Goal: Contribute content: Contribute content

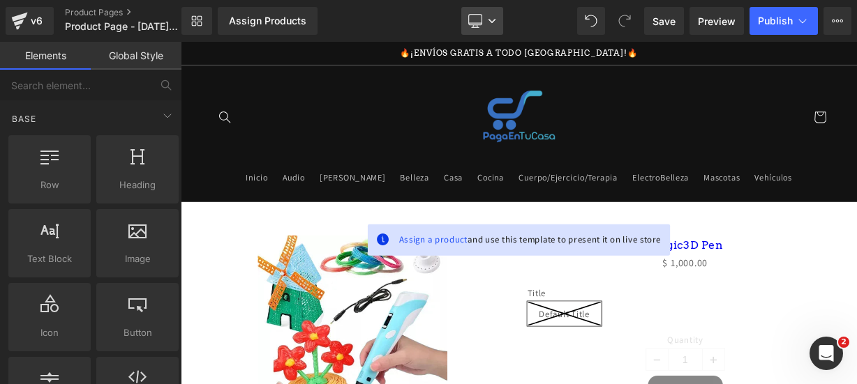
click at [491, 17] on icon at bounding box center [492, 21] width 8 height 8
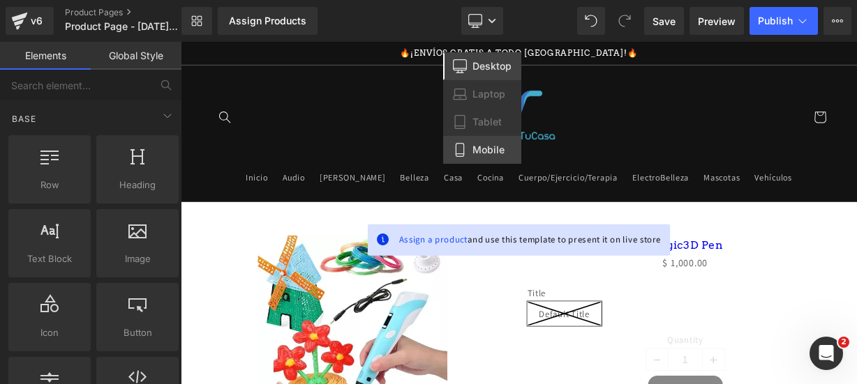
click at [463, 152] on icon at bounding box center [460, 150] width 14 height 14
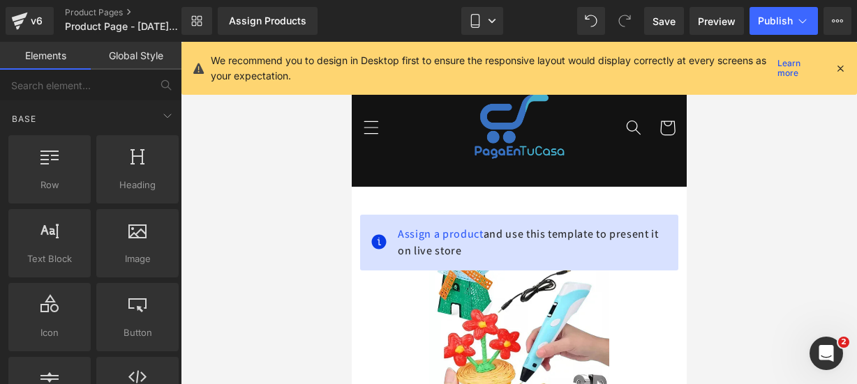
scroll to position [144, 0]
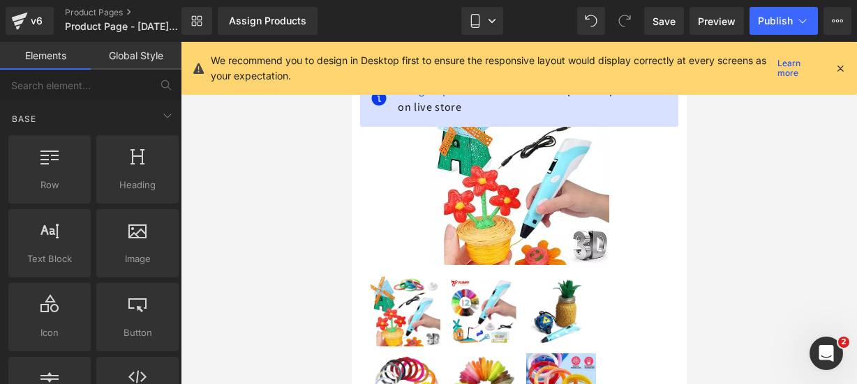
click at [844, 66] on icon at bounding box center [840, 68] width 13 height 13
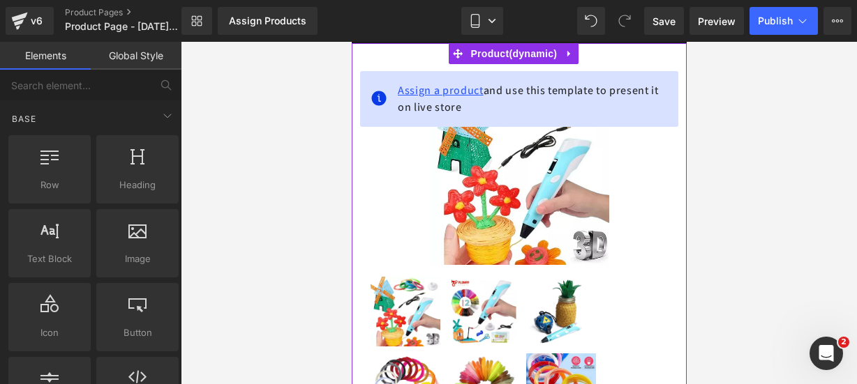
click at [473, 86] on span "Assign a product" at bounding box center [440, 90] width 86 height 15
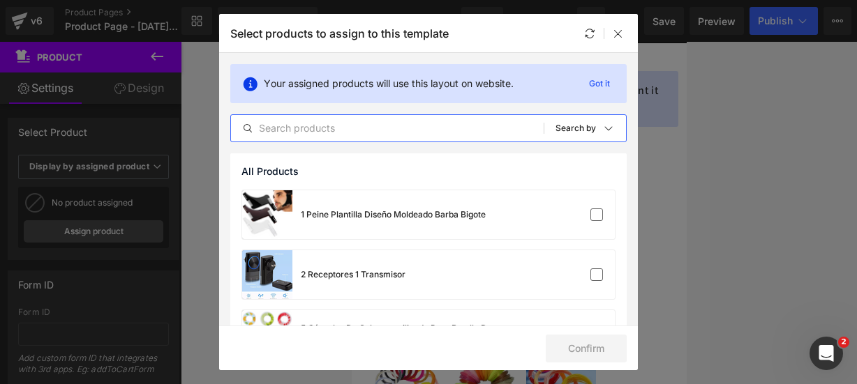
click at [375, 130] on input "text" at bounding box center [387, 128] width 313 height 17
paste input "Magic3D Pen"
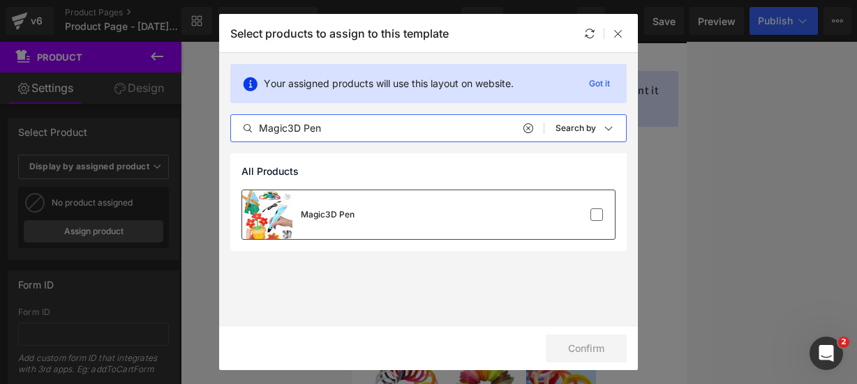
type input "Magic3D Pen"
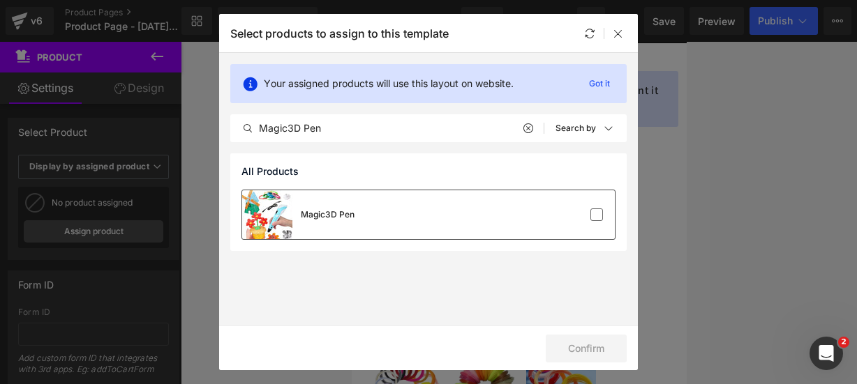
click at [424, 223] on div "Magic3D Pen" at bounding box center [428, 214] width 373 height 49
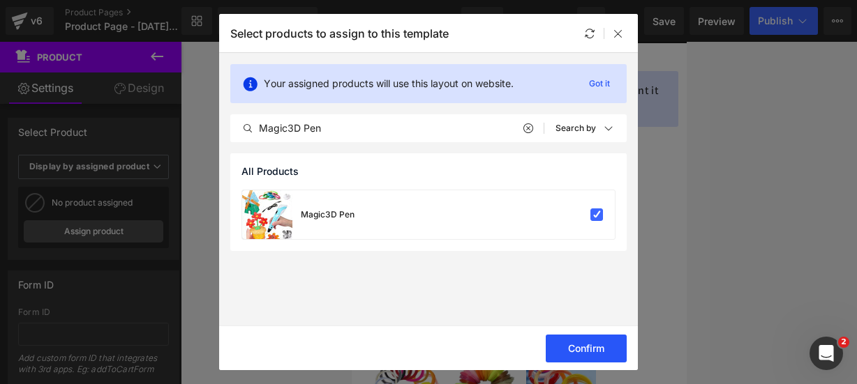
click at [559, 347] on button "Confirm" at bounding box center [586, 349] width 81 height 28
click at [562, 351] on button "Success" at bounding box center [577, 349] width 98 height 28
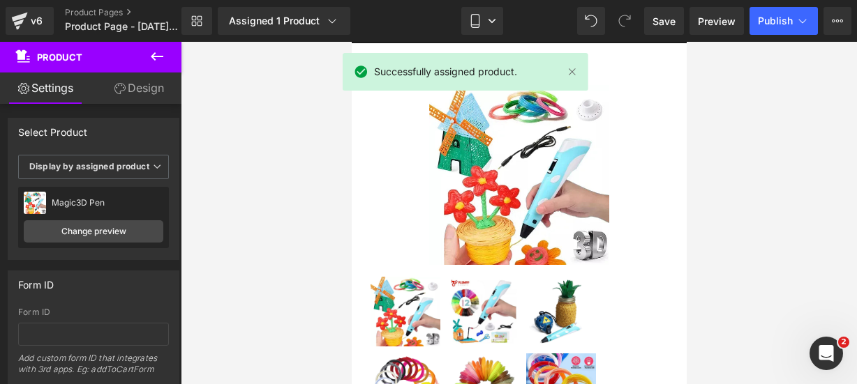
click at [170, 52] on button at bounding box center [157, 57] width 49 height 31
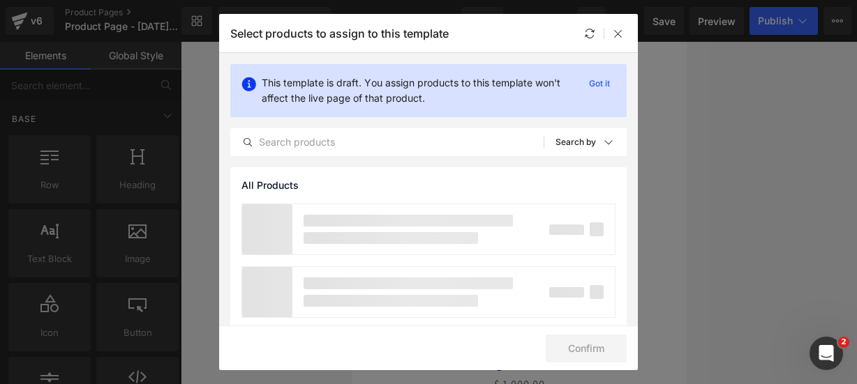
scroll to position [134, 0]
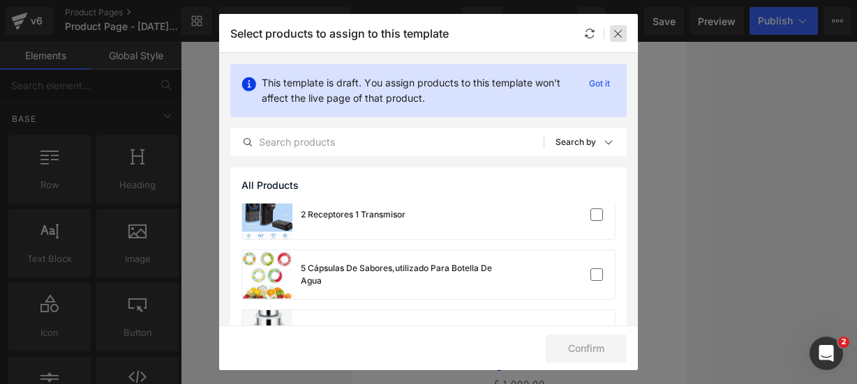
click at [618, 34] on icon at bounding box center [618, 33] width 11 height 11
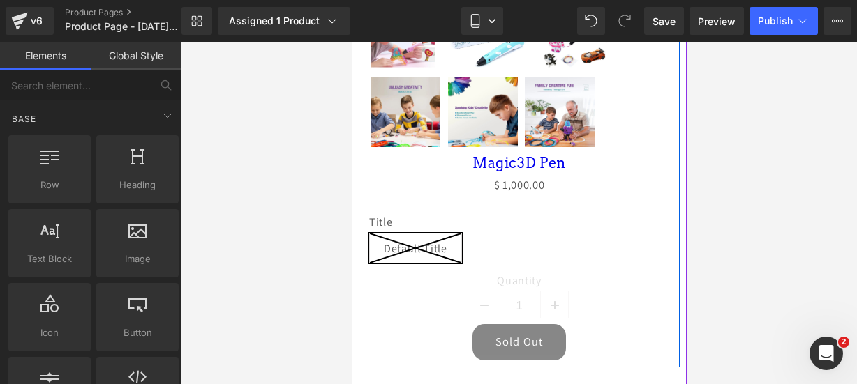
scroll to position [583, 0]
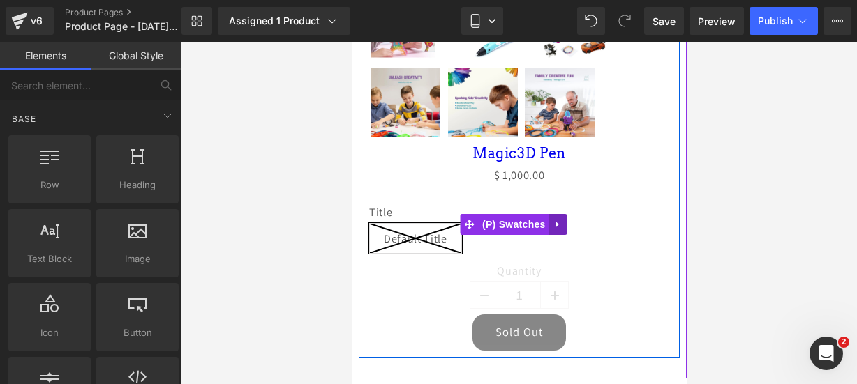
click at [564, 220] on link at bounding box center [557, 224] width 18 height 21
click at [568, 220] on icon at bounding box center [567, 225] width 10 height 10
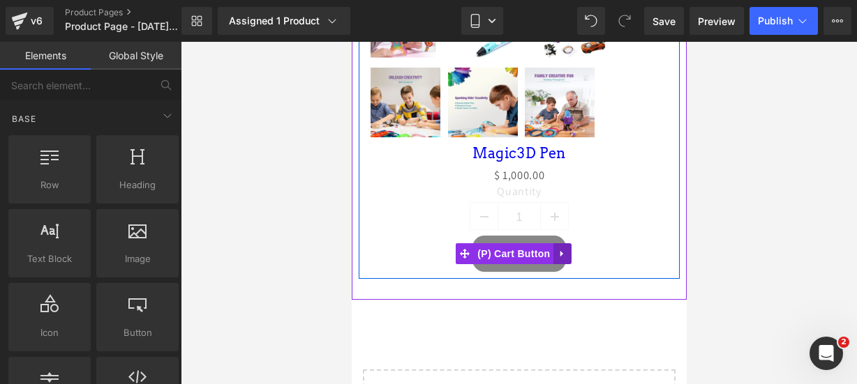
click at [569, 245] on link at bounding box center [562, 254] width 18 height 21
click at [571, 249] on icon at bounding box center [571, 254] width 10 height 10
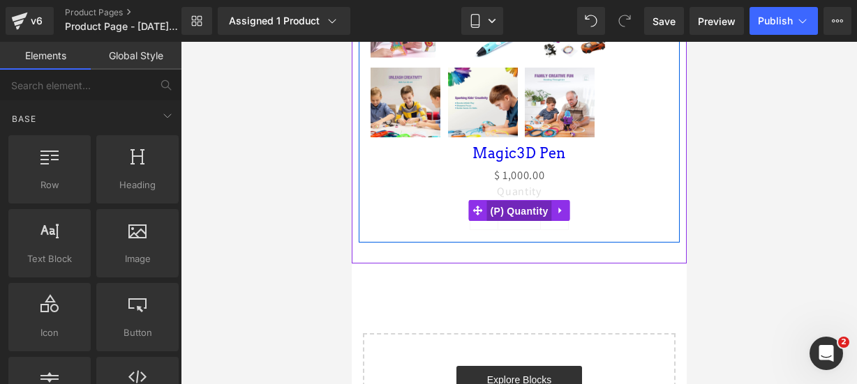
click at [509, 201] on span "(P) Quantity" at bounding box center [518, 211] width 65 height 21
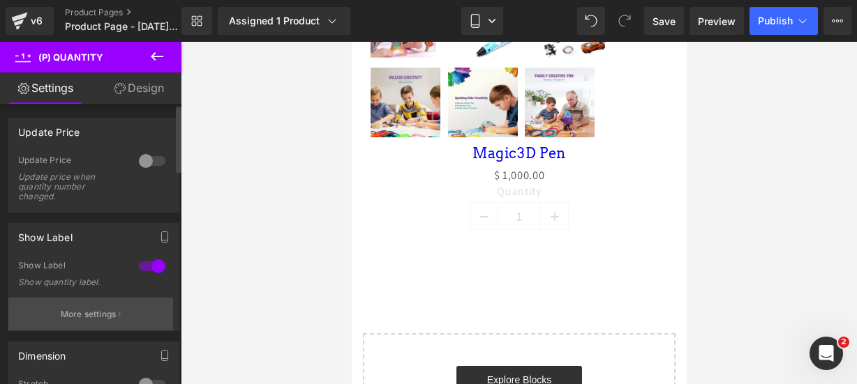
click at [100, 309] on p "More settings" at bounding box center [89, 314] width 56 height 13
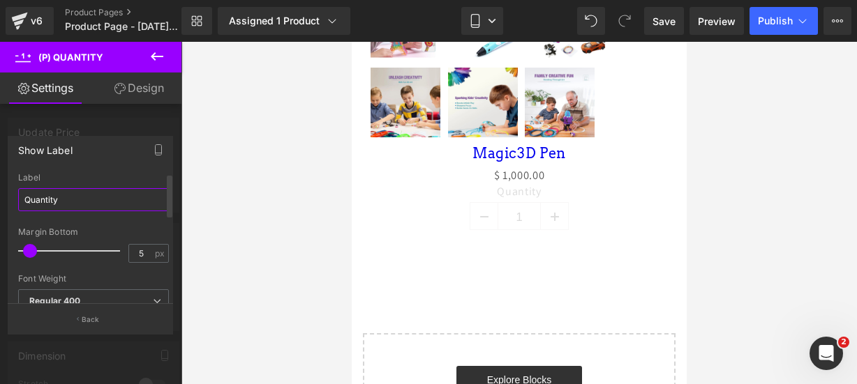
click at [77, 207] on input "Quantity" at bounding box center [93, 199] width 151 height 23
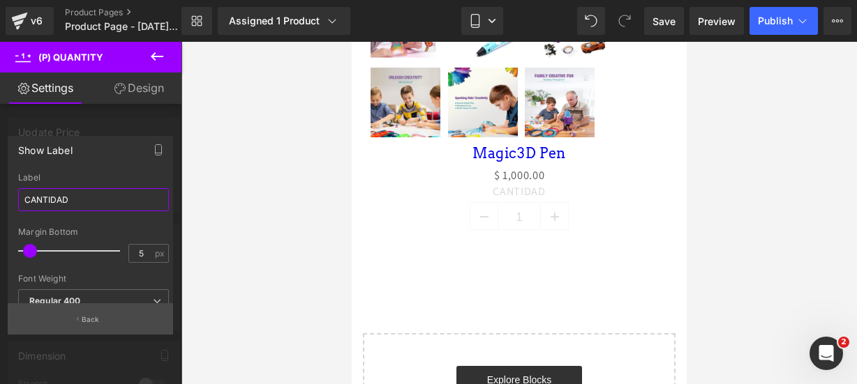
type input "CANTIDAD"
click at [89, 312] on button "Back" at bounding box center [90, 319] width 165 height 31
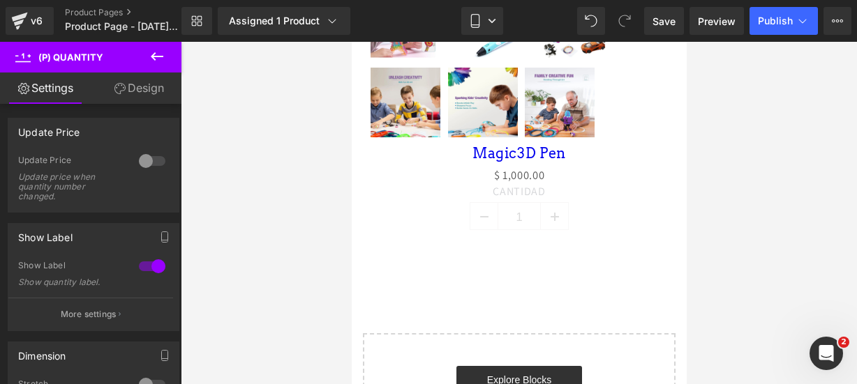
click at [156, 61] on icon at bounding box center [157, 56] width 17 height 17
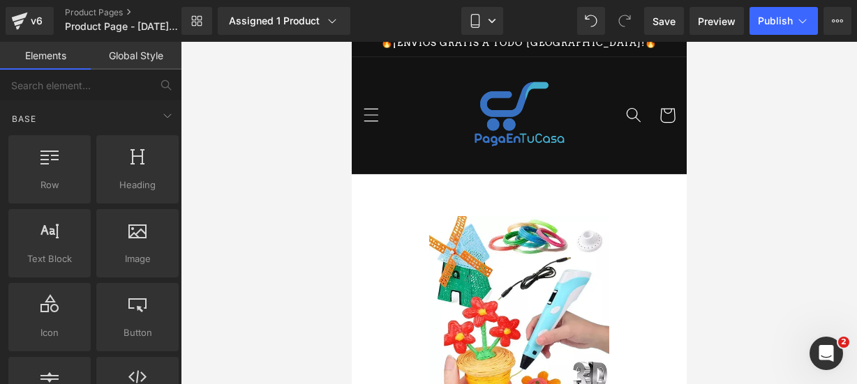
scroll to position [13, 0]
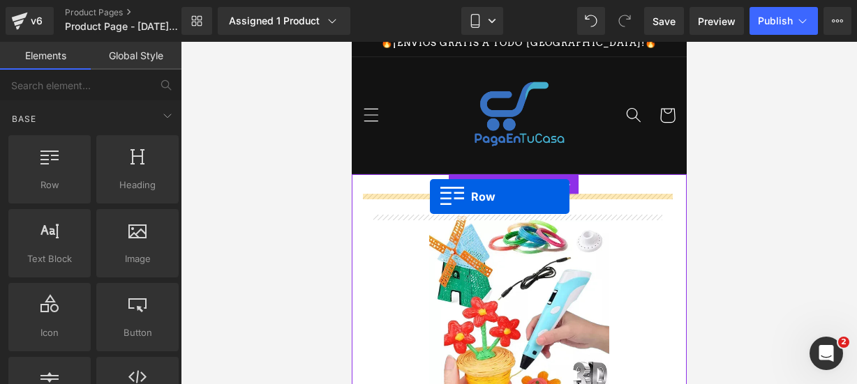
drag, startPoint x: 391, startPoint y: 224, endPoint x: 429, endPoint y: 197, distance: 47.0
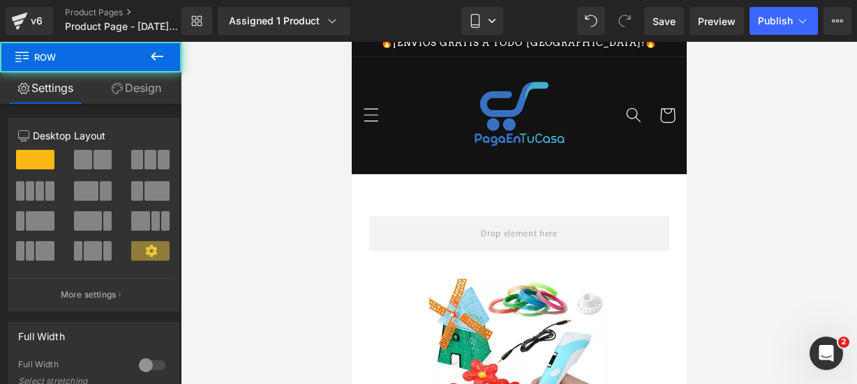
click at [163, 64] on icon at bounding box center [157, 56] width 17 height 17
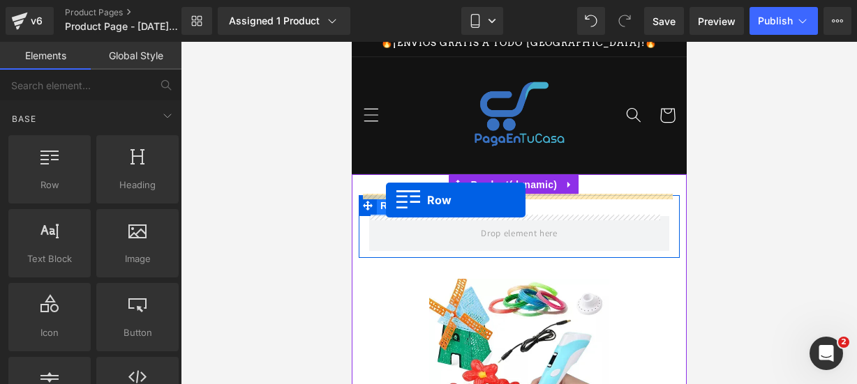
drag, startPoint x: 426, startPoint y: 211, endPoint x: 385, endPoint y: 200, distance: 42.7
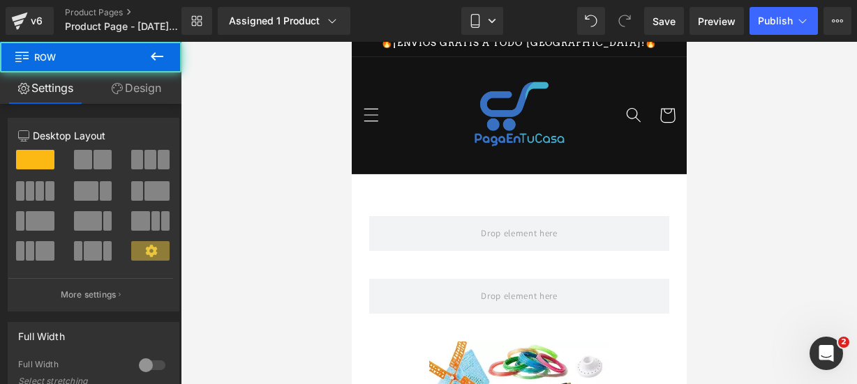
click at [156, 62] on icon at bounding box center [157, 56] width 17 height 17
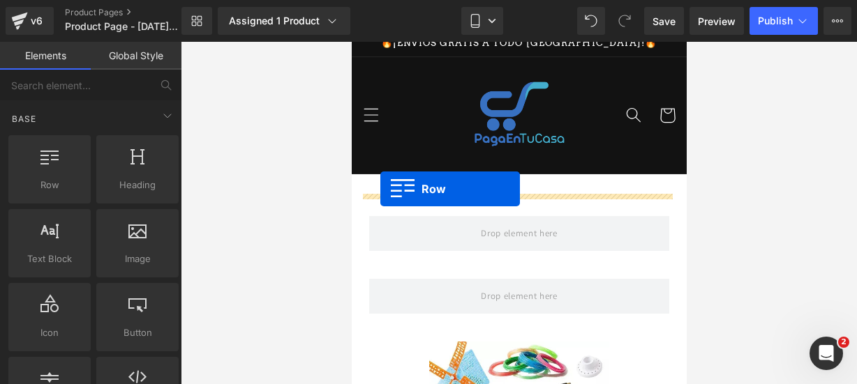
drag, startPoint x: 405, startPoint y: 206, endPoint x: 380, endPoint y: 189, distance: 30.8
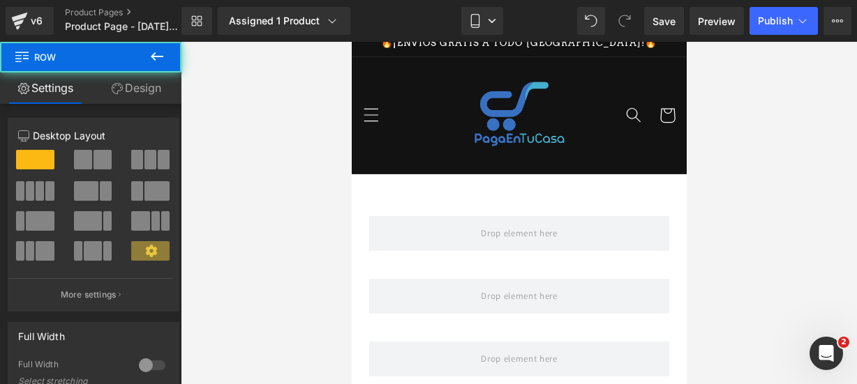
click at [170, 65] on button at bounding box center [157, 57] width 49 height 31
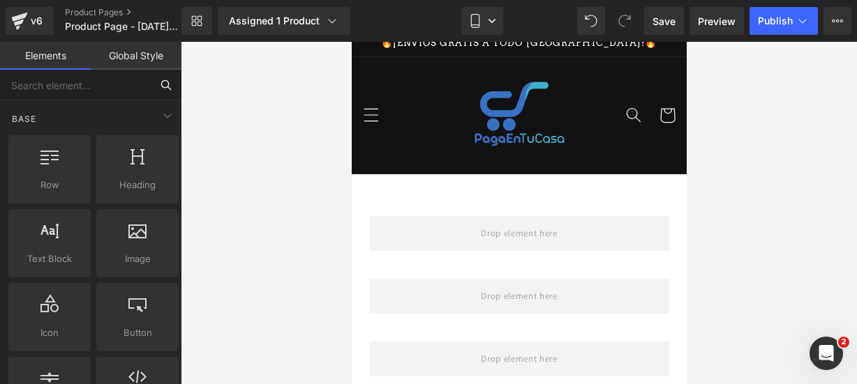
click at [128, 87] on input "text" at bounding box center [75, 85] width 151 height 31
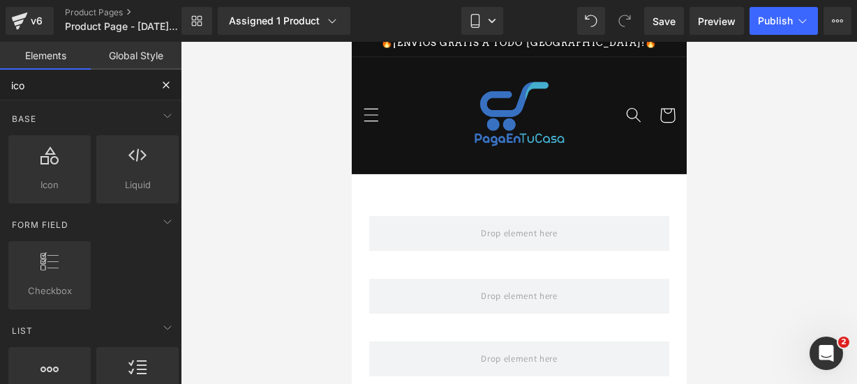
type input "icon"
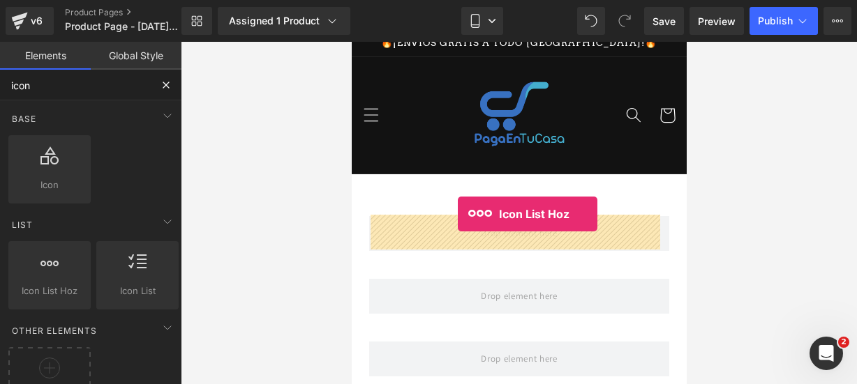
drag, startPoint x: 393, startPoint y: 324, endPoint x: 457, endPoint y: 214, distance: 127.6
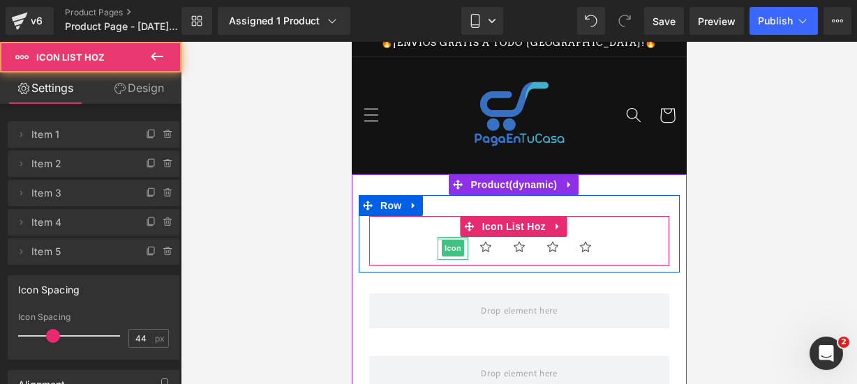
click at [448, 238] on div at bounding box center [452, 238] width 31 height 3
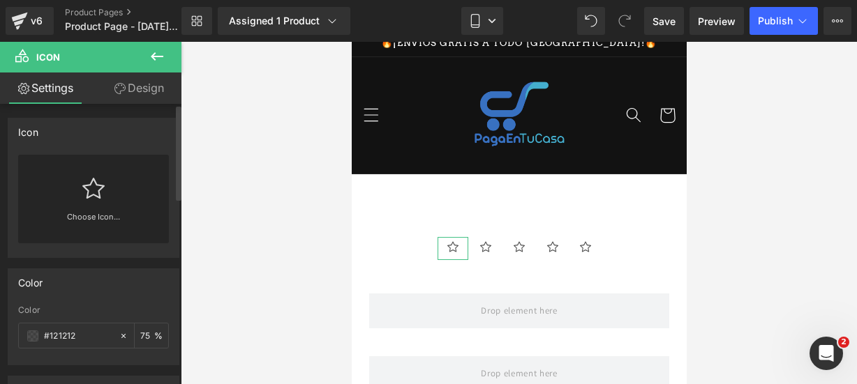
click at [126, 211] on link "Choose Icon..." at bounding box center [93, 227] width 151 height 33
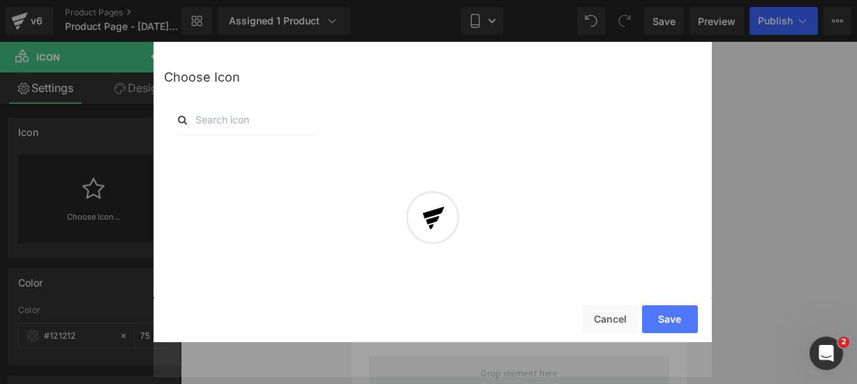
click at [231, 122] on input "text" at bounding box center [248, 120] width 140 height 31
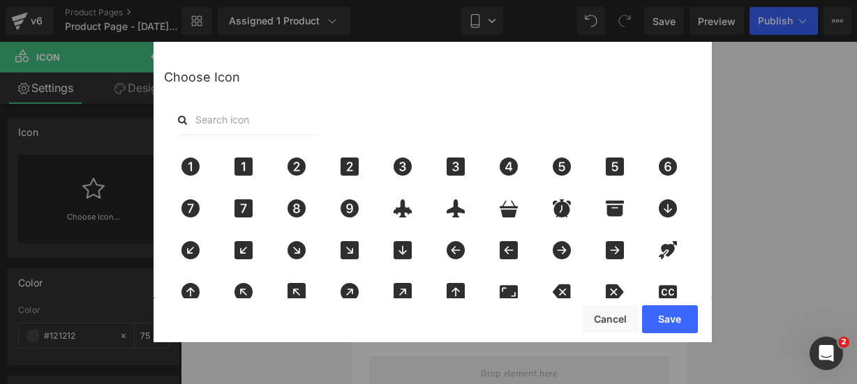
type input "star"
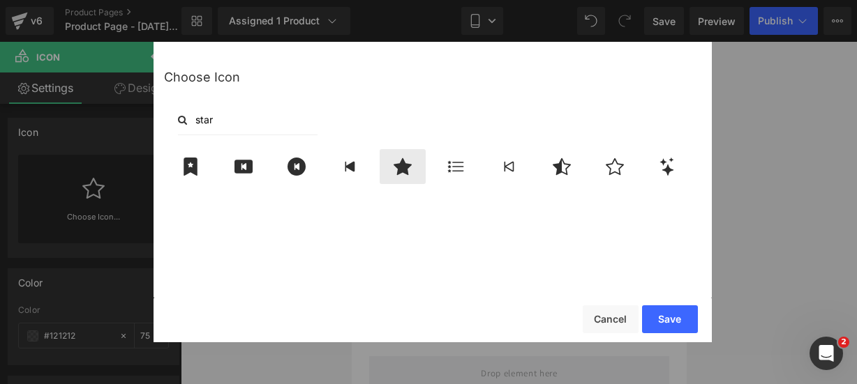
click at [396, 181] on div at bounding box center [403, 166] width 46 height 35
click at [660, 323] on button "Save" at bounding box center [670, 320] width 56 height 28
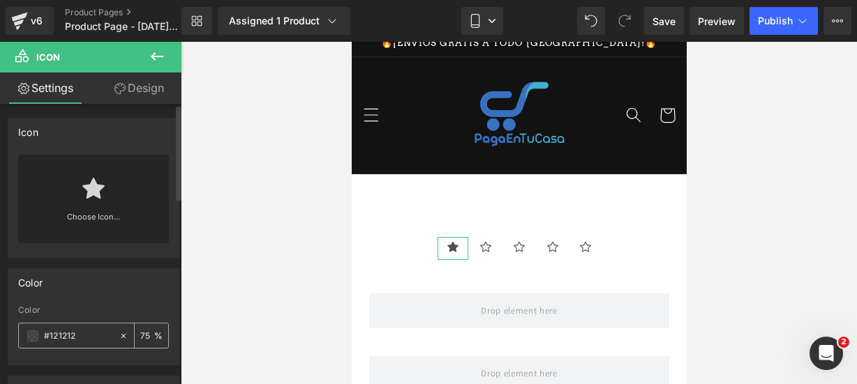
click at [29, 340] on span at bounding box center [32, 336] width 11 height 11
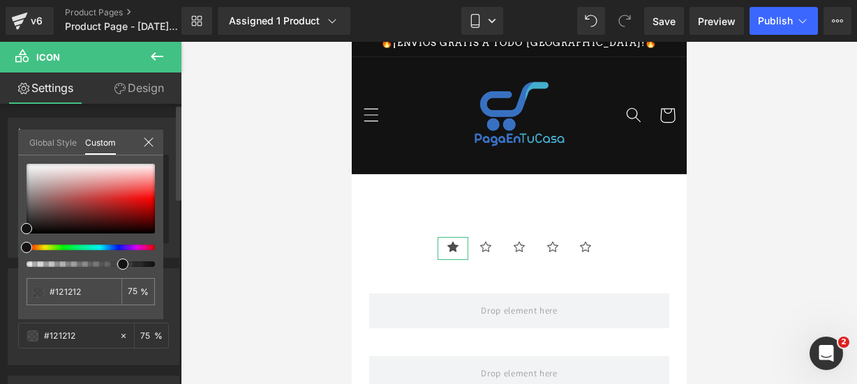
click at [44, 251] on div at bounding box center [91, 215] width 128 height 103
type input "#111111"
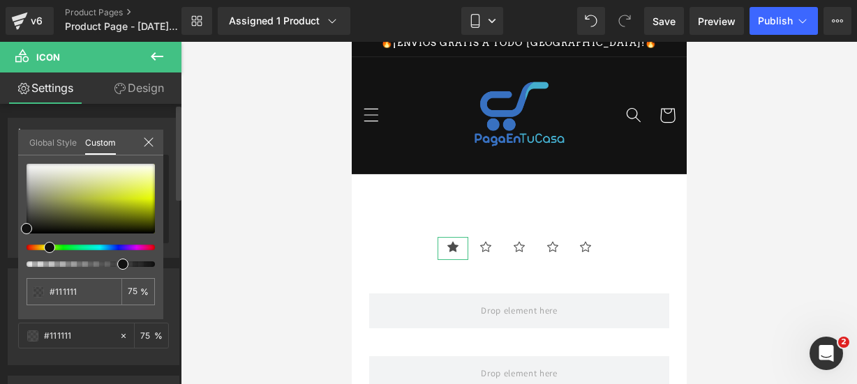
click at [44, 249] on div at bounding box center [85, 248] width 128 height 6
type input "#ebff0f"
click at [151, 197] on div at bounding box center [91, 199] width 128 height 70
click at [148, 144] on icon at bounding box center [148, 142] width 11 height 11
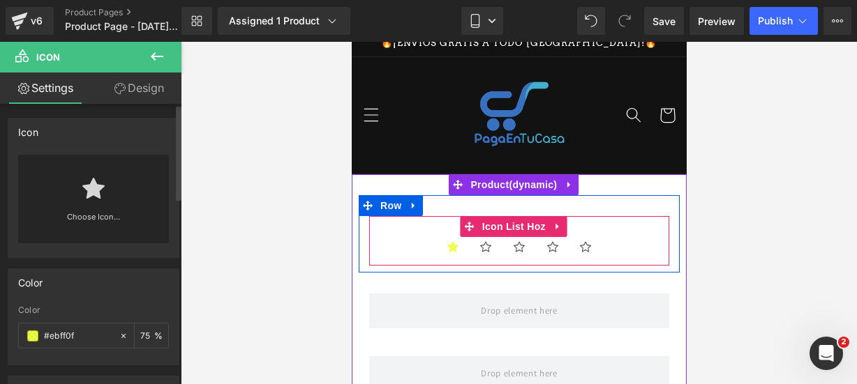
click at [408, 248] on ul "Icon Icon Icon Icon Icon" at bounding box center [518, 251] width 300 height 29
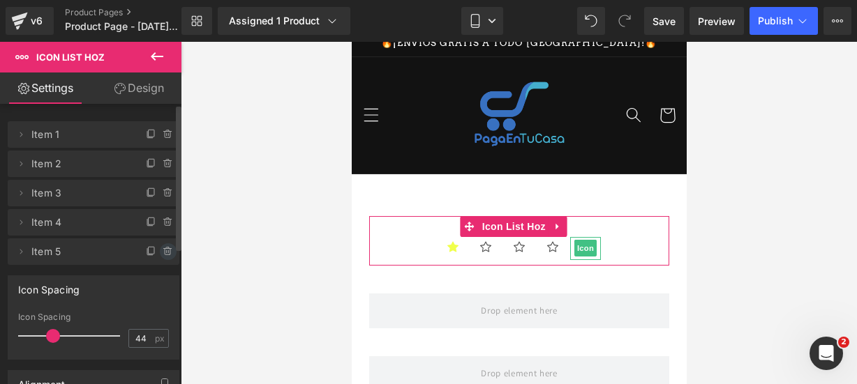
click at [165, 248] on icon at bounding box center [168, 251] width 11 height 11
click at [165, 248] on button "Delete" at bounding box center [153, 253] width 44 height 18
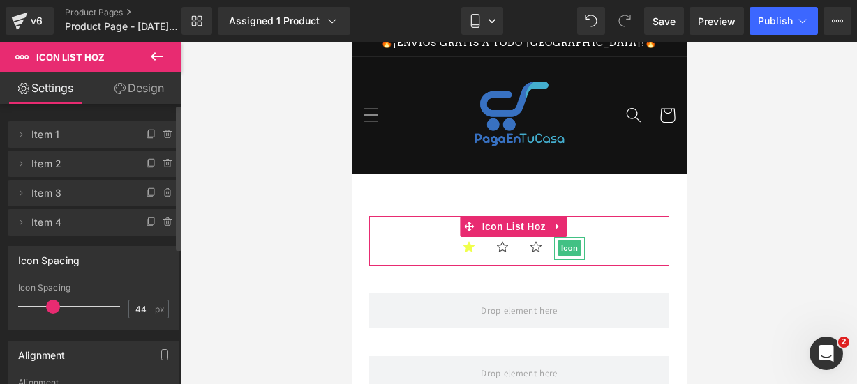
click at [163, 223] on icon at bounding box center [168, 222] width 11 height 11
click at [160, 223] on button "Delete" at bounding box center [153, 223] width 44 height 18
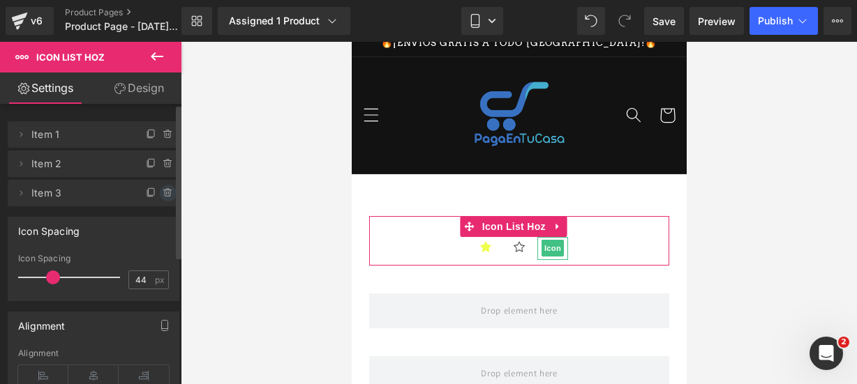
click at [166, 190] on icon at bounding box center [168, 193] width 11 height 11
click at [166, 190] on button "Delete" at bounding box center [153, 194] width 44 height 18
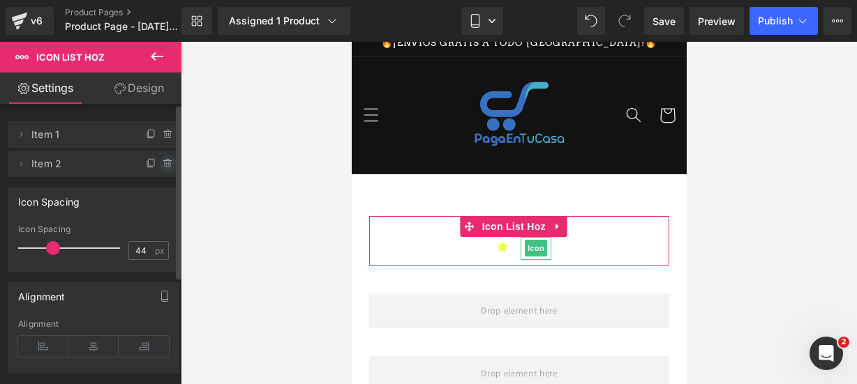
click at [163, 169] on icon at bounding box center [168, 163] width 11 height 11
click at [163, 169] on button "Delete" at bounding box center [153, 165] width 44 height 18
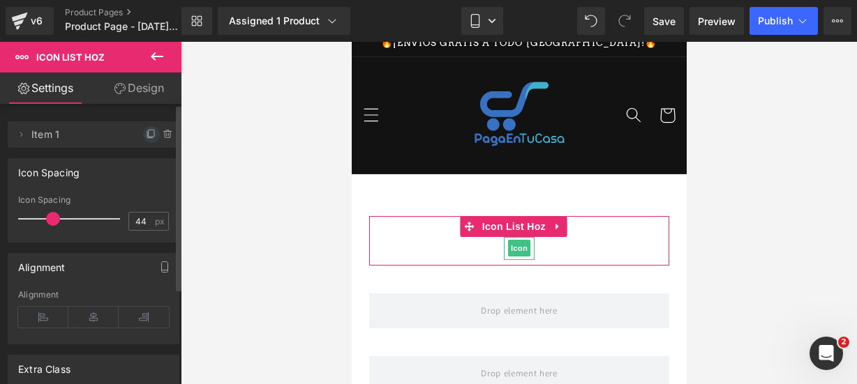
click at [146, 131] on icon at bounding box center [151, 134] width 11 height 11
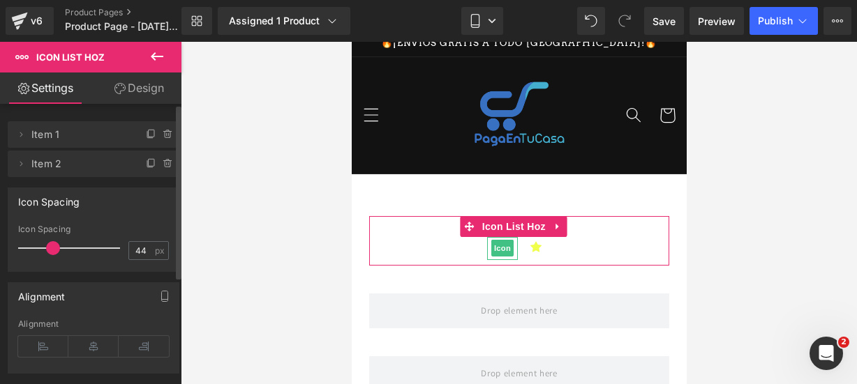
click at [146, 131] on icon at bounding box center [151, 134] width 11 height 11
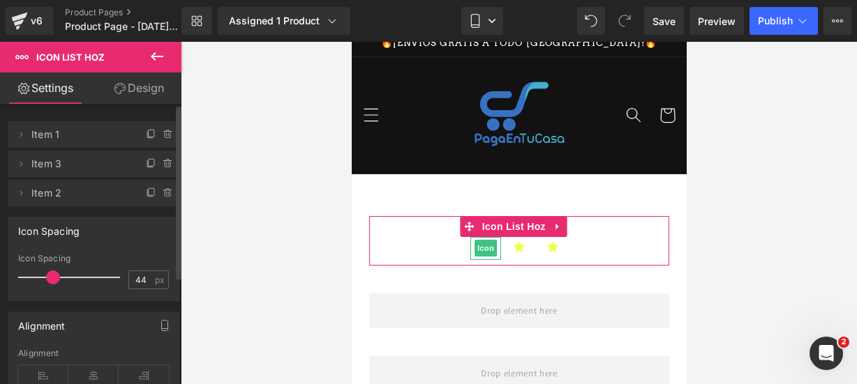
click at [146, 131] on icon at bounding box center [151, 134] width 11 height 11
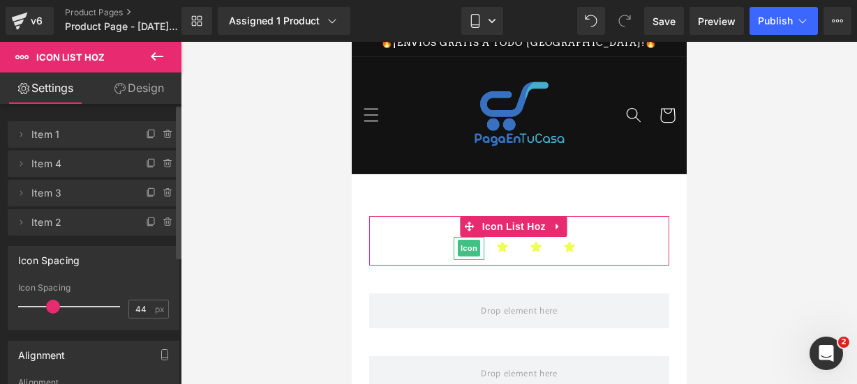
click at [146, 131] on icon at bounding box center [151, 134] width 11 height 11
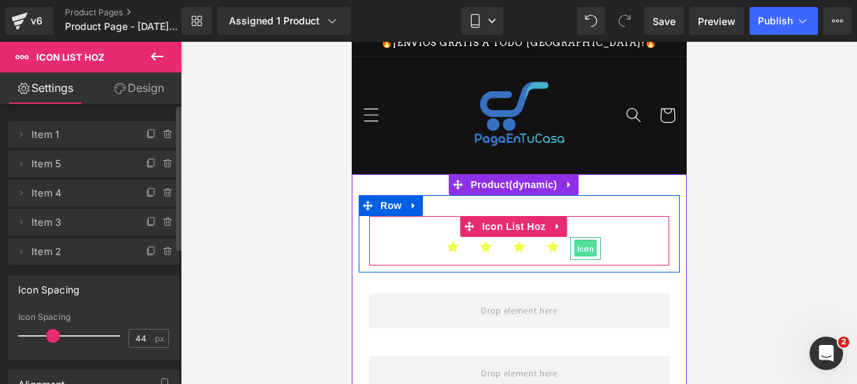
click at [575, 248] on span "Icon" at bounding box center [585, 249] width 22 height 17
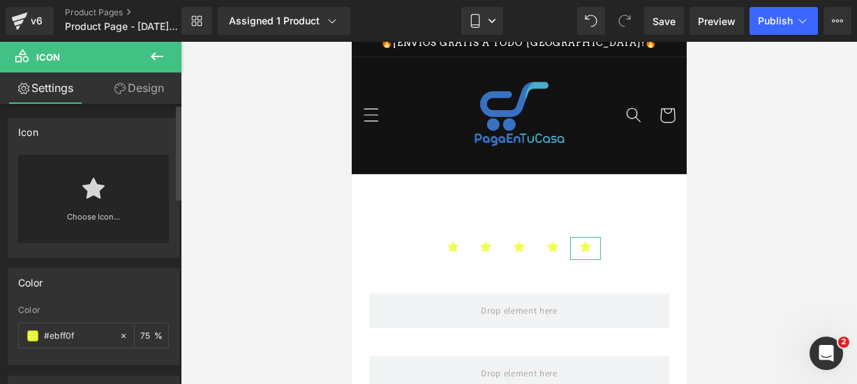
click at [84, 206] on link at bounding box center [93, 183] width 22 height 56
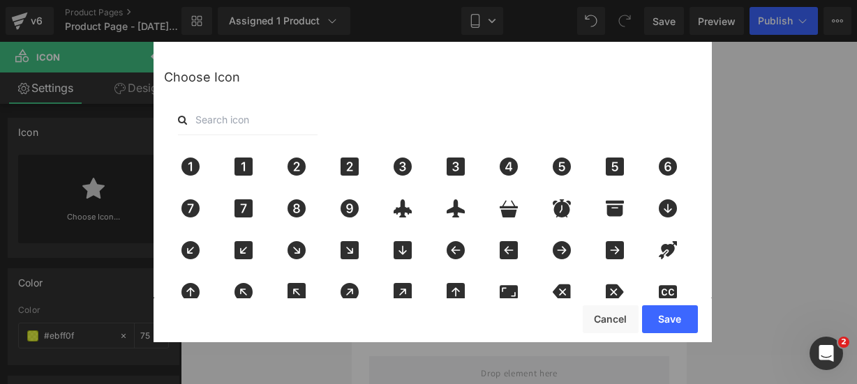
drag, startPoint x: 226, startPoint y: 136, endPoint x: 241, endPoint y: 140, distance: 15.9
click at [227, 133] on div "Choose Icon" at bounding box center [433, 225] width 558 height 366
click at [227, 123] on input "text" at bounding box center [248, 120] width 140 height 31
click at [251, 126] on input "text" at bounding box center [248, 120] width 140 height 31
type input "star"
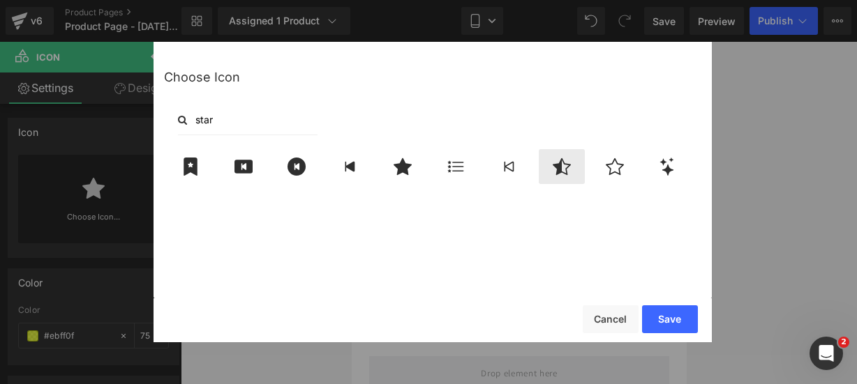
click at [561, 184] on div at bounding box center [562, 166] width 46 height 35
click at [660, 327] on button "Save" at bounding box center [670, 320] width 56 height 28
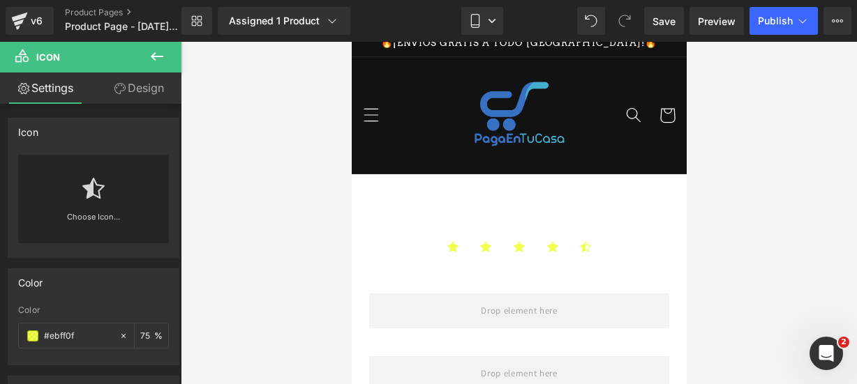
click at [158, 48] on icon at bounding box center [157, 56] width 17 height 17
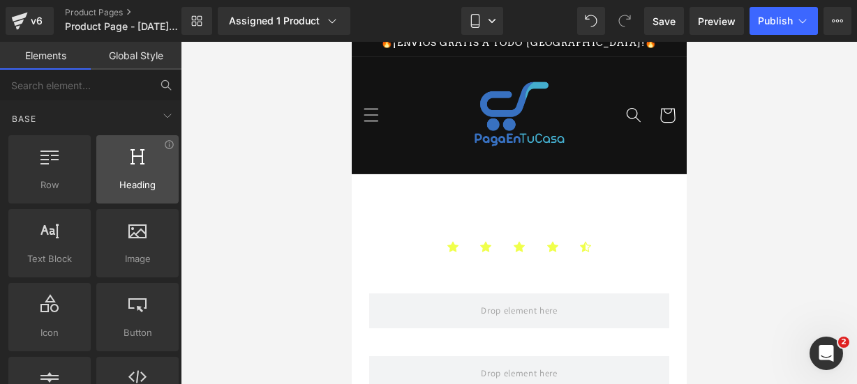
drag, startPoint x: 124, startPoint y: 206, endPoint x: 128, endPoint y: 170, distance: 35.8
click at [126, 195] on div "Row rows, columns, layouts, div Heading headings, titles, h1,h2,h3,h4,h5,h6 Tex…" at bounding box center [94, 281] width 176 height 296
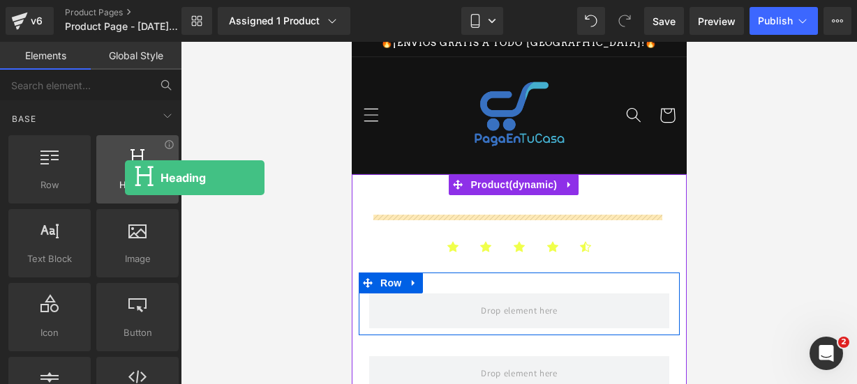
drag, startPoint x: 129, startPoint y: 169, endPoint x: 125, endPoint y: 178, distance: 10.0
click at [125, 178] on div "Heading headings, titles, h1,h2,h3,h4,h5,h6" at bounding box center [137, 169] width 82 height 68
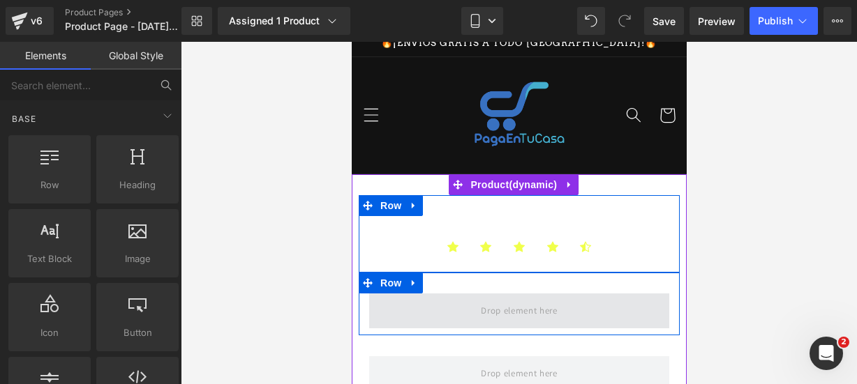
scroll to position [149, 0]
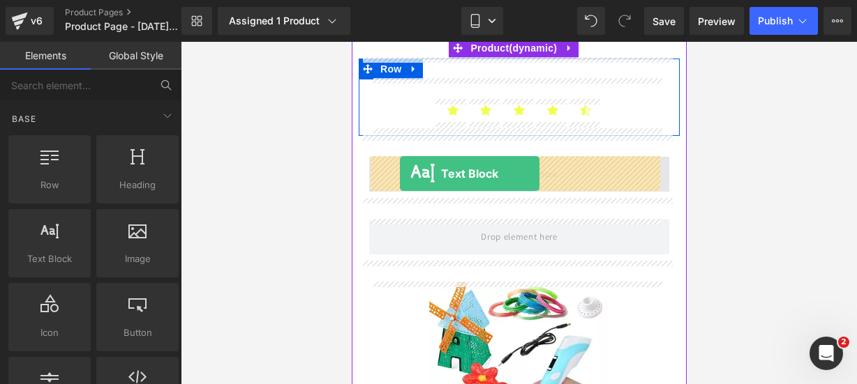
drag, startPoint x: 397, startPoint y: 277, endPoint x: 399, endPoint y: 174, distance: 103.3
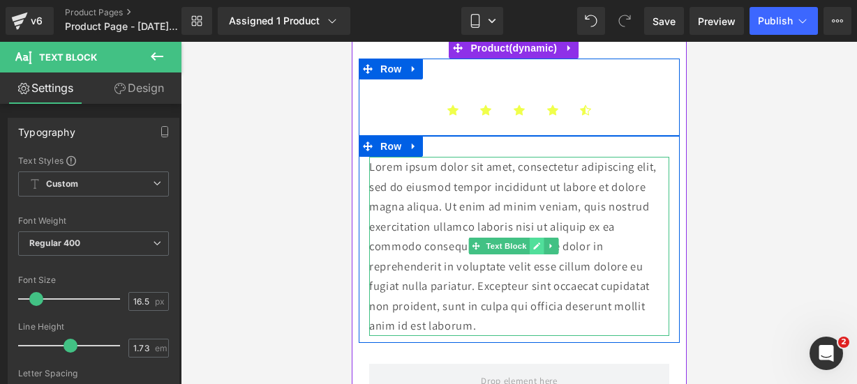
click at [532, 253] on link at bounding box center [536, 246] width 15 height 17
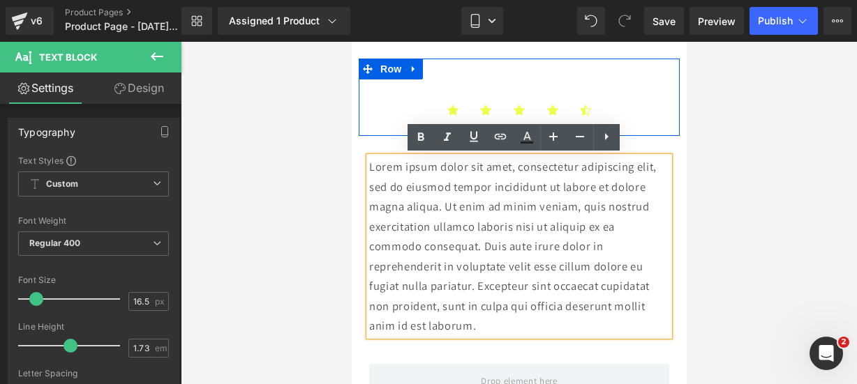
click at [484, 329] on p "Lorem ipsum dolor sit amet, consectetur adipiscing elit, sed do eiusmod tempor …" at bounding box center [518, 246] width 300 height 179
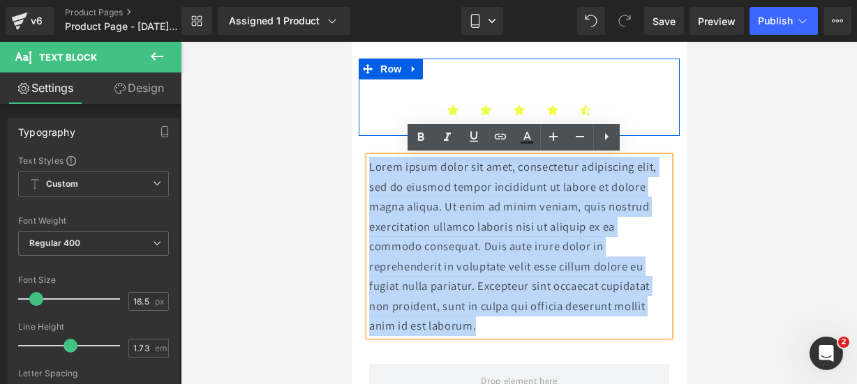
drag, startPoint x: 484, startPoint y: 329, endPoint x: 370, endPoint y: 170, distance: 196.0
click at [370, 170] on p "Lorem ipsum dolor sit amet, consectetur adipiscing elit, sed do eiusmod tempor …" at bounding box center [518, 246] width 300 height 179
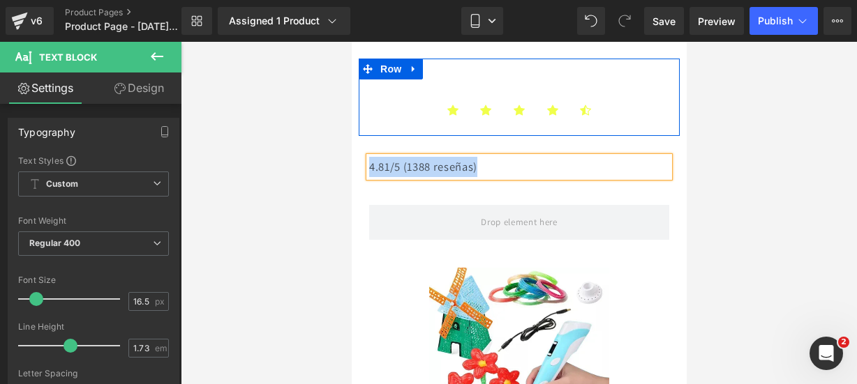
drag, startPoint x: 508, startPoint y: 163, endPoint x: 368, endPoint y: 167, distance: 139.6
click at [368, 167] on p "4.81/5 (1388 reseñas)" at bounding box center [518, 167] width 300 height 20
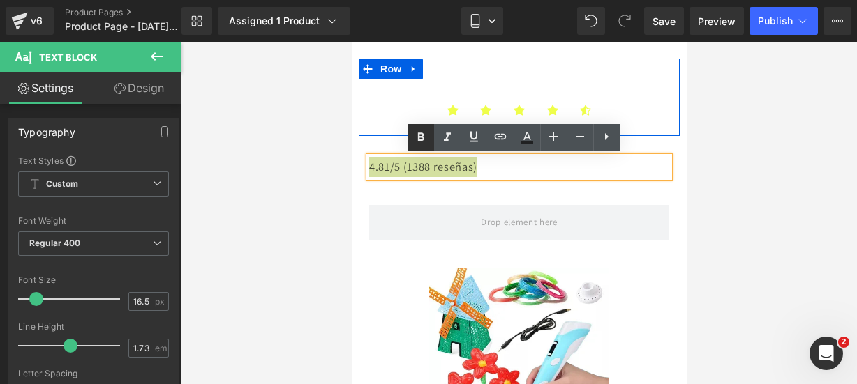
click at [413, 137] on icon at bounding box center [420, 137] width 17 height 17
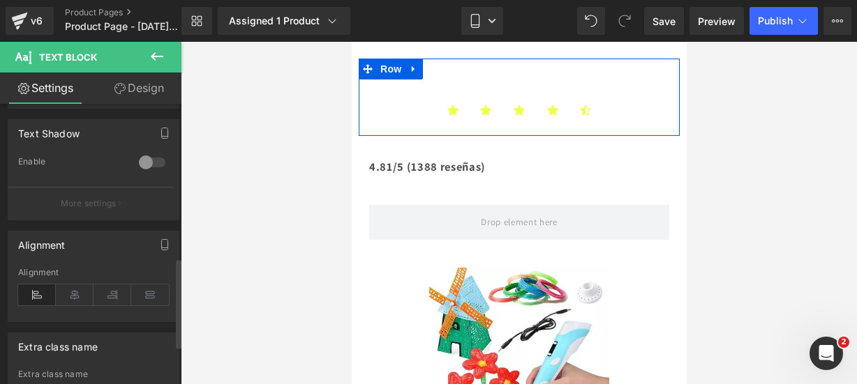
scroll to position [481, 0]
click at [77, 289] on icon at bounding box center [75, 292] width 38 height 21
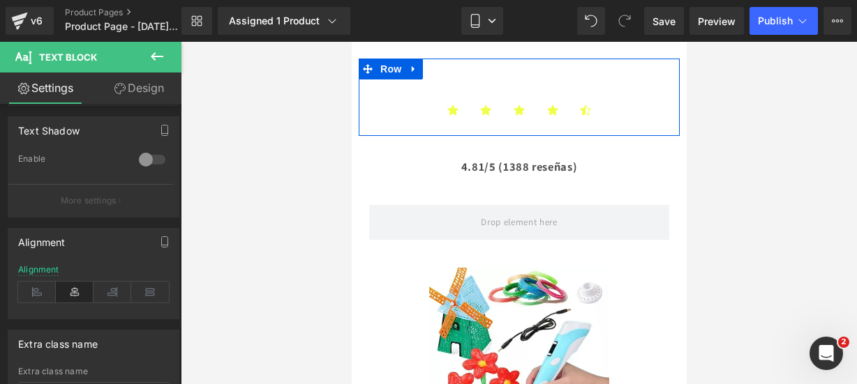
click at [159, 52] on icon at bounding box center [157, 56] width 17 height 17
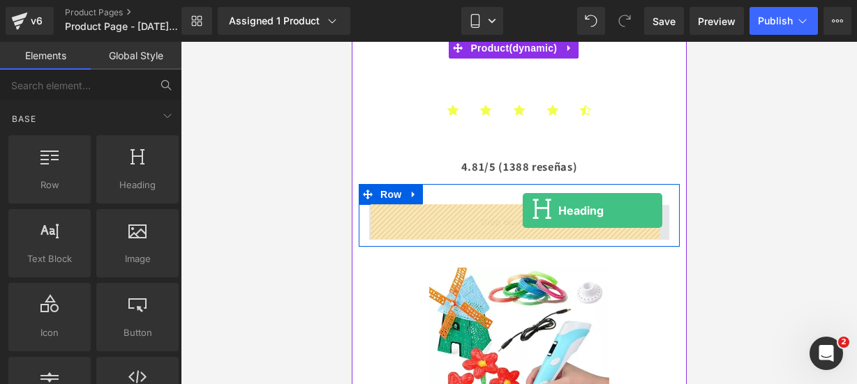
drag, startPoint x: 493, startPoint y: 199, endPoint x: 522, endPoint y: 211, distance: 31.2
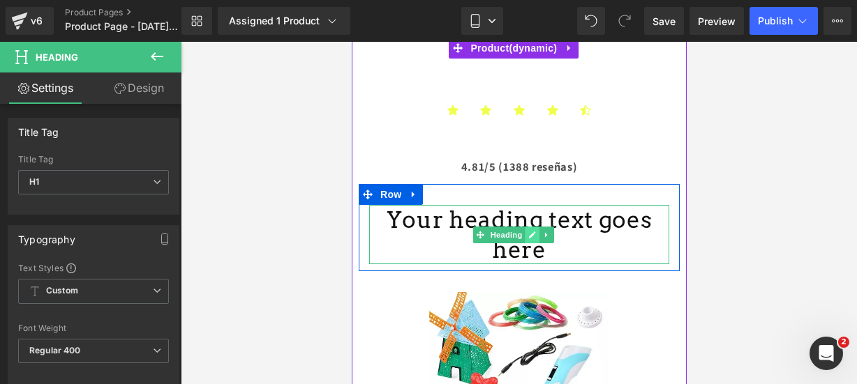
click at [534, 231] on icon at bounding box center [532, 235] width 8 height 8
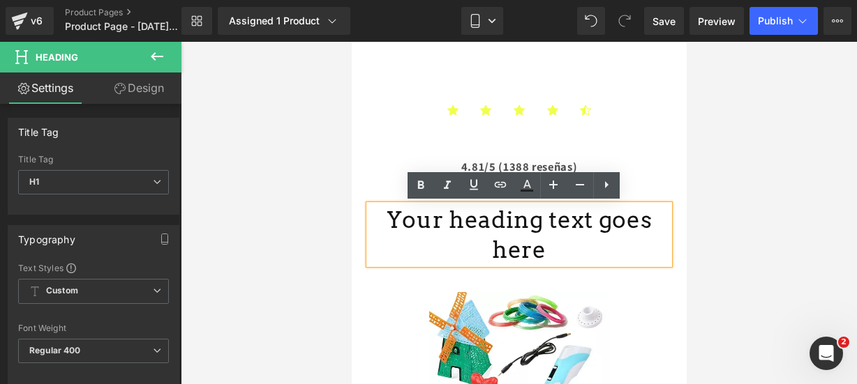
click at [643, 222] on h1 "Your heading text goes here" at bounding box center [518, 235] width 300 height 60
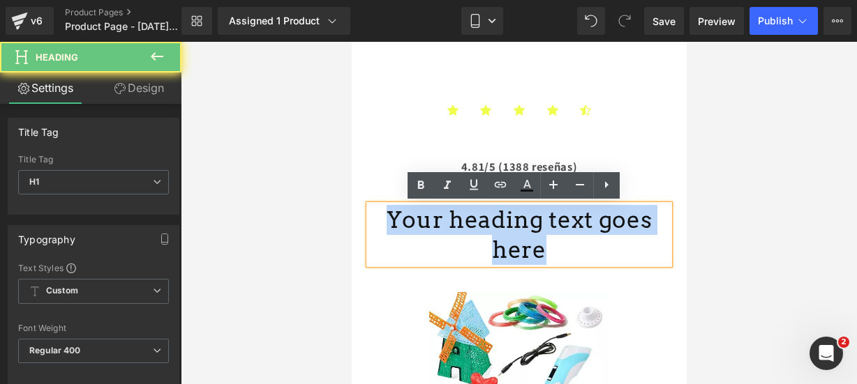
drag, startPoint x: 643, startPoint y: 222, endPoint x: 204, endPoint y: 255, distance: 440.9
click at [351, 235] on html "Ir directamente al contenido 🔥¡ENVÍOS GRATIS A TODO MÉXICO!🔥 Inicio Audio Bebé …" at bounding box center [518, 64] width 335 height 343
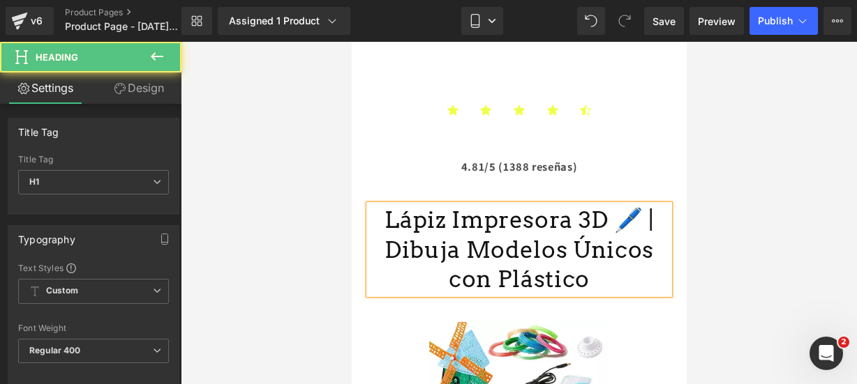
click at [615, 216] on h1 "Lápiz Impresora 3D 🖊️ | Dibuja Modelos Únicos con Plástico" at bounding box center [518, 250] width 300 height 90
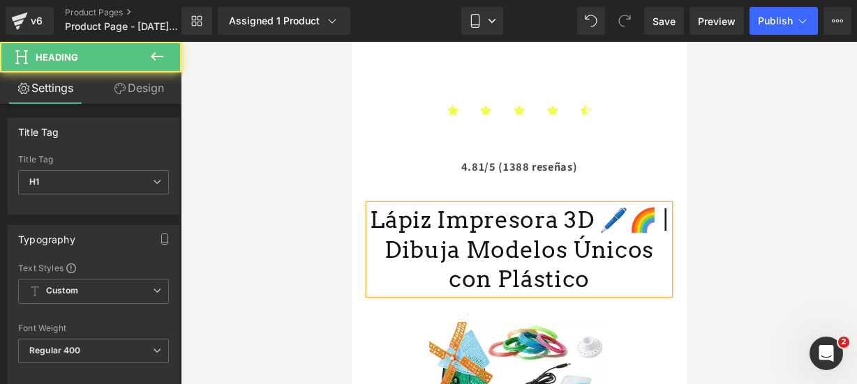
click at [544, 291] on h1 "Lápiz Impresora 3D 🖊️🌈 | Dibuja Modelos Únicos con Plástico" at bounding box center [518, 250] width 300 height 90
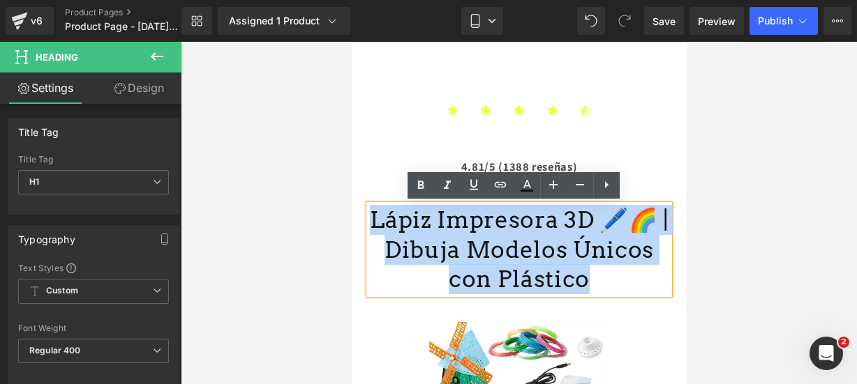
drag, startPoint x: 561, startPoint y: 287, endPoint x: 378, endPoint y: 218, distance: 195.4
click at [378, 218] on h1 "Lápiz Impresora 3D 🖊️🌈 | Dibuja Modelos Únicos con Plástico" at bounding box center [518, 250] width 300 height 90
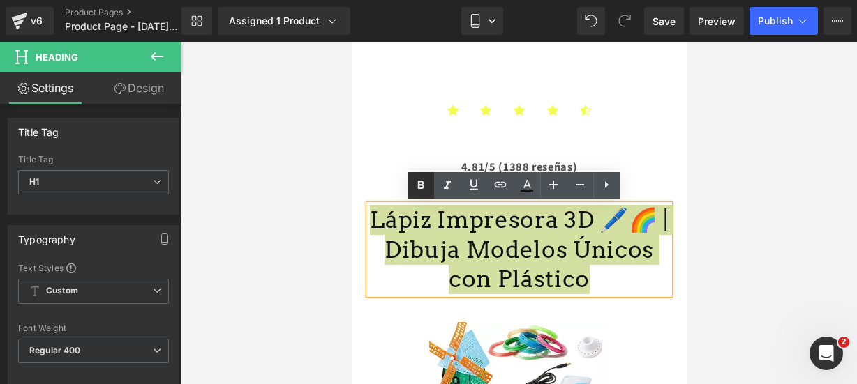
click at [410, 183] on link at bounding box center [421, 185] width 27 height 27
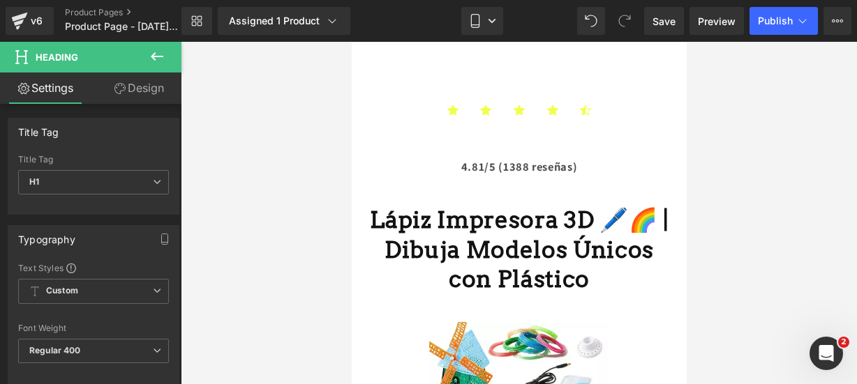
click at [166, 51] on button at bounding box center [157, 57] width 49 height 31
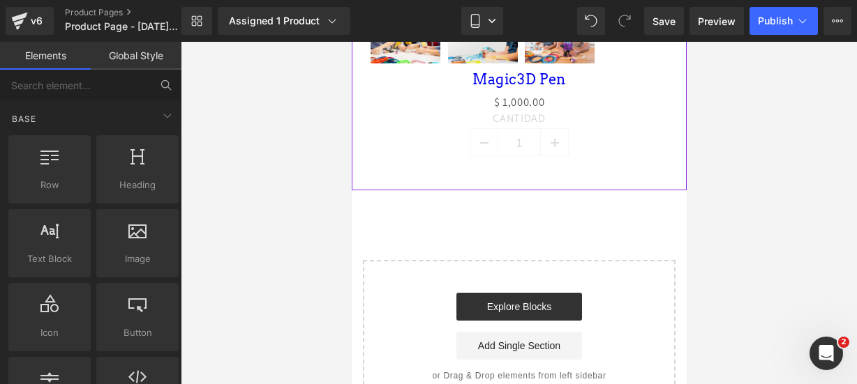
scroll to position [902, 0]
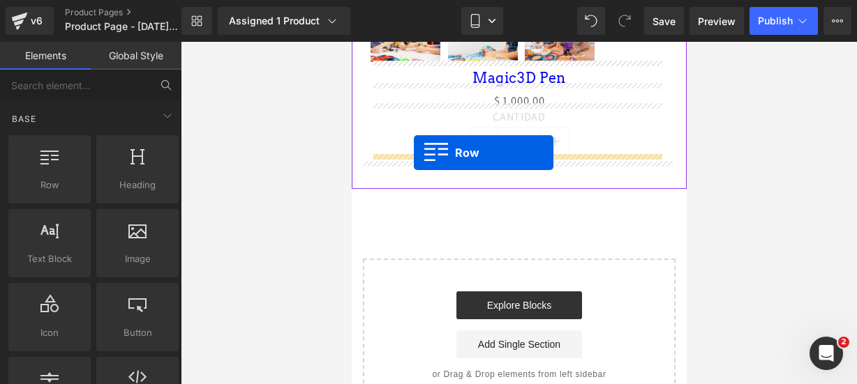
drag, startPoint x: 426, startPoint y: 211, endPoint x: 413, endPoint y: 153, distance: 60.1
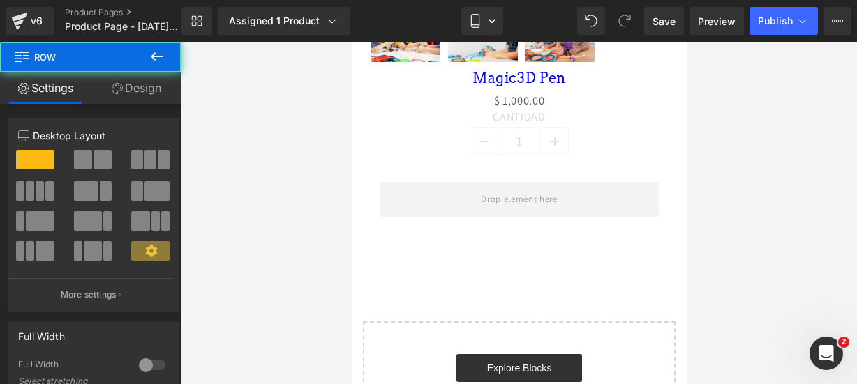
click at [160, 59] on icon at bounding box center [157, 56] width 17 height 17
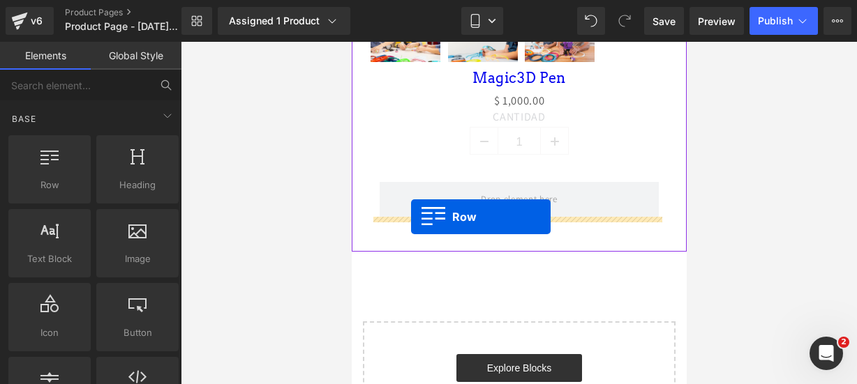
drag, startPoint x: 431, startPoint y: 228, endPoint x: 410, endPoint y: 217, distance: 23.1
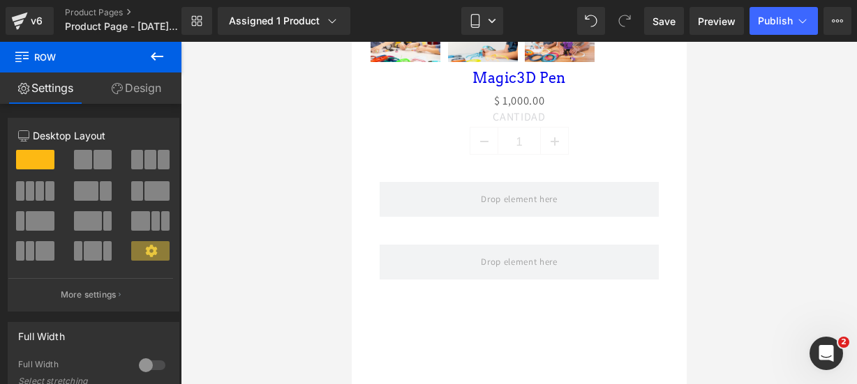
click at [165, 44] on button at bounding box center [157, 57] width 49 height 31
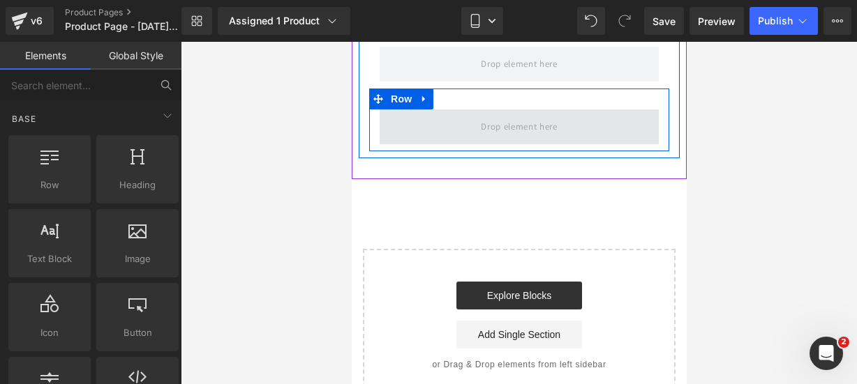
scroll to position [1047, 0]
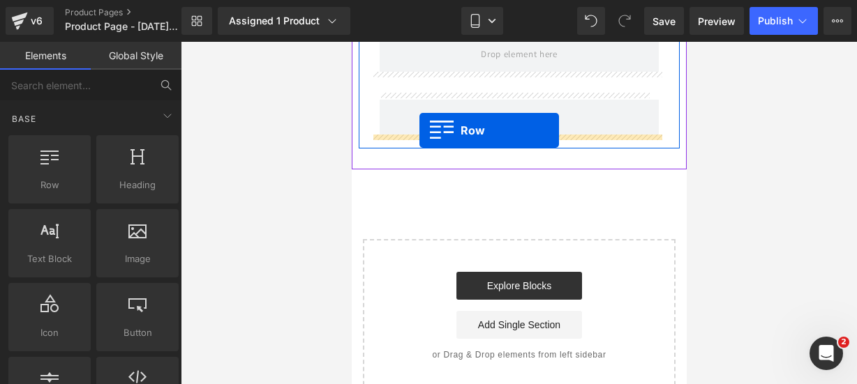
drag, startPoint x: 387, startPoint y: 230, endPoint x: 419, endPoint y: 130, distance: 104.6
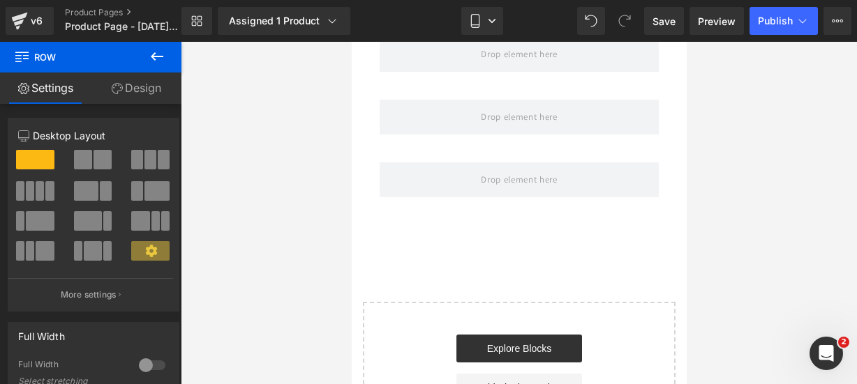
click at [147, 64] on button at bounding box center [157, 57] width 49 height 31
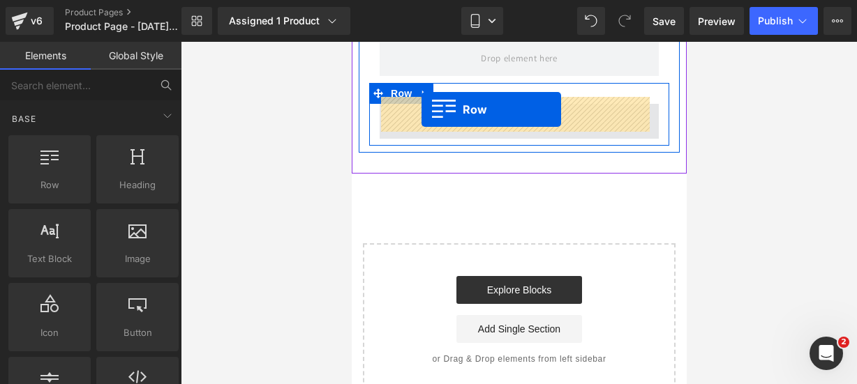
scroll to position [1091, 0]
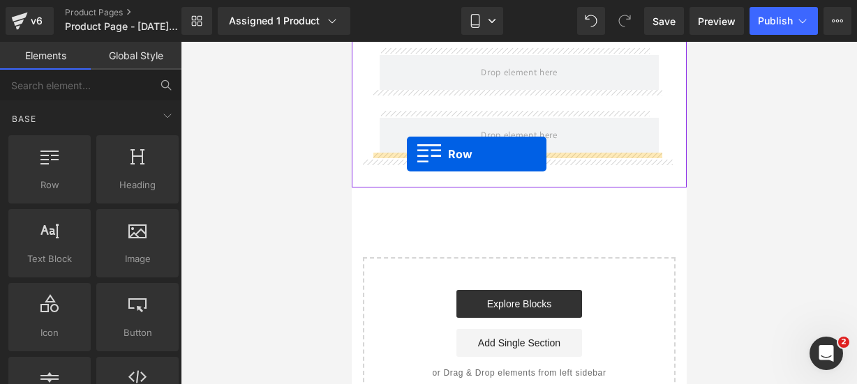
drag, startPoint x: 431, startPoint y: 214, endPoint x: 406, endPoint y: 154, distance: 64.8
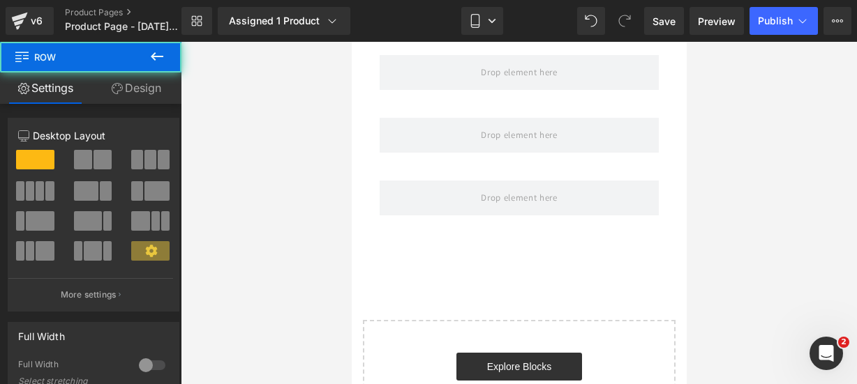
click at [152, 54] on icon at bounding box center [157, 56] width 17 height 17
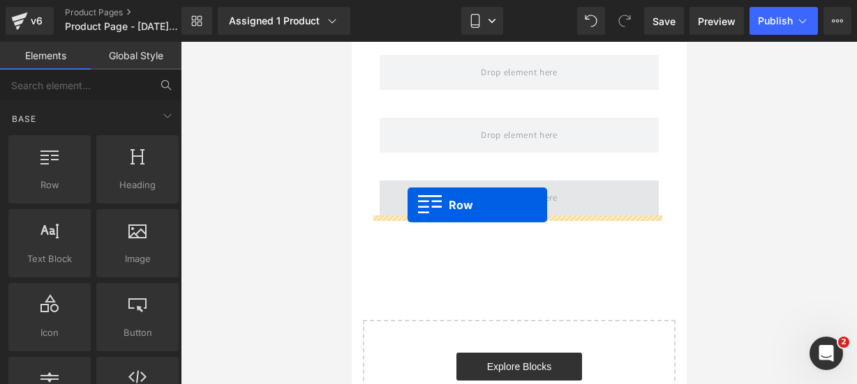
drag, startPoint x: 417, startPoint y: 204, endPoint x: 407, endPoint y: 205, distance: 9.8
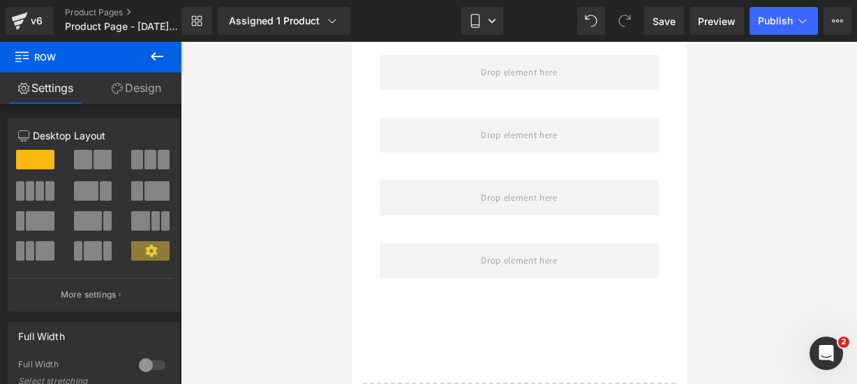
click at [155, 57] on icon at bounding box center [157, 56] width 13 height 8
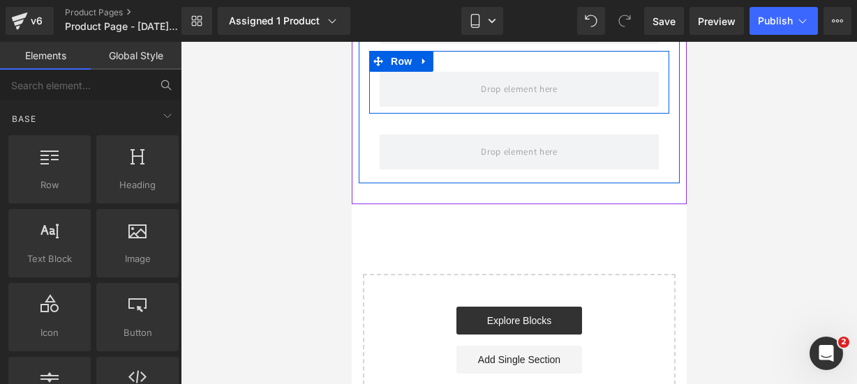
scroll to position [1202, 0]
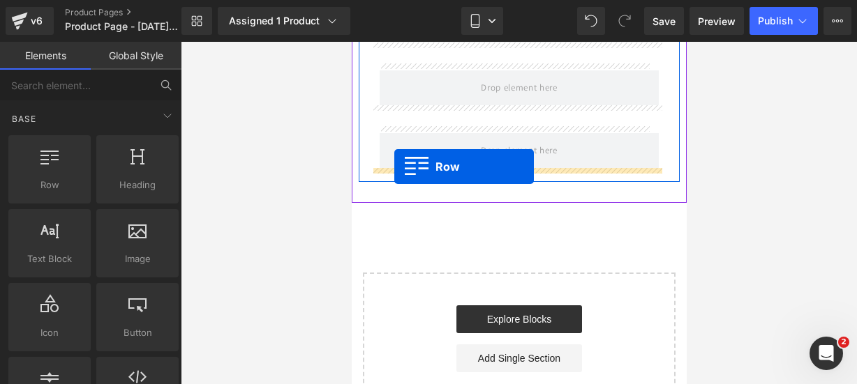
drag, startPoint x: 423, startPoint y: 220, endPoint x: 394, endPoint y: 167, distance: 60.6
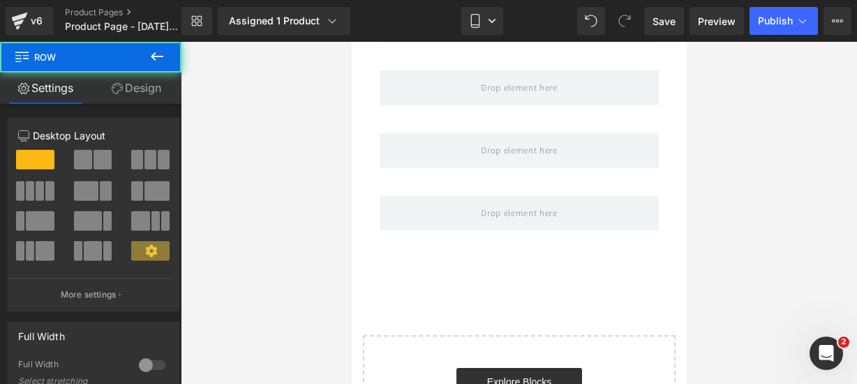
click at [156, 68] on button at bounding box center [157, 57] width 49 height 31
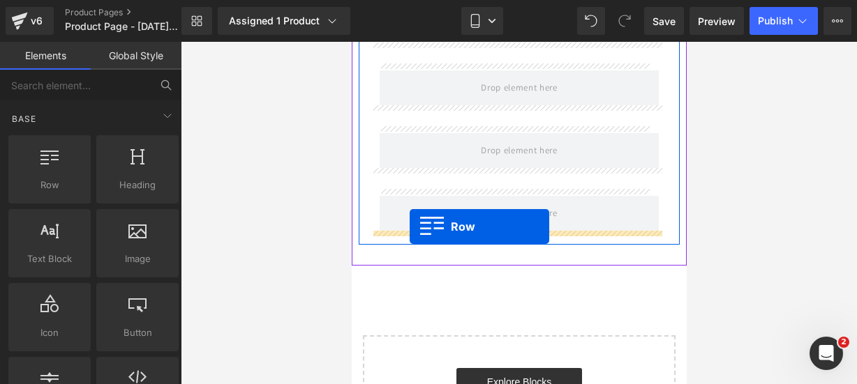
drag, startPoint x: 433, startPoint y: 215, endPoint x: 409, endPoint y: 227, distance: 27.2
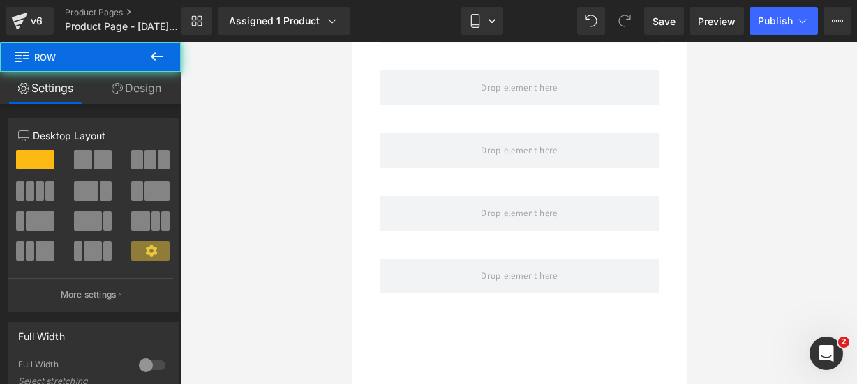
click at [157, 62] on icon at bounding box center [157, 56] width 17 height 17
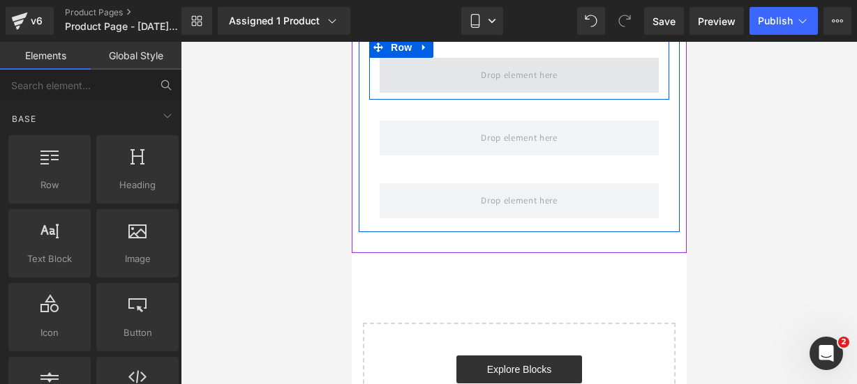
scroll to position [1285, 0]
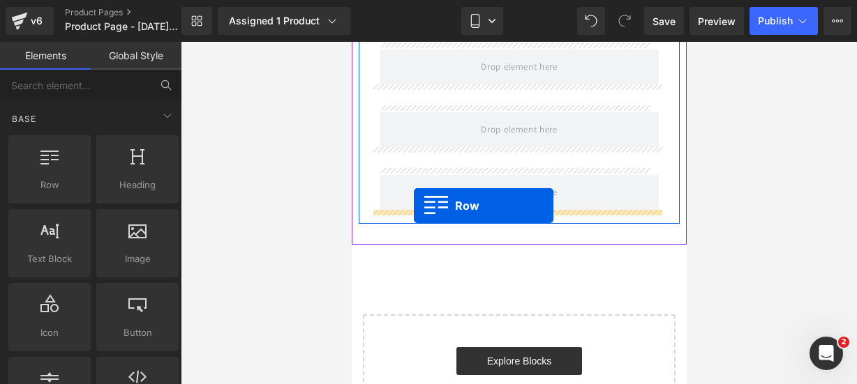
drag, startPoint x: 412, startPoint y: 213, endPoint x: 413, endPoint y: 206, distance: 7.0
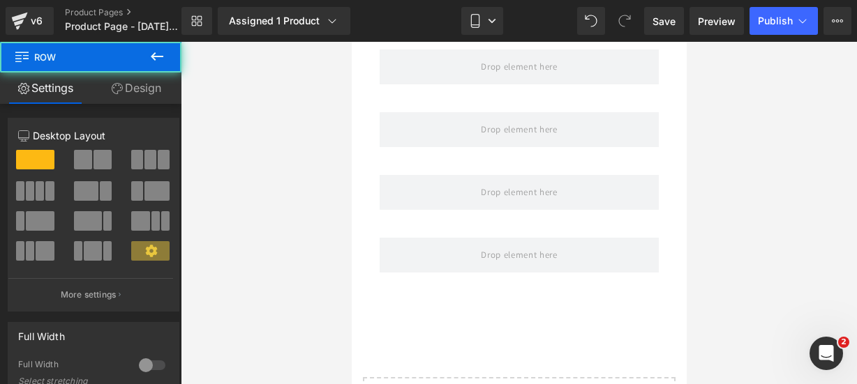
click at [160, 63] on icon at bounding box center [157, 56] width 17 height 17
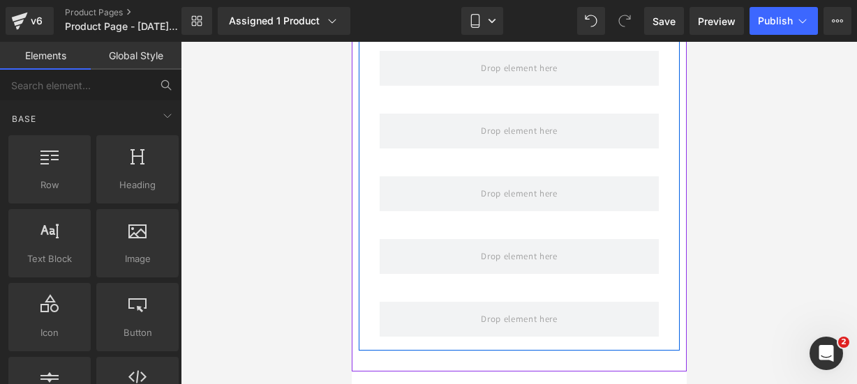
scroll to position [1312, 0]
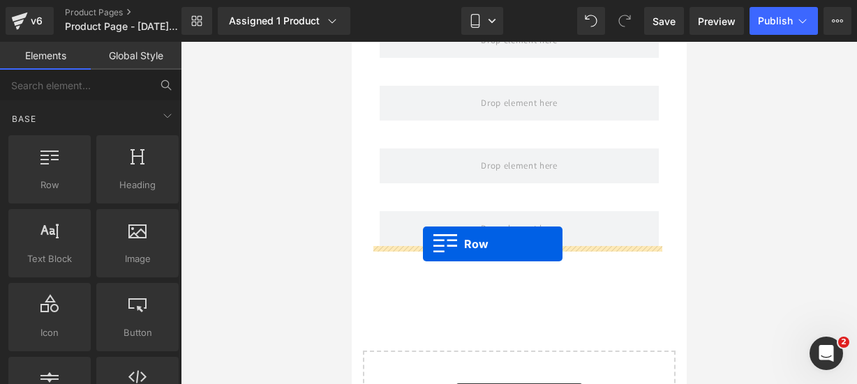
drag, startPoint x: 403, startPoint y: 217, endPoint x: 422, endPoint y: 244, distance: 33.5
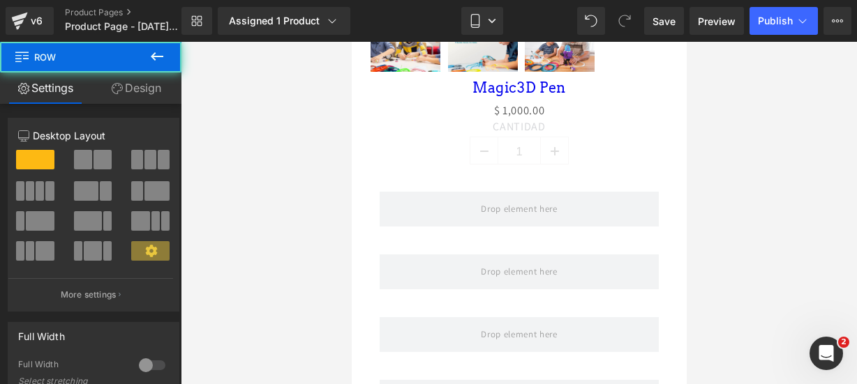
scroll to position [886, 0]
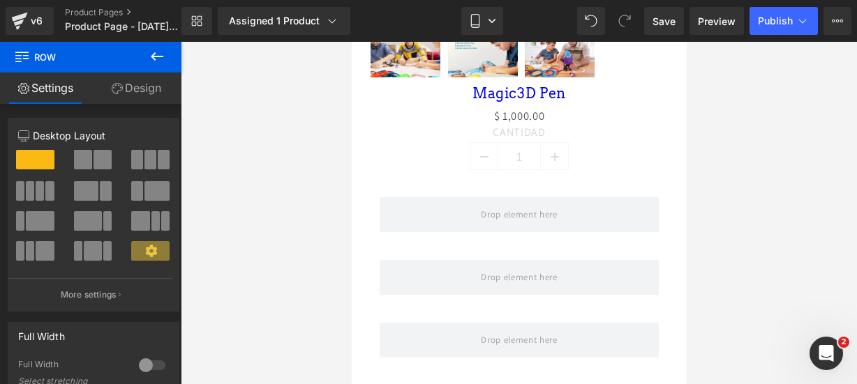
click at [163, 54] on icon at bounding box center [157, 56] width 17 height 17
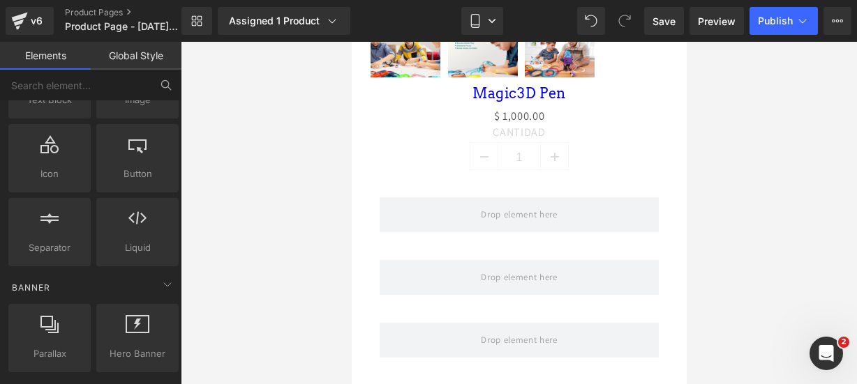
scroll to position [162, 0]
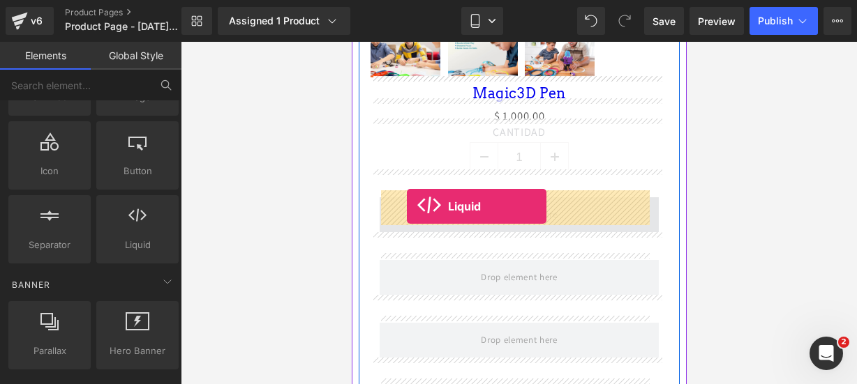
drag, startPoint x: 486, startPoint y: 283, endPoint x: 406, endPoint y: 207, distance: 110.6
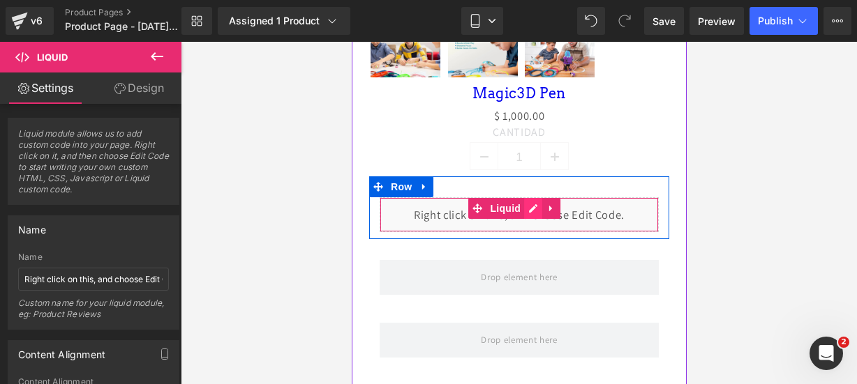
click at [528, 197] on div "Liquid" at bounding box center [518, 214] width 279 height 35
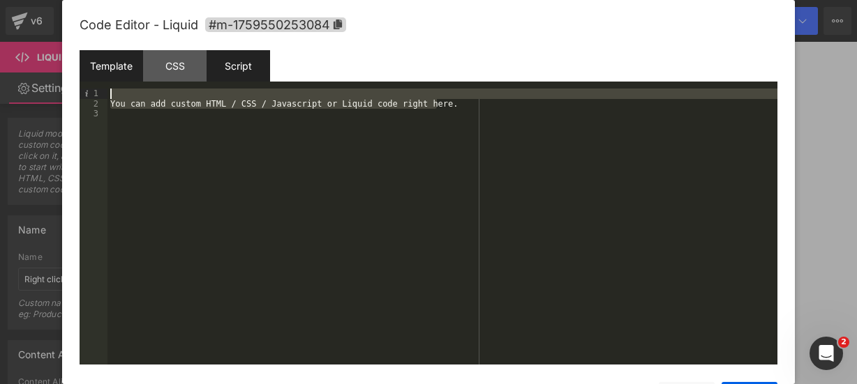
drag, startPoint x: 500, startPoint y: 107, endPoint x: 240, endPoint y: 52, distance: 266.0
click at [240, 52] on div "Template CSS Script Data 1 2 3 You can add custom HTML / CSS / Javascript or Li…" at bounding box center [429, 207] width 698 height 315
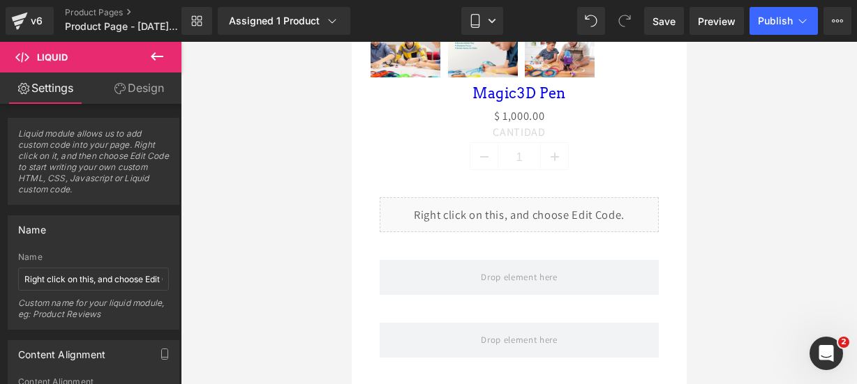
click at [154, 54] on icon at bounding box center [157, 56] width 13 height 8
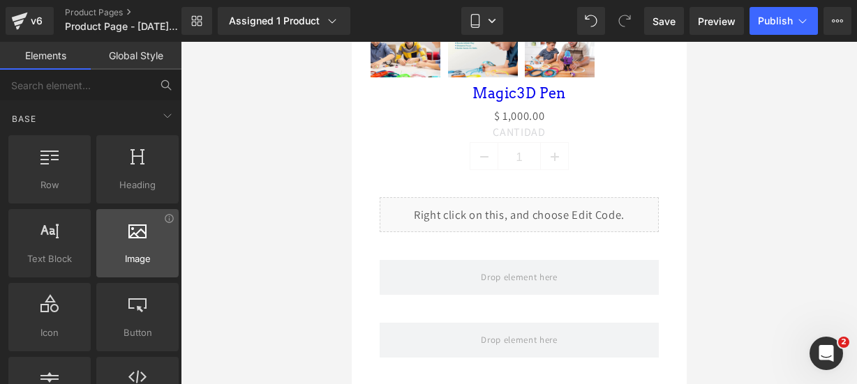
scroll to position [94, 0]
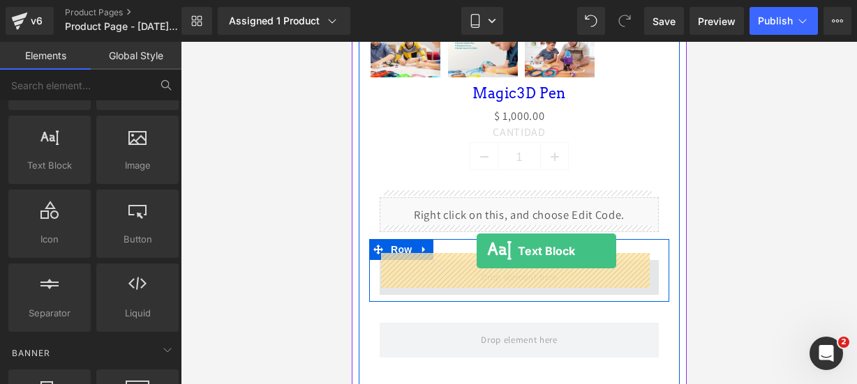
drag, startPoint x: 399, startPoint y: 218, endPoint x: 476, endPoint y: 253, distance: 84.3
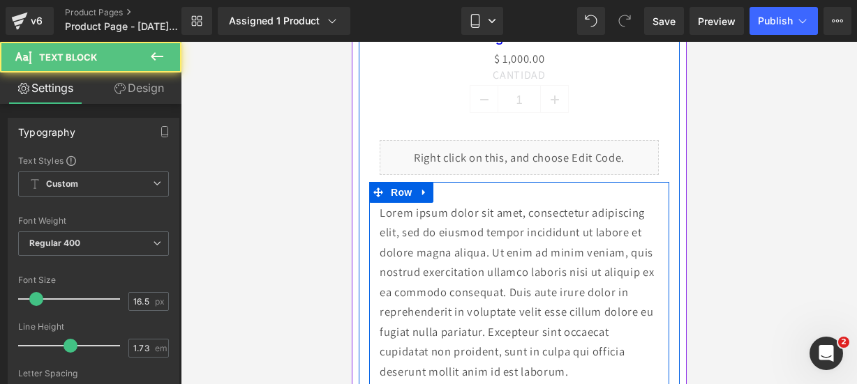
scroll to position [1033, 0]
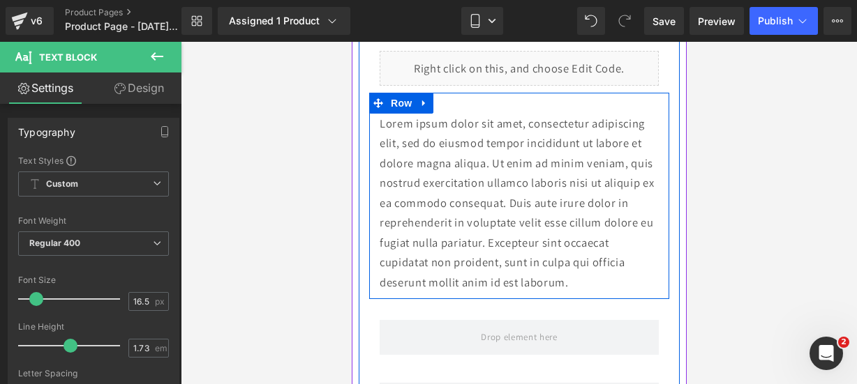
click at [613, 273] on p "Lorem ipsum dolor sit amet, consectetur adipiscing elit, sed do eiusmod tempor …" at bounding box center [518, 203] width 279 height 179
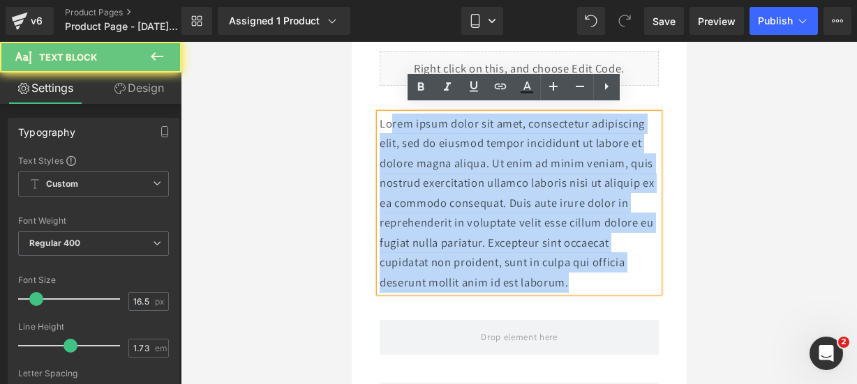
drag, startPoint x: 612, startPoint y: 273, endPoint x: 389, endPoint y: 117, distance: 271.6
click at [389, 117] on p "Lorem ipsum dolor sit amet, consectetur adipiscing elit, sed do eiusmod tempor …" at bounding box center [518, 203] width 279 height 179
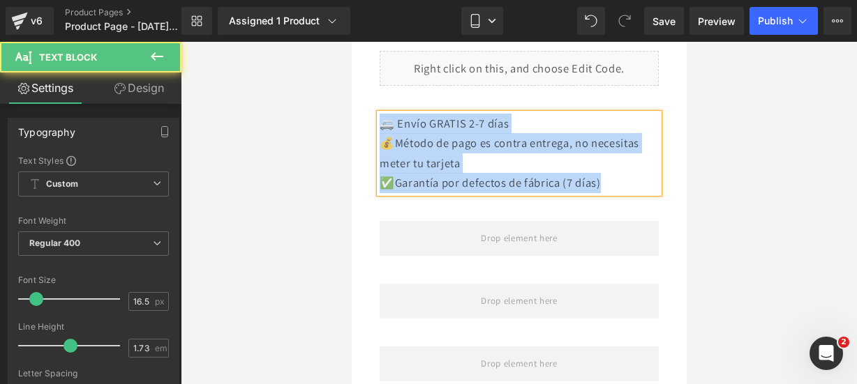
drag, startPoint x: 622, startPoint y: 178, endPoint x: 385, endPoint y: 122, distance: 243.0
click at [385, 122] on div "🚐 Envío GRATIS 2-7 días 💰Método de pago es contra entrega, no necesitas meter …" at bounding box center [518, 154] width 279 height 80
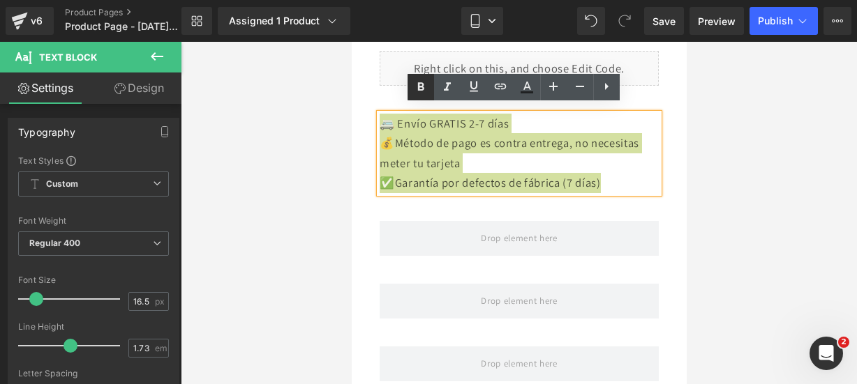
click at [419, 91] on icon at bounding box center [420, 87] width 17 height 17
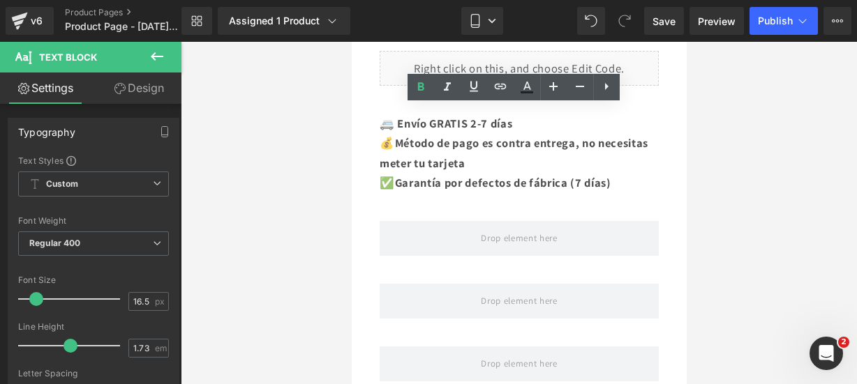
click at [154, 59] on icon at bounding box center [157, 56] width 13 height 8
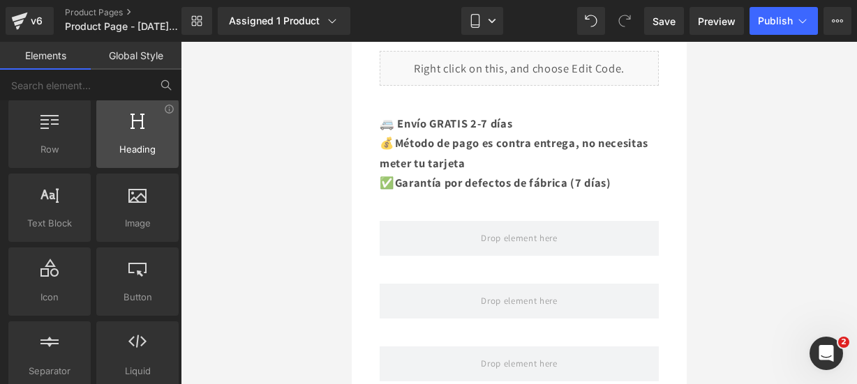
scroll to position [36, 0]
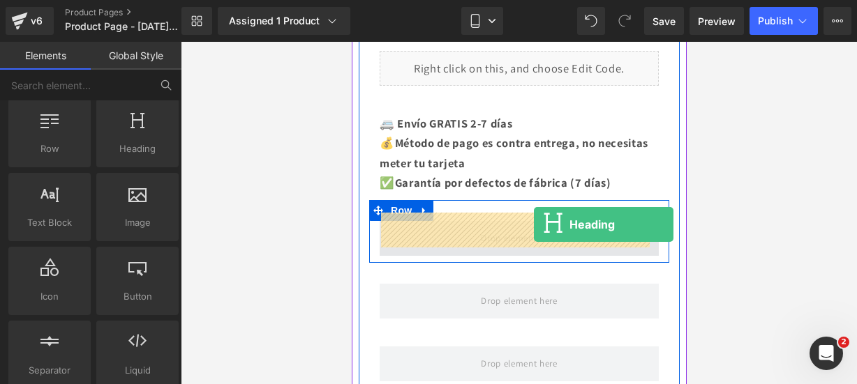
drag, startPoint x: 479, startPoint y: 168, endPoint x: 533, endPoint y: 225, distance: 78.5
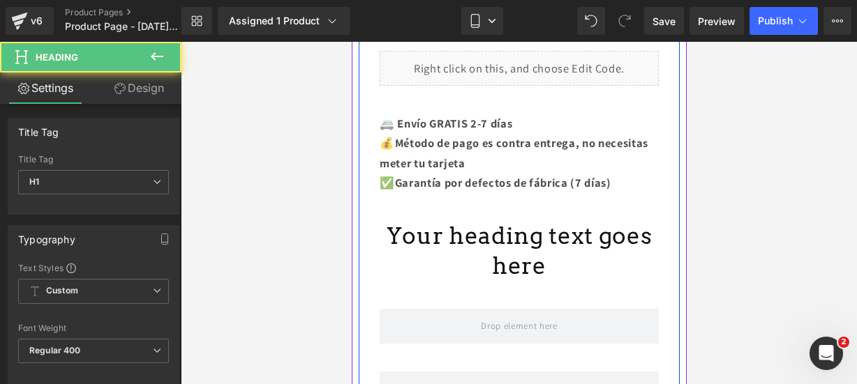
scroll to position [1105, 0]
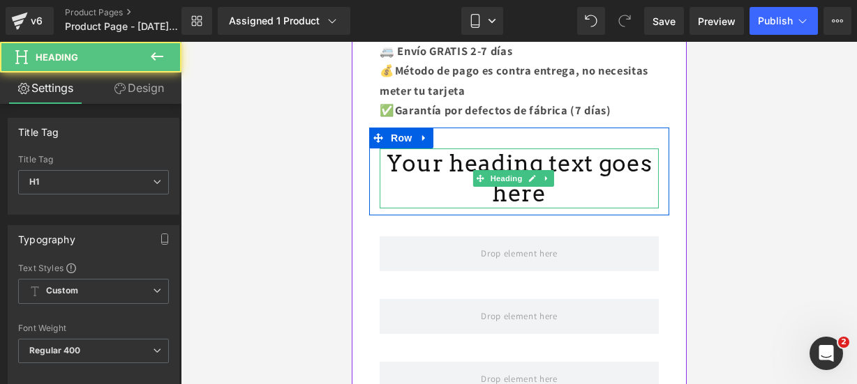
click at [544, 184] on h1 "Your heading text goes here" at bounding box center [518, 179] width 279 height 60
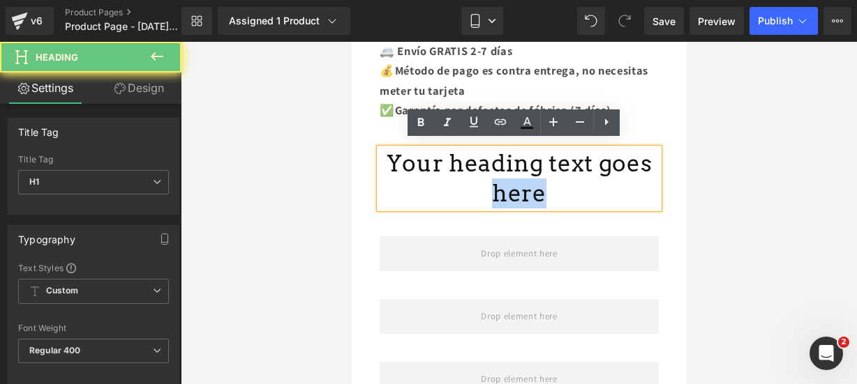
drag, startPoint x: 544, startPoint y: 184, endPoint x: 377, endPoint y: 164, distance: 168.6
click at [379, 164] on div "Your heading text goes here" at bounding box center [518, 179] width 279 height 60
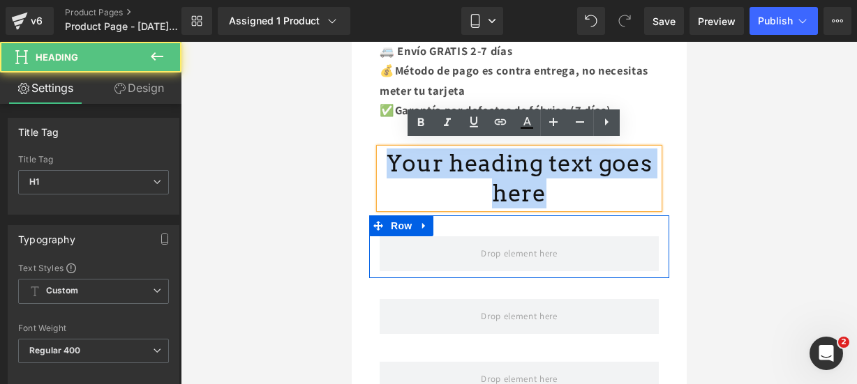
drag, startPoint x: 394, startPoint y: 156, endPoint x: 650, endPoint y: 214, distance: 263.4
click at [650, 214] on div "Magic3D Pen (P) Title $ 0 $ 1,000.00 (P) Price CANTIDAD 1 (P) Quantity Liquid R…" at bounding box center [518, 228] width 321 height 728
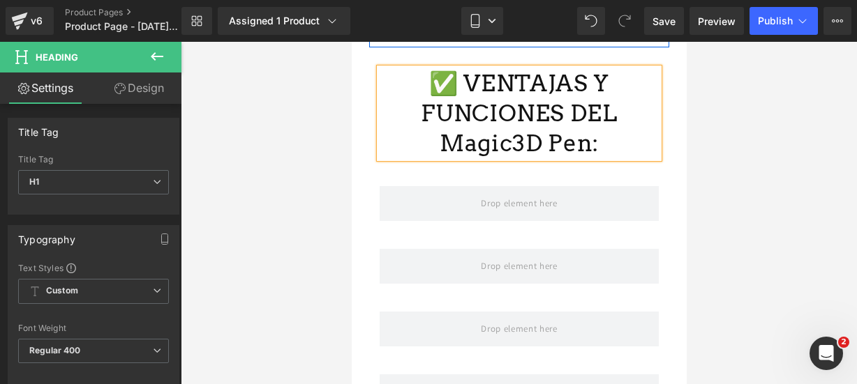
scroll to position [1197, 0]
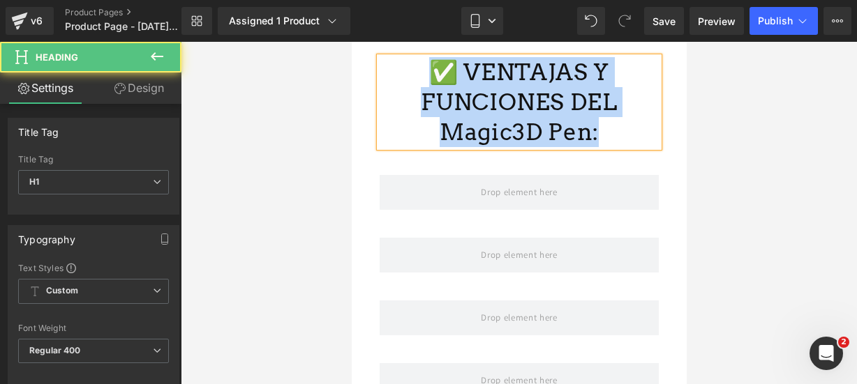
drag, startPoint x: 590, startPoint y: 126, endPoint x: 419, endPoint y: 62, distance: 183.0
click at [419, 62] on h1 "✅ VENTAJAS Y FUNCIONES DEL Magic3D Pen:" at bounding box center [518, 102] width 279 height 90
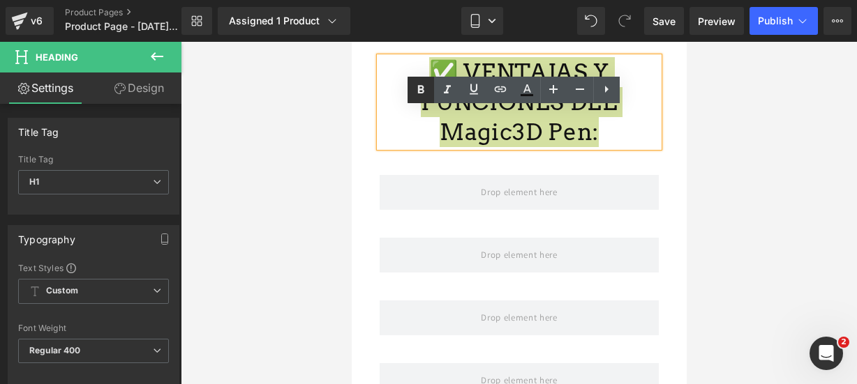
click at [432, 94] on link at bounding box center [421, 90] width 27 height 27
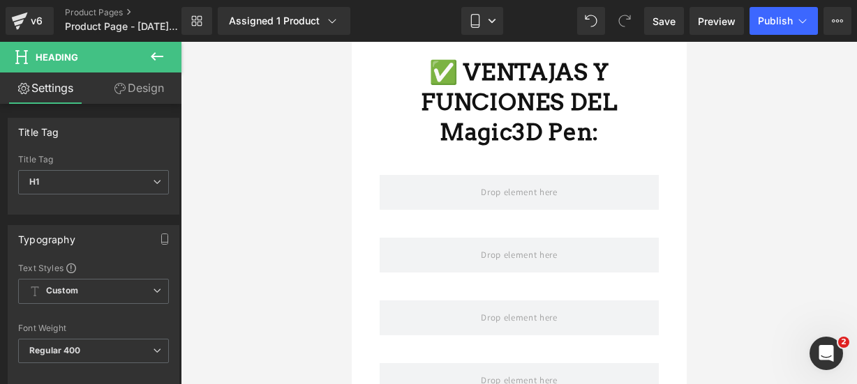
click at [162, 60] on icon at bounding box center [157, 56] width 17 height 17
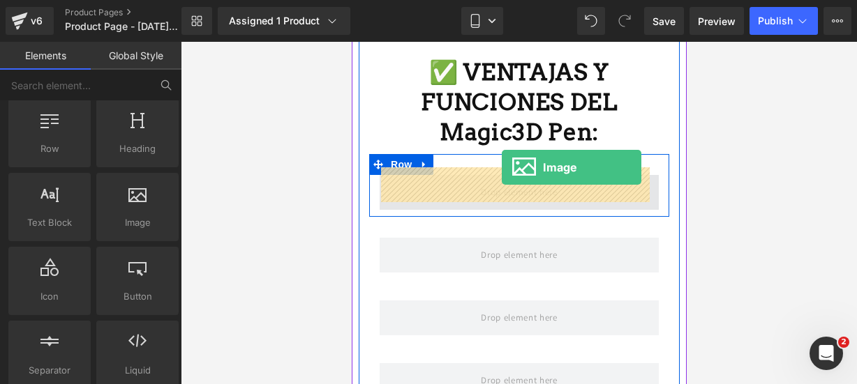
drag, startPoint x: 491, startPoint y: 238, endPoint x: 501, endPoint y: 167, distance: 71.2
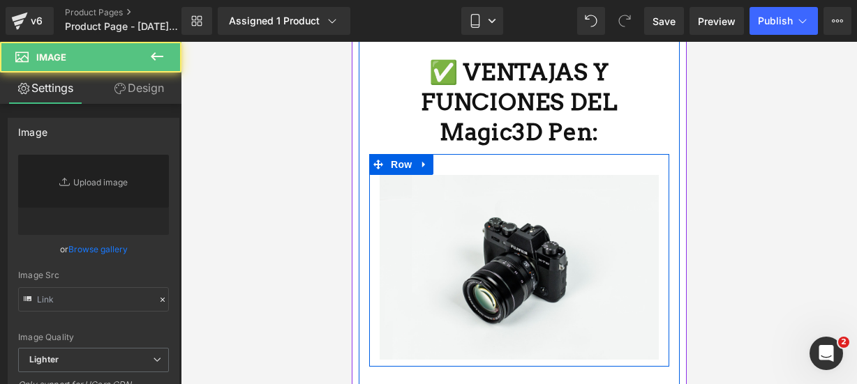
type input "//d1um8515vdn9kb.cloudfront.net/images/parallax.jpg"
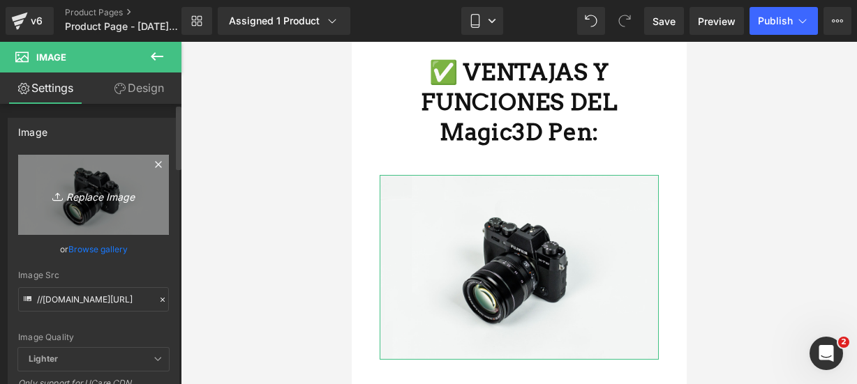
click at [69, 188] on icon "Replace Image" at bounding box center [94, 194] width 112 height 17
type input "C:\fakepath\lapiz 10.webp"
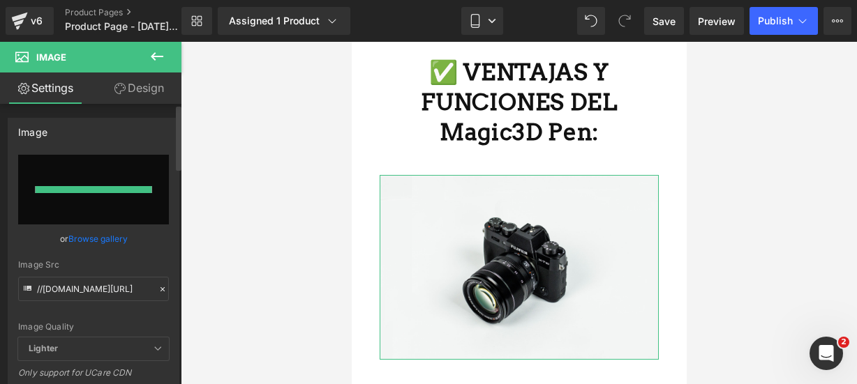
type input "https://ucarecdn.com/8b5ce345-e35f-4a0b-8c41-271378630407/-/format/auto/-/previ…"
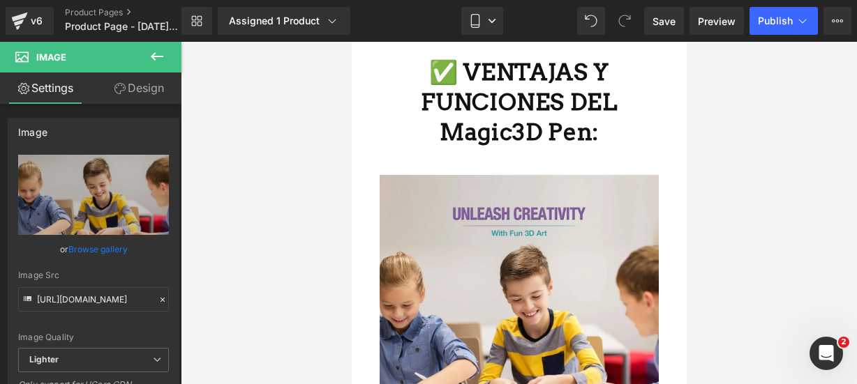
click at [159, 65] on button at bounding box center [157, 57] width 49 height 31
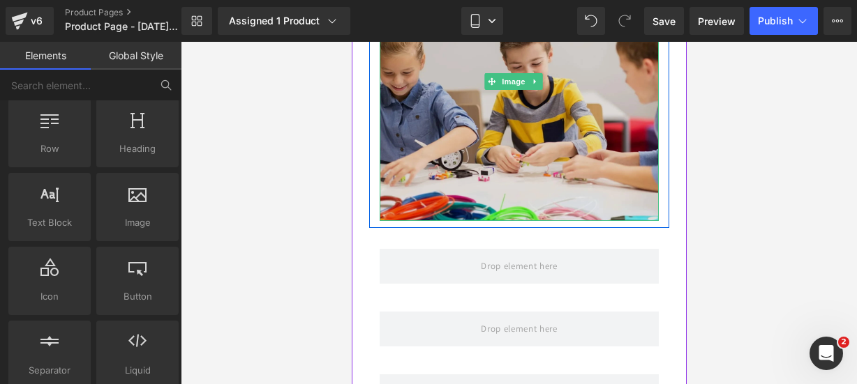
scroll to position [1434, 0]
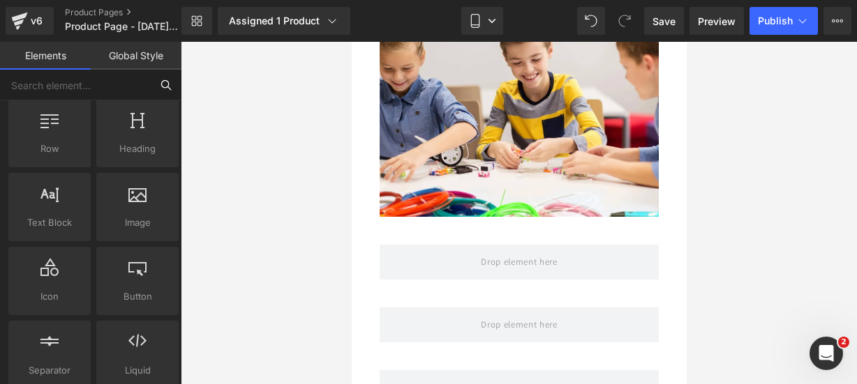
click at [144, 81] on input "text" at bounding box center [75, 85] width 151 height 31
click at [113, 87] on input "text" at bounding box center [75, 85] width 151 height 31
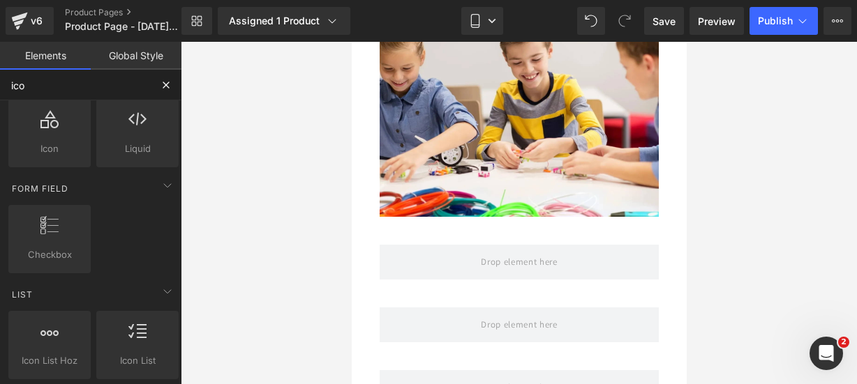
scroll to position [0, 0]
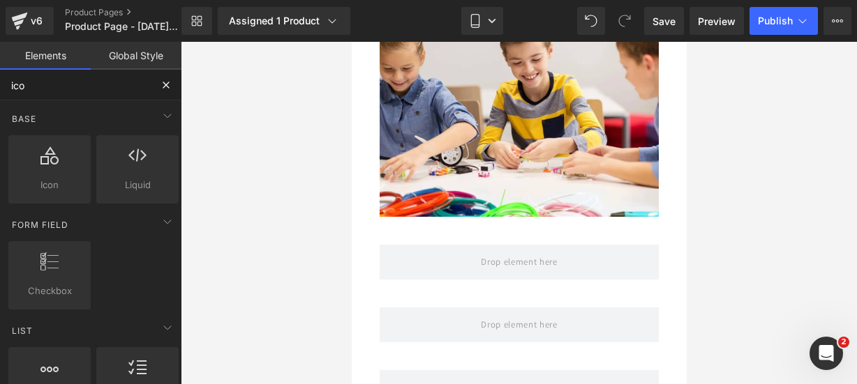
type input "icon"
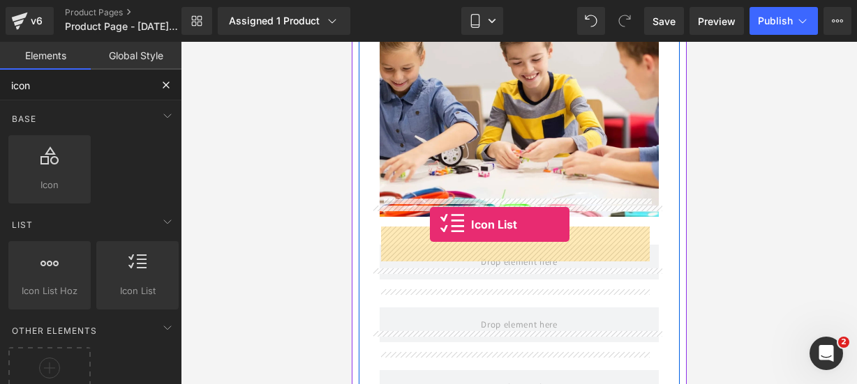
drag, startPoint x: 500, startPoint y: 304, endPoint x: 428, endPoint y: 220, distance: 109.9
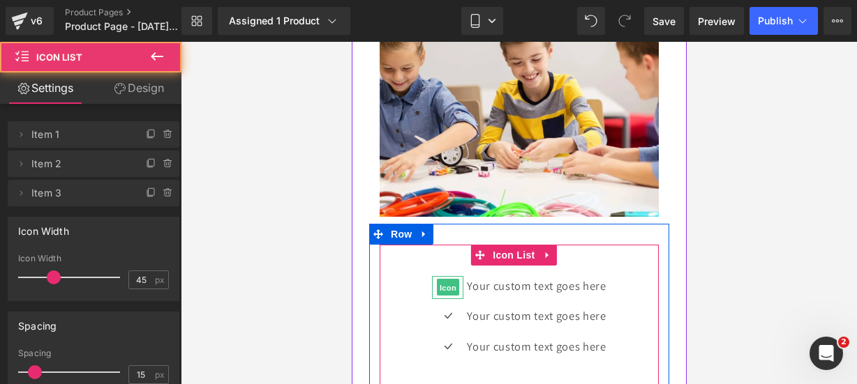
click at [440, 280] on span "Icon" at bounding box center [447, 288] width 22 height 17
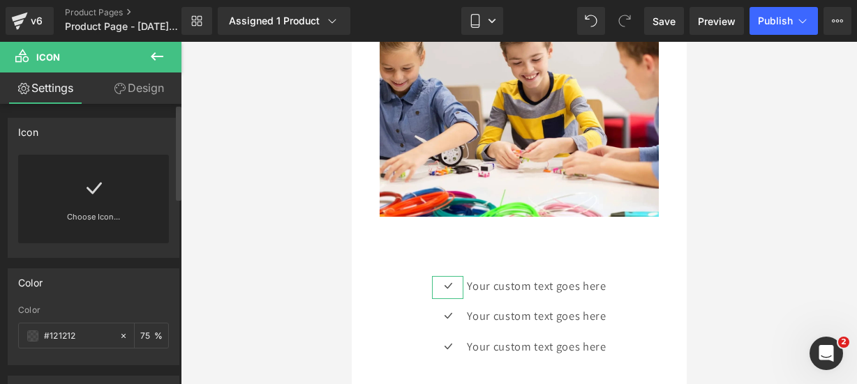
click at [98, 187] on icon at bounding box center [93, 188] width 22 height 22
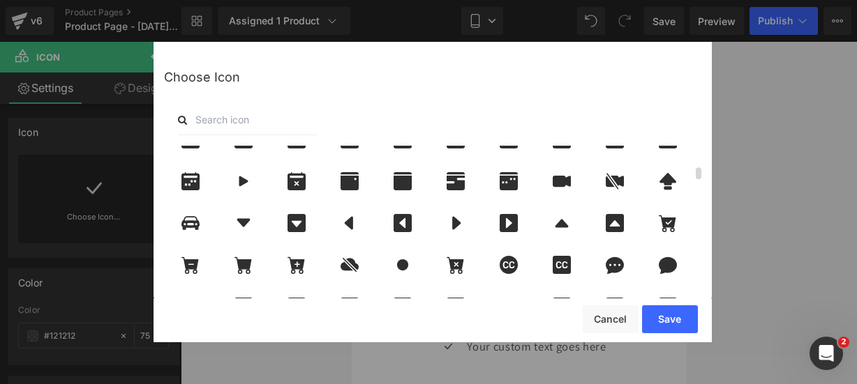
scroll to position [403, 0]
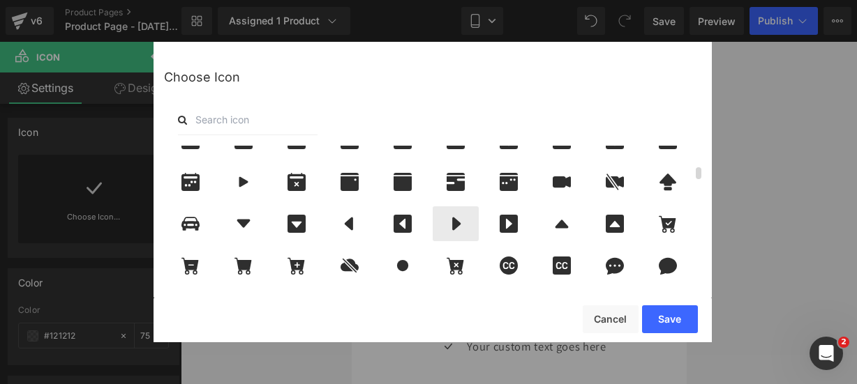
click at [454, 225] on icon at bounding box center [456, 224] width 8 height 13
click at [656, 311] on button "Save" at bounding box center [670, 320] width 56 height 28
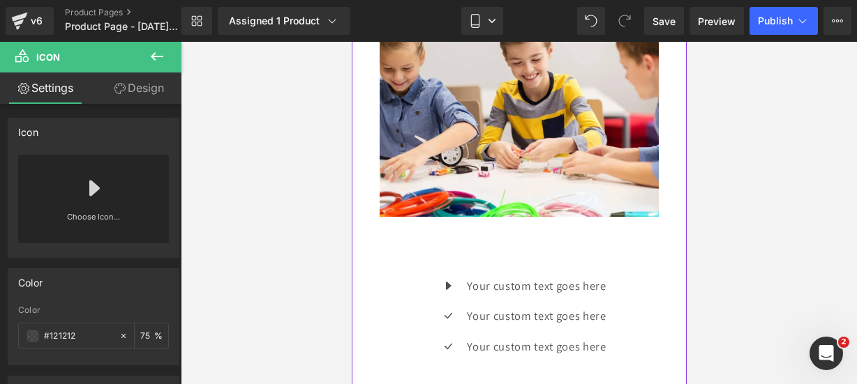
click at [408, 284] on div "Icon Your custom text goes here Text Block Icon Your custom text goes here Text…" at bounding box center [518, 321] width 279 height 91
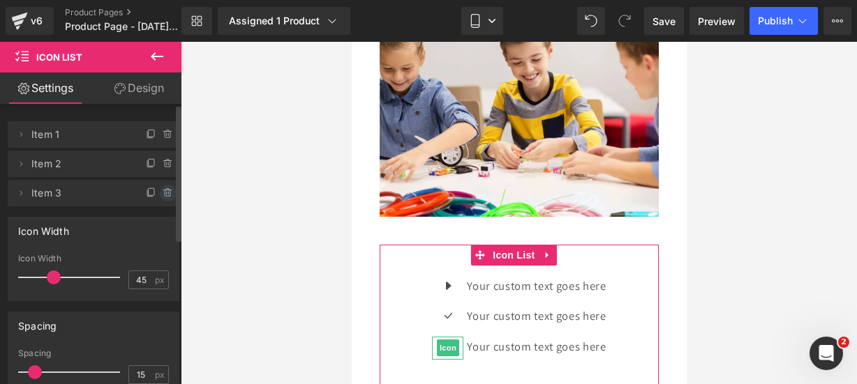
click at [165, 196] on icon at bounding box center [168, 193] width 6 height 6
click at [162, 196] on button "Delete" at bounding box center [153, 194] width 44 height 18
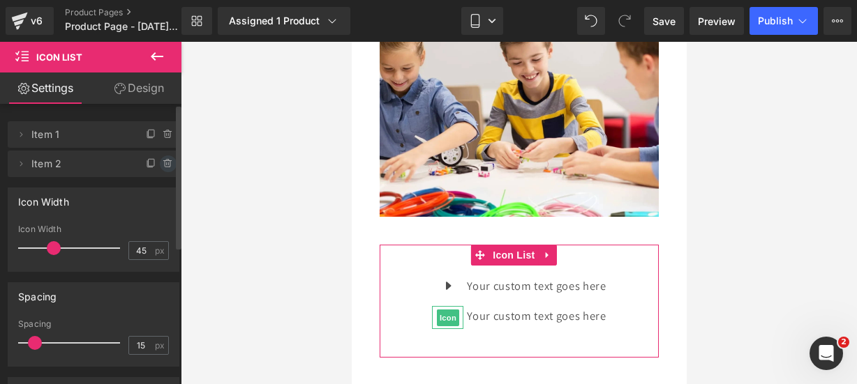
click at [163, 159] on icon at bounding box center [168, 163] width 11 height 11
click at [163, 159] on button "Delete" at bounding box center [153, 165] width 44 height 18
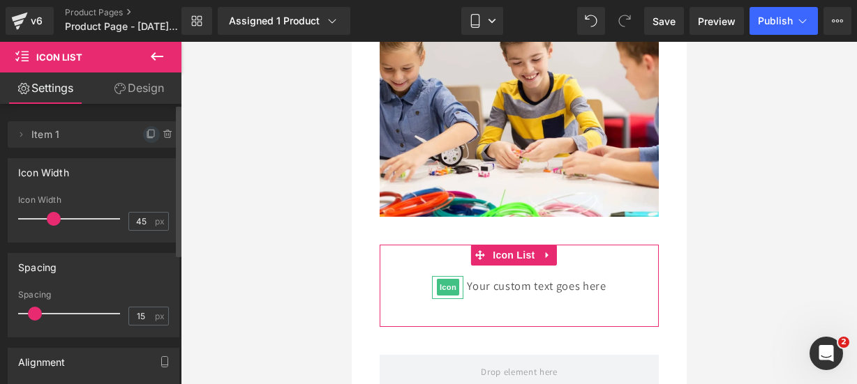
click at [149, 133] on icon at bounding box center [152, 133] width 6 height 7
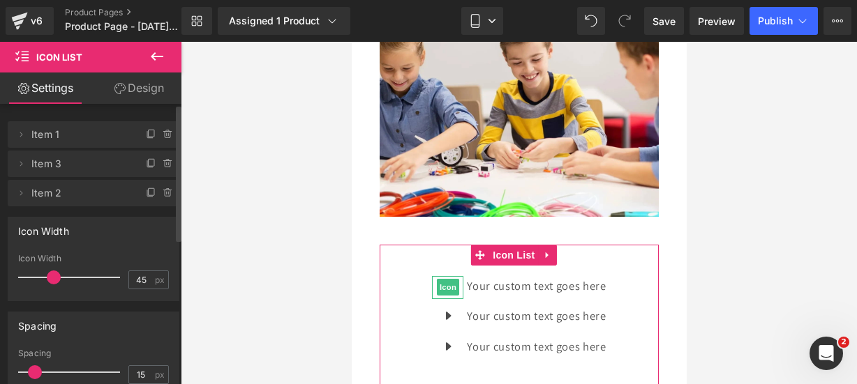
click at [149, 133] on icon at bounding box center [152, 133] width 6 height 7
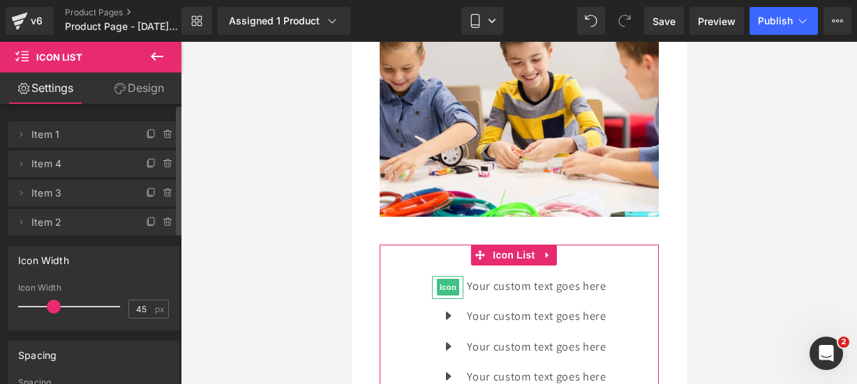
click at [149, 133] on icon at bounding box center [152, 133] width 6 height 7
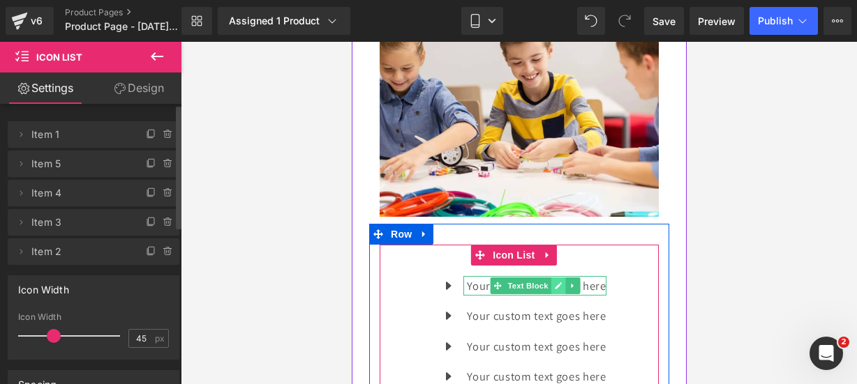
click at [554, 283] on icon at bounding box center [557, 286] width 7 height 7
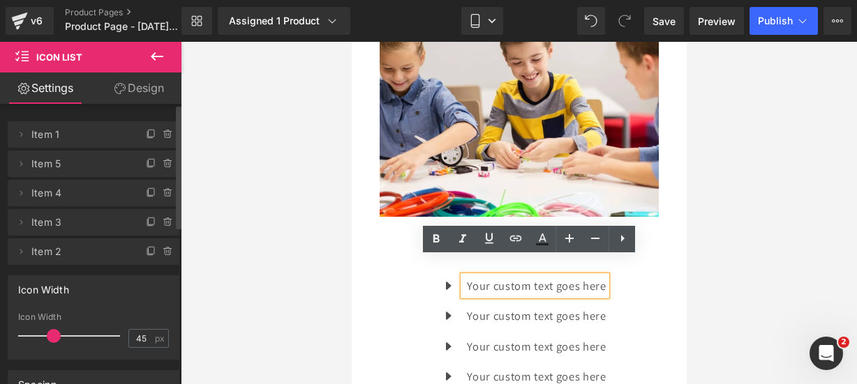
click at [597, 276] on p "Your custom text goes here" at bounding box center [535, 286] width 139 height 20
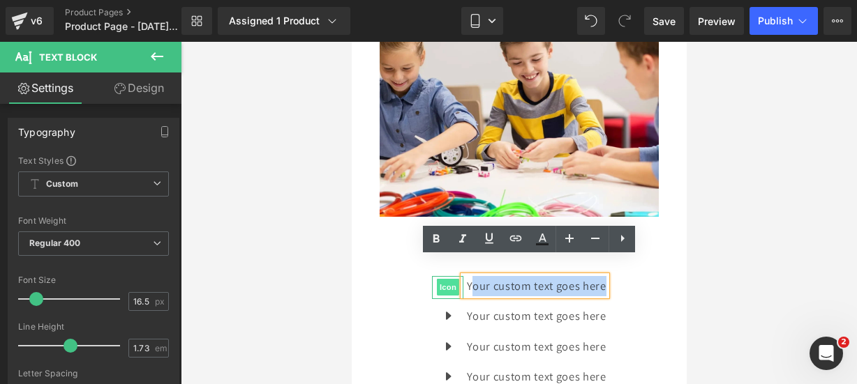
drag, startPoint x: 597, startPoint y: 270, endPoint x: 448, endPoint y: 276, distance: 148.7
click at [448, 276] on li "Icon Your custom text goes here Text Block" at bounding box center [518, 286] width 174 height 20
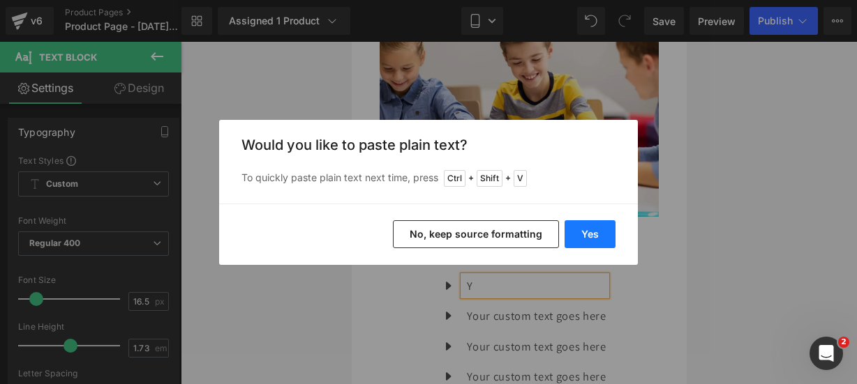
click at [581, 239] on button "Yes" at bounding box center [590, 234] width 51 height 28
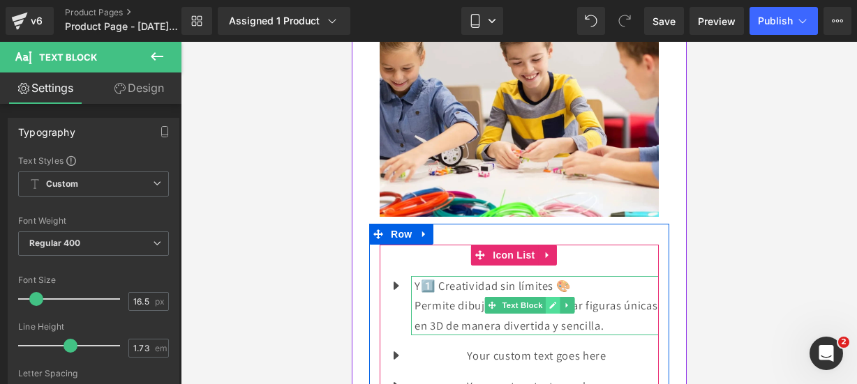
click at [556, 297] on link at bounding box center [552, 305] width 15 height 17
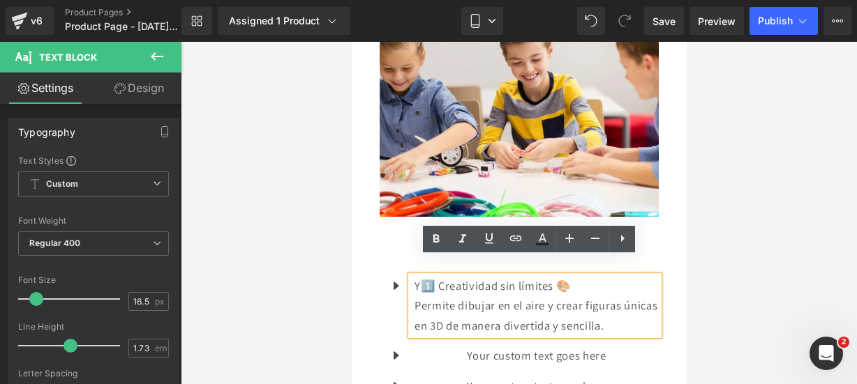
click at [421, 276] on p "Y1️⃣ Creatividad sin límites 🎨" at bounding box center [536, 286] width 244 height 20
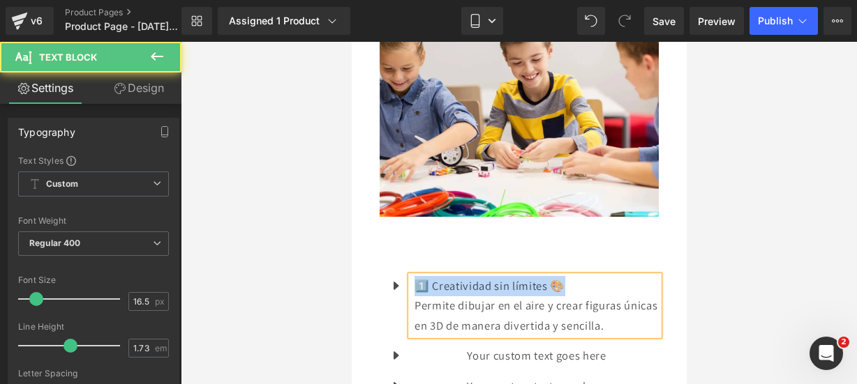
drag, startPoint x: 576, startPoint y: 263, endPoint x: 415, endPoint y: 267, distance: 160.5
click at [415, 276] on p "1️⃣ Creatividad sin límites 🎨" at bounding box center [536, 286] width 244 height 20
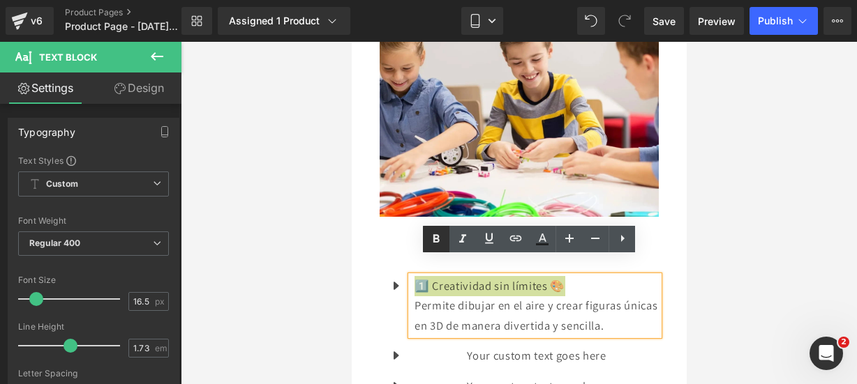
click at [431, 241] on icon at bounding box center [436, 239] width 17 height 17
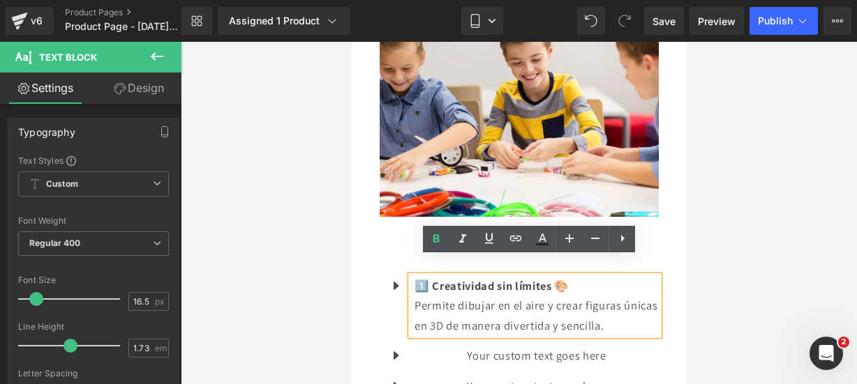
click at [645, 308] on p "Permite dibujar en el aire y crear figuras únicas en 3D de manera divertida y s…" at bounding box center [536, 316] width 244 height 40
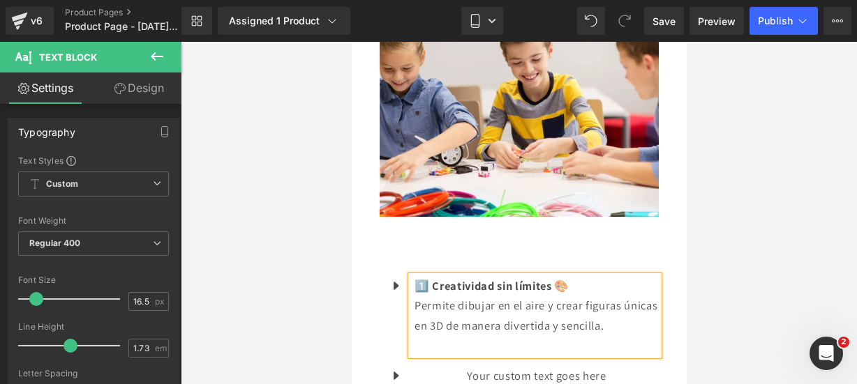
scroll to position [1510, 0]
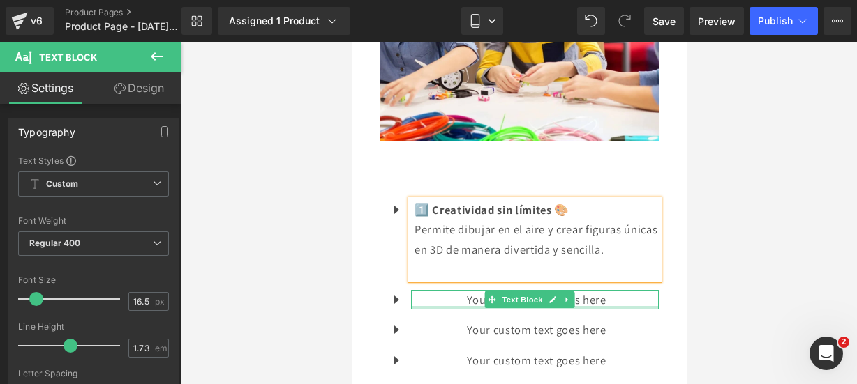
drag, startPoint x: 553, startPoint y: 291, endPoint x: 558, endPoint y: 281, distance: 10.9
click at [554, 290] on div "Your custom text goes here Text Block" at bounding box center [534, 300] width 248 height 20
click at [554, 290] on p "Your custom text goes here" at bounding box center [536, 300] width 244 height 20
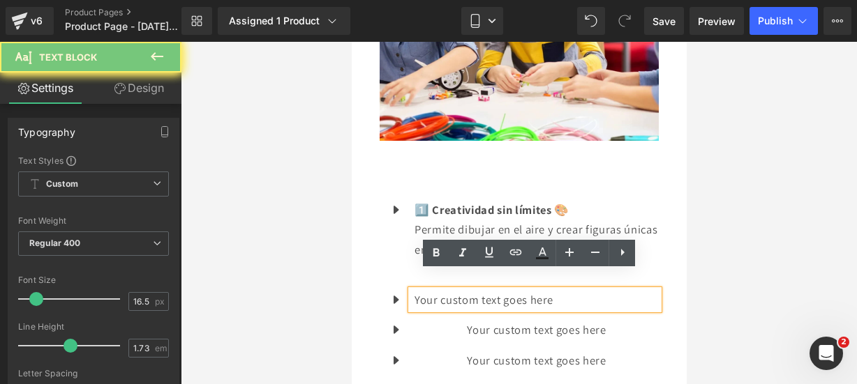
click at [560, 290] on p "Your custom text goes here" at bounding box center [536, 300] width 244 height 20
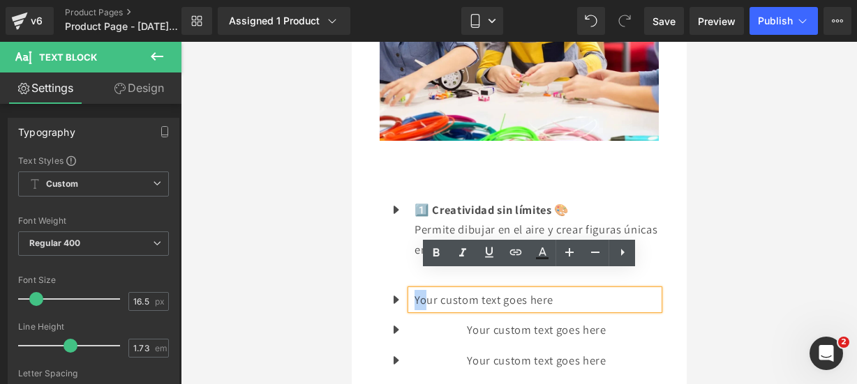
drag, startPoint x: 560, startPoint y: 285, endPoint x: 428, endPoint y: 273, distance: 133.2
click at [428, 290] on p "Your custom text goes here" at bounding box center [536, 300] width 244 height 20
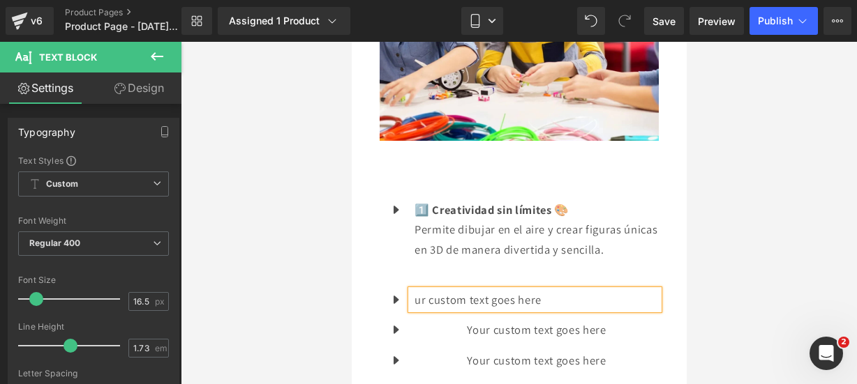
click at [565, 290] on p "ur custom text goes here" at bounding box center [536, 300] width 244 height 20
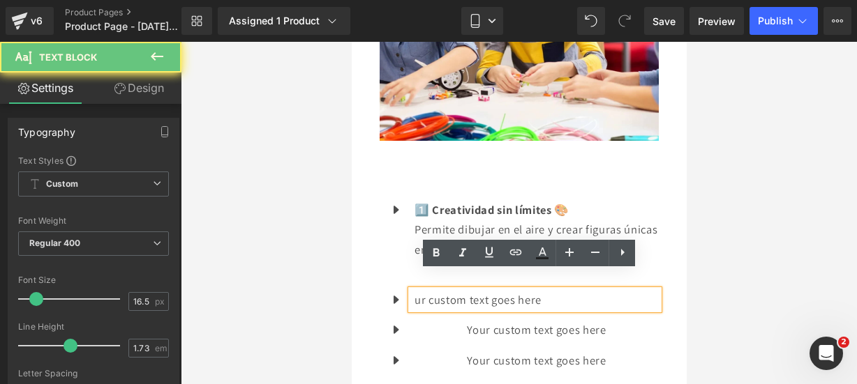
drag, startPoint x: 565, startPoint y: 275, endPoint x: 409, endPoint y: 276, distance: 156.3
click at [410, 290] on div "ur custom text goes here" at bounding box center [534, 300] width 248 height 20
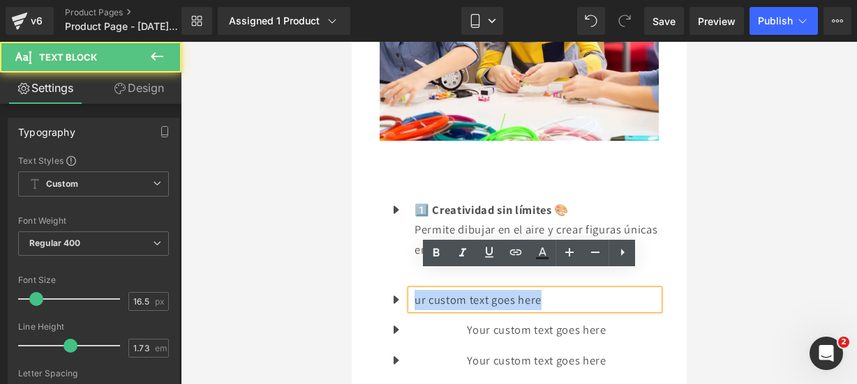
drag, startPoint x: 561, startPoint y: 283, endPoint x: 416, endPoint y: 280, distance: 145.2
click at [416, 290] on p "ur custom text goes here" at bounding box center [536, 300] width 244 height 20
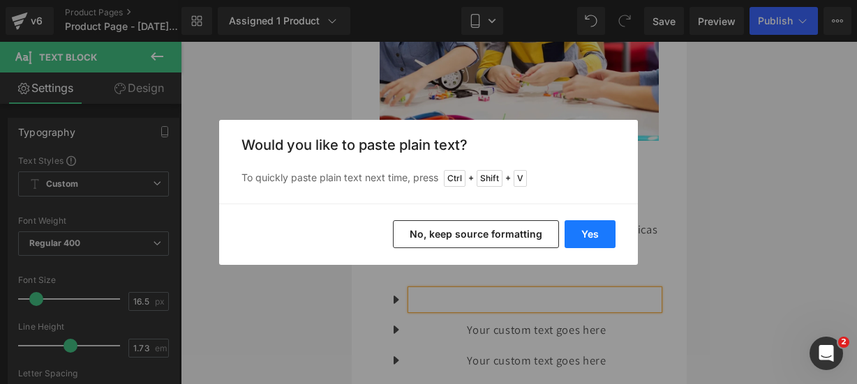
click at [583, 237] on button "Yes" at bounding box center [590, 234] width 51 height 28
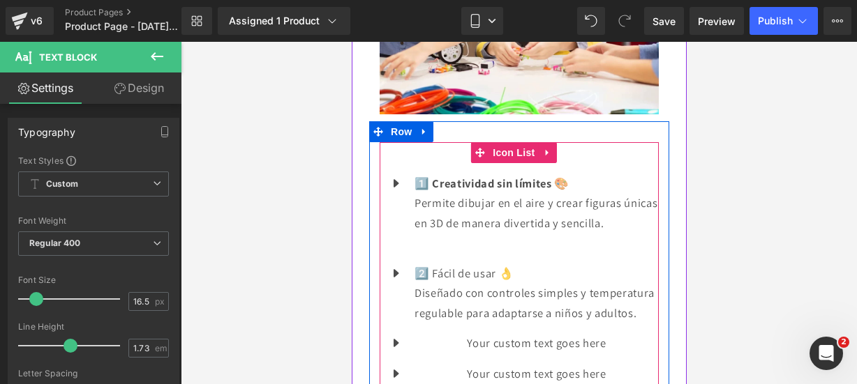
scroll to position [1537, 0]
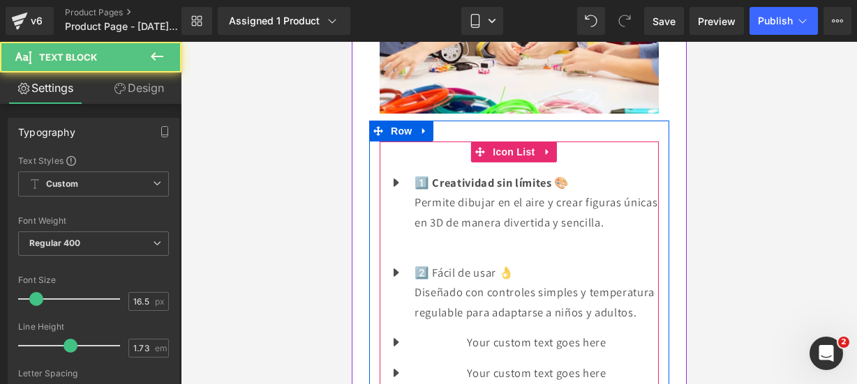
click at [519, 309] on p "Diseñado con controles simples y temperatura regulable para adaptarse a niños y…" at bounding box center [536, 303] width 244 height 40
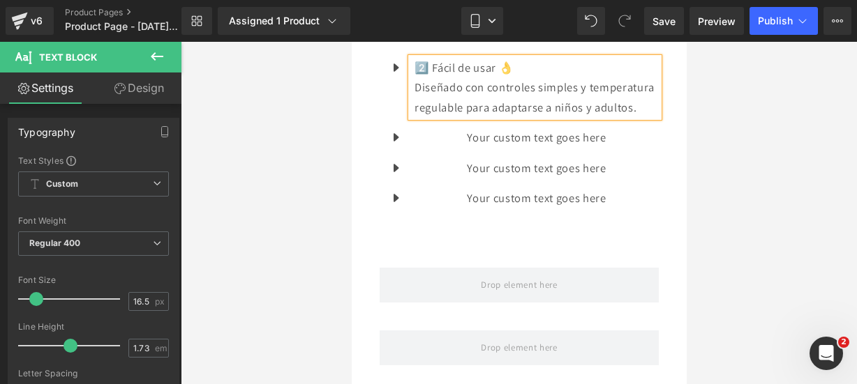
scroll to position [1693, 0]
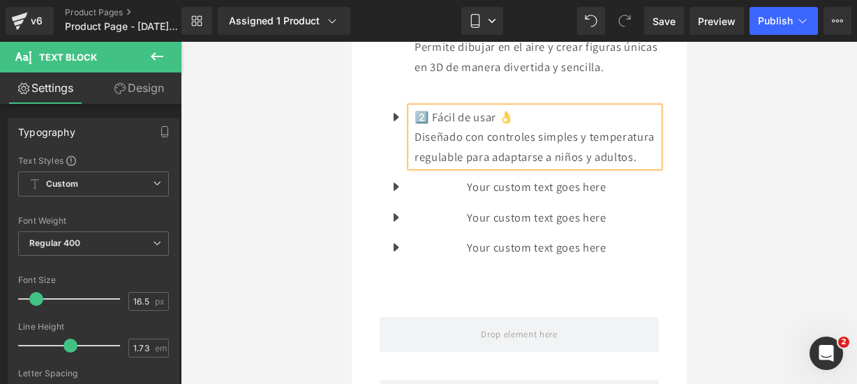
click at [502, 160] on p "Diseñado con controles simples y temperatura regulable para adaptarse a niños y…" at bounding box center [536, 147] width 244 height 40
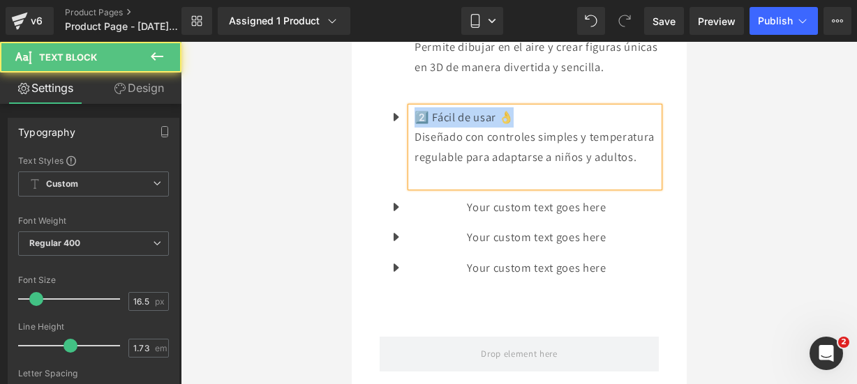
drag, startPoint x: 518, startPoint y: 100, endPoint x: 410, endPoint y: 98, distance: 107.5
click at [410, 107] on div "2️⃣ Fácil de usar 👌 Diseñado con controles simples y temperatura regulable para…" at bounding box center [534, 147] width 248 height 80
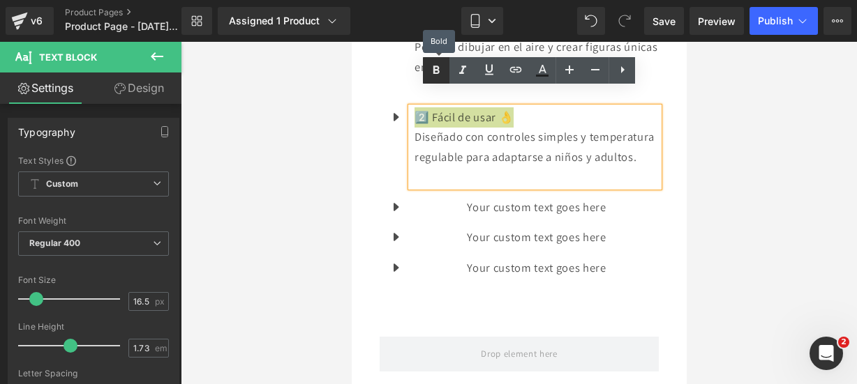
click at [426, 80] on link at bounding box center [436, 70] width 27 height 27
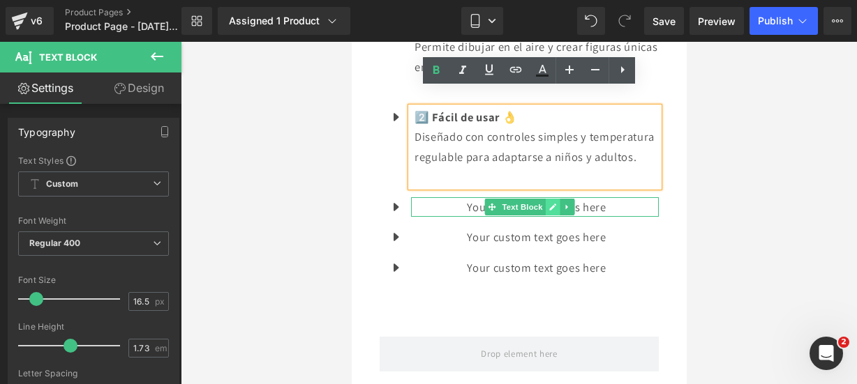
click at [548, 207] on link at bounding box center [552, 207] width 15 height 17
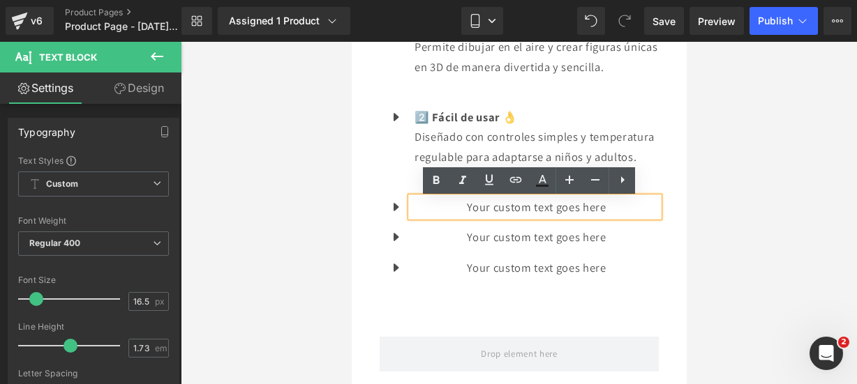
click at [608, 211] on p "Your custom text goes here" at bounding box center [536, 207] width 244 height 20
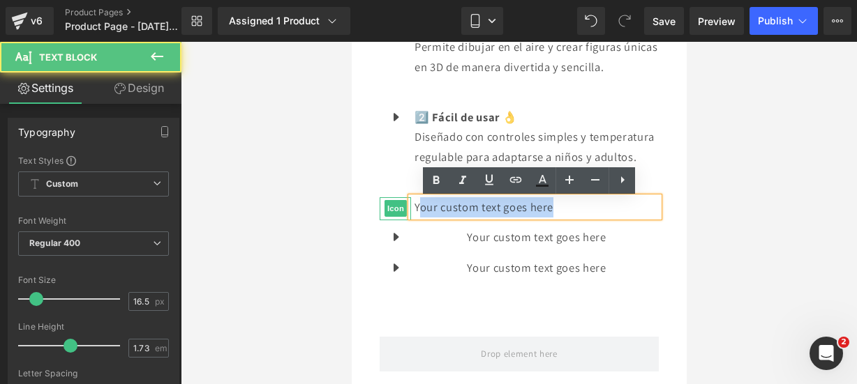
drag, startPoint x: 608, startPoint y: 211, endPoint x: 402, endPoint y: 216, distance: 205.9
click at [402, 216] on li "Icon Your custom text goes here Text Block" at bounding box center [518, 207] width 279 height 20
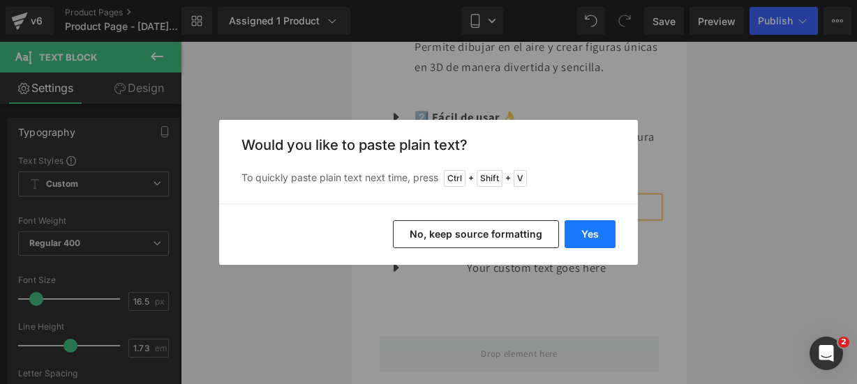
click at [582, 229] on button "Yes" at bounding box center [590, 234] width 51 height 28
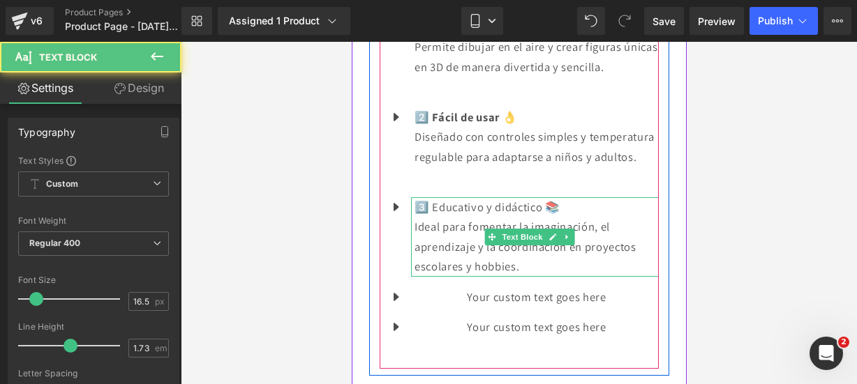
click at [561, 270] on p "Ideal para fomentar la imaginación, el aprendizaje y la coordinación en proyect…" at bounding box center [536, 247] width 244 height 60
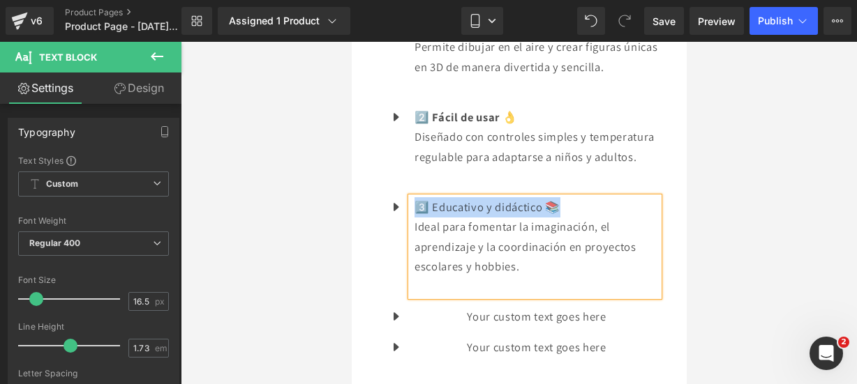
drag, startPoint x: 567, startPoint y: 218, endPoint x: 420, endPoint y: 208, distance: 146.9
click at [420, 208] on p "3️⃣ Educativo y didáctico 📚" at bounding box center [536, 207] width 244 height 20
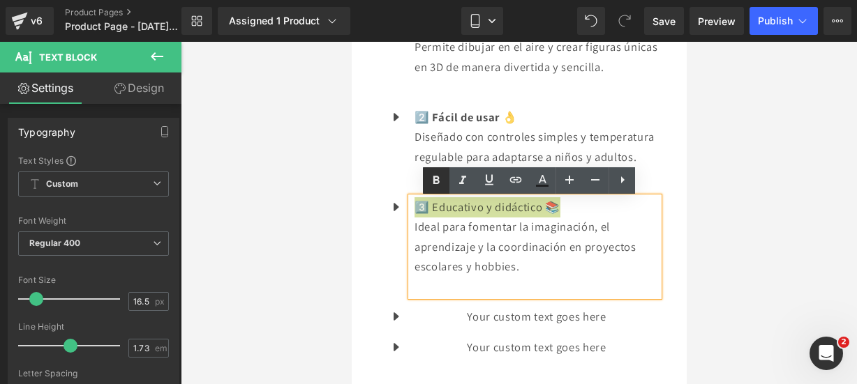
click at [435, 174] on icon at bounding box center [436, 180] width 17 height 17
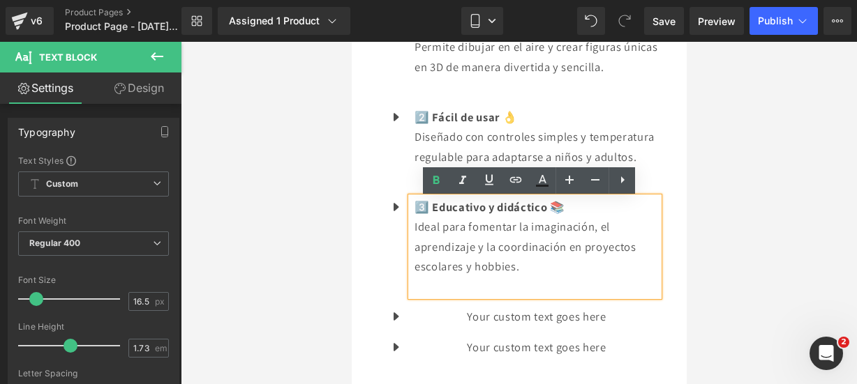
scroll to position [1730, 0]
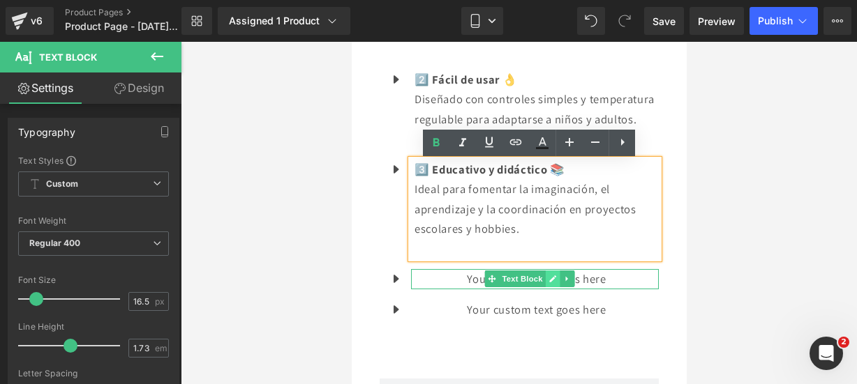
click at [555, 278] on icon at bounding box center [552, 279] width 8 height 8
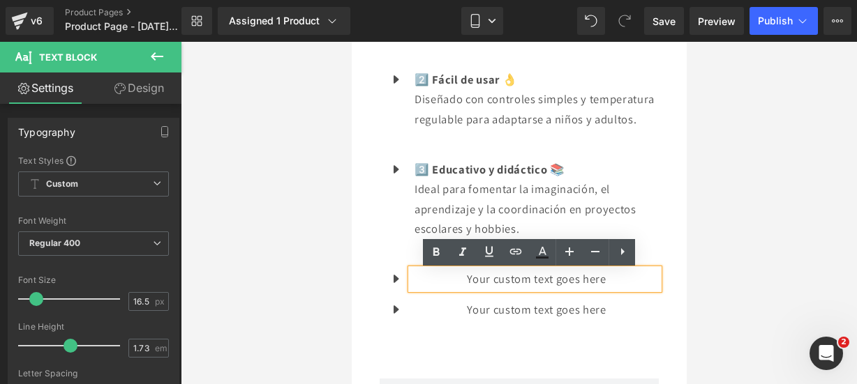
click at [630, 288] on p "Your custom text goes here" at bounding box center [536, 279] width 244 height 20
drag, startPoint x: 630, startPoint y: 288, endPoint x: 419, endPoint y: 285, distance: 211.4
click at [419, 285] on p "Your custom text goes here" at bounding box center [536, 279] width 244 height 20
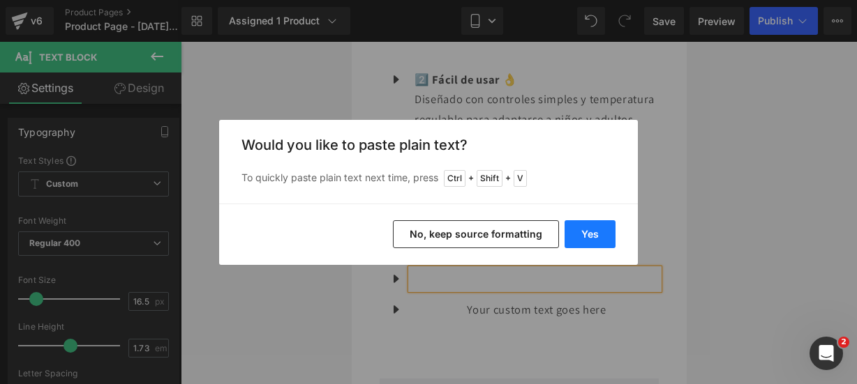
click at [571, 235] on button "Yes" at bounding box center [590, 234] width 51 height 28
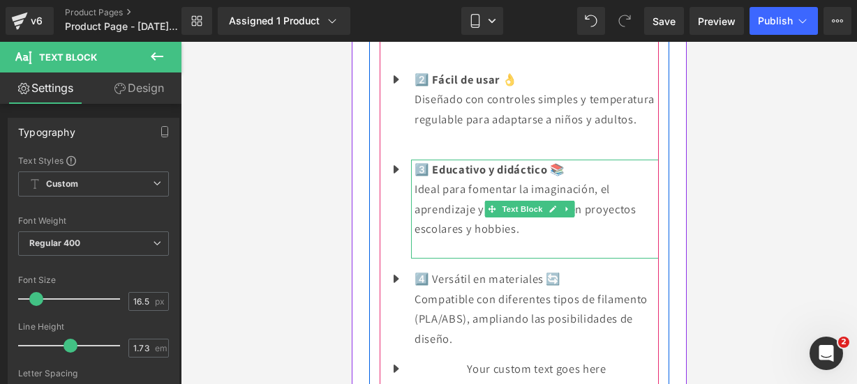
scroll to position [1854, 0]
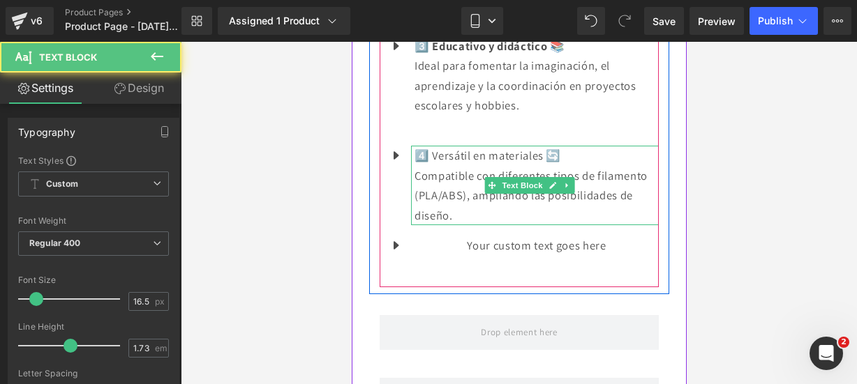
click at [555, 214] on p "Compatible con diferentes tipos de filamento (PLA/ABS), ampliando las posibilid…" at bounding box center [536, 196] width 244 height 60
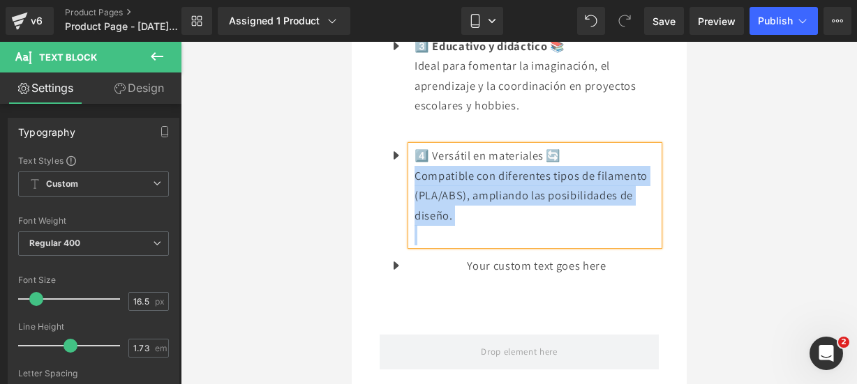
drag, startPoint x: 568, startPoint y: 158, endPoint x: 414, endPoint y: 144, distance: 154.1
click at [414, 146] on div "4️⃣ Versátil en materiales 🔄 Compatible con diferentes tipos de filamento (PLA/…" at bounding box center [534, 196] width 248 height 100
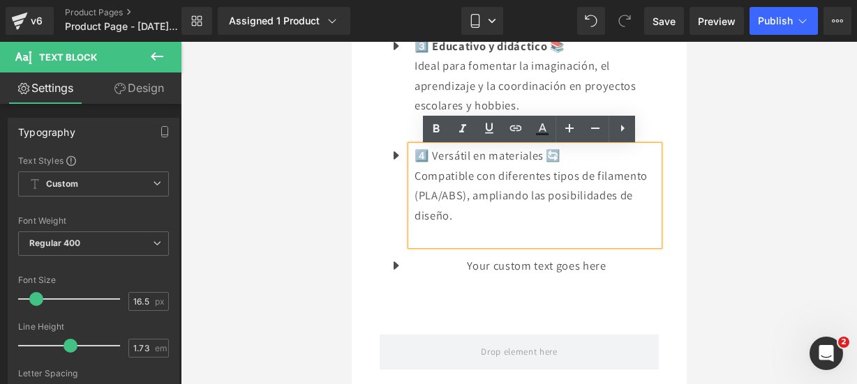
click at [414, 150] on p "4️⃣ Versátil en materiales 🔄" at bounding box center [536, 156] width 244 height 20
drag, startPoint x: 414, startPoint y: 150, endPoint x: 563, endPoint y: 160, distance: 149.0
click at [563, 160] on p "4️⃣ Versátil en materiales 🔄" at bounding box center [536, 156] width 244 height 20
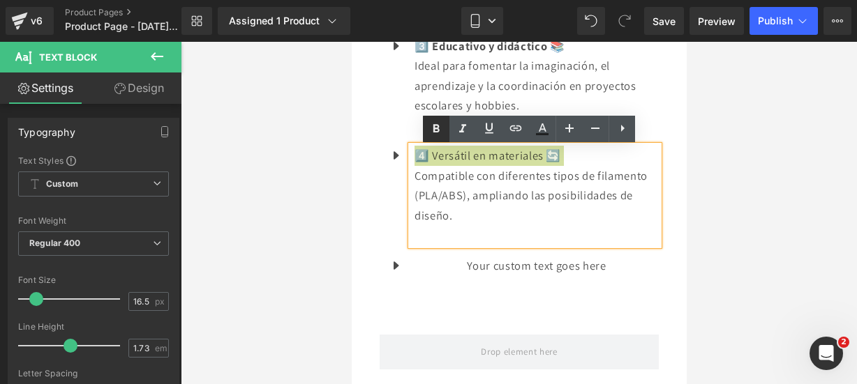
click at [438, 126] on icon at bounding box center [436, 128] width 6 height 8
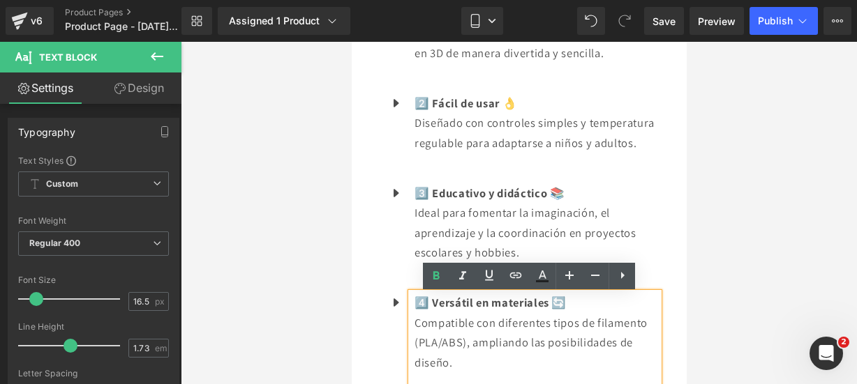
scroll to position [1706, 0]
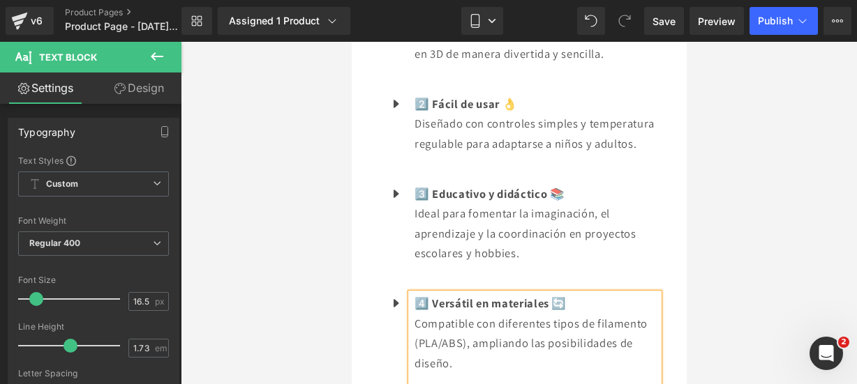
click at [772, 211] on div at bounding box center [519, 213] width 676 height 343
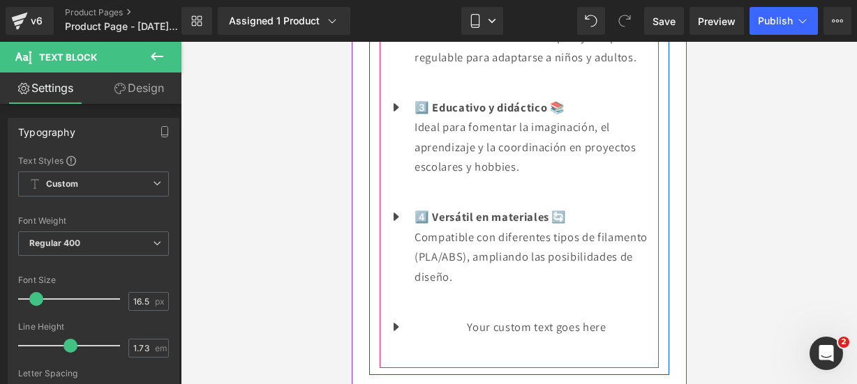
scroll to position [1794, 0]
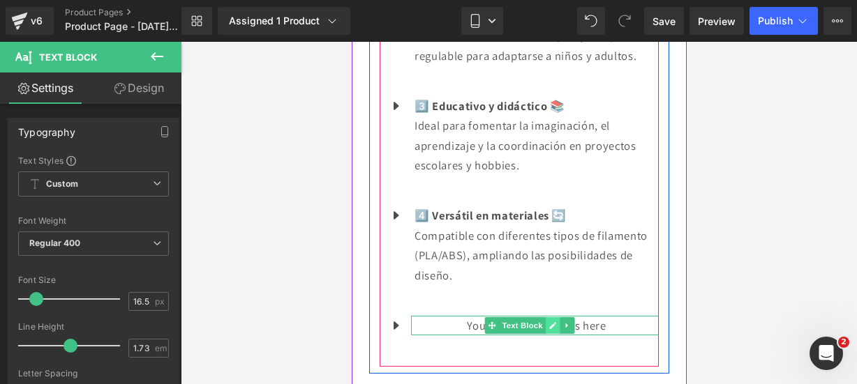
click at [548, 320] on link at bounding box center [552, 325] width 15 height 17
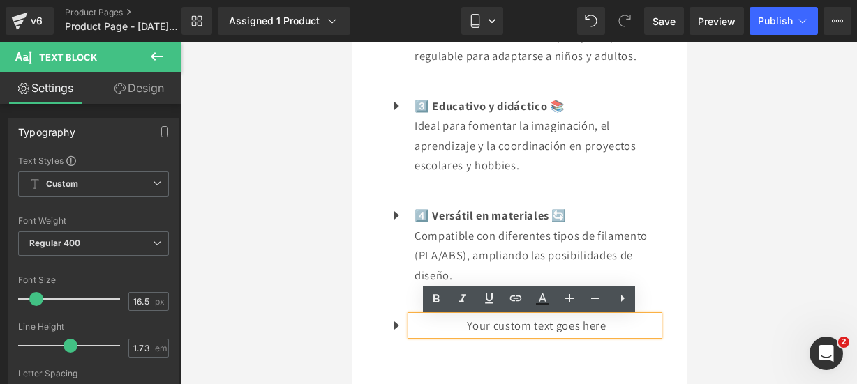
click at [608, 327] on p "Your custom text goes here" at bounding box center [536, 326] width 244 height 20
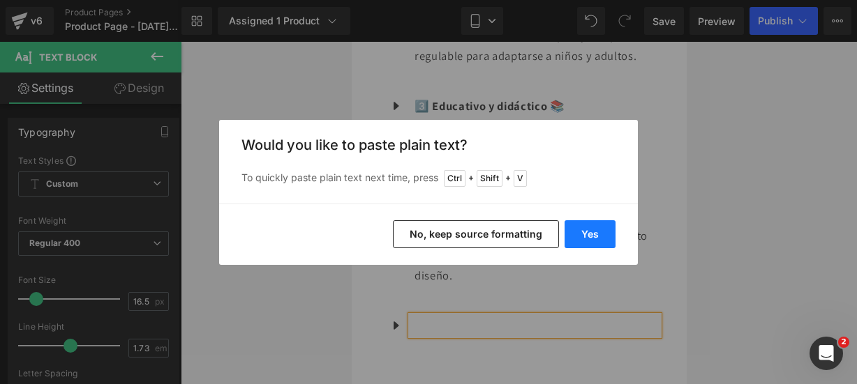
drag, startPoint x: 225, startPoint y: 190, endPoint x: 576, endPoint y: 232, distance: 354.2
click at [576, 232] on button "Yes" at bounding box center [590, 234] width 51 height 28
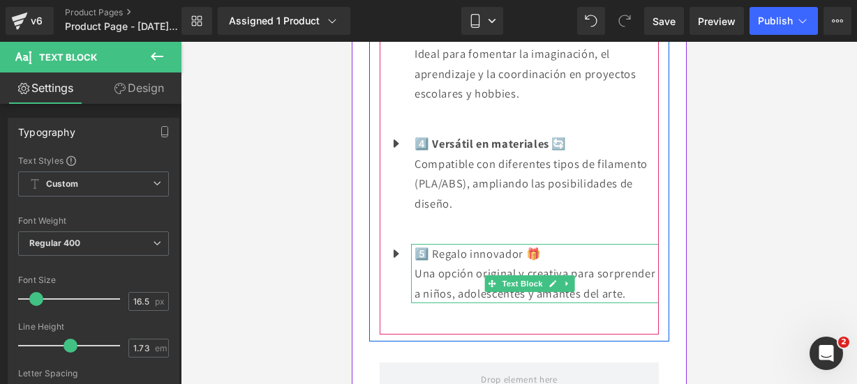
scroll to position [1868, 0]
click at [548, 289] on div "5️⃣ Regalo innovador 🎁 Una opción original y creativa para sorprender a niños, …" at bounding box center [534, 272] width 248 height 60
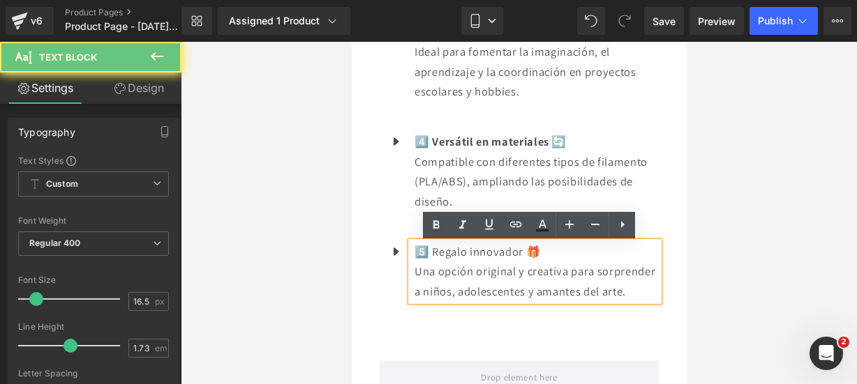
click at [469, 301] on p "Una opción original y creativa para sorprender a niños, adolescentes y amantes …" at bounding box center [536, 282] width 244 height 40
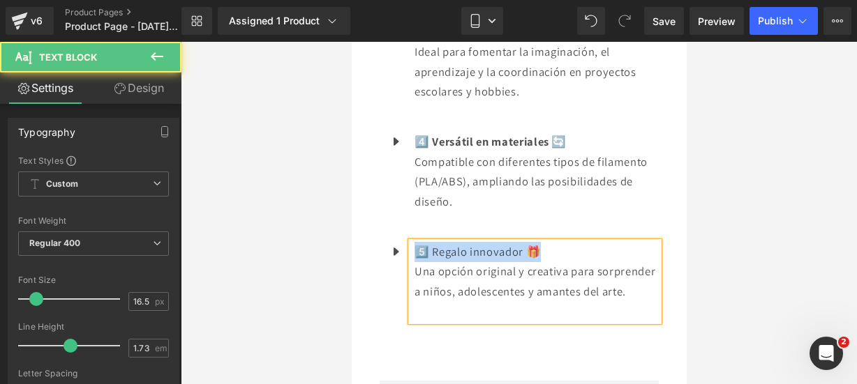
drag, startPoint x: 554, startPoint y: 250, endPoint x: 357, endPoint y: 223, distance: 198.6
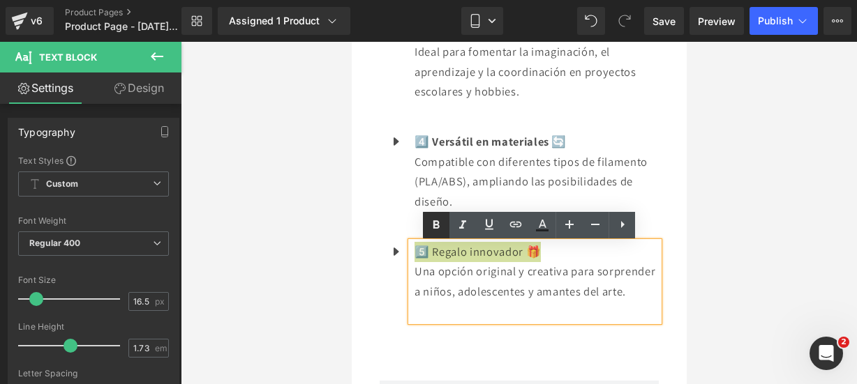
click at [435, 219] on icon at bounding box center [436, 225] width 17 height 17
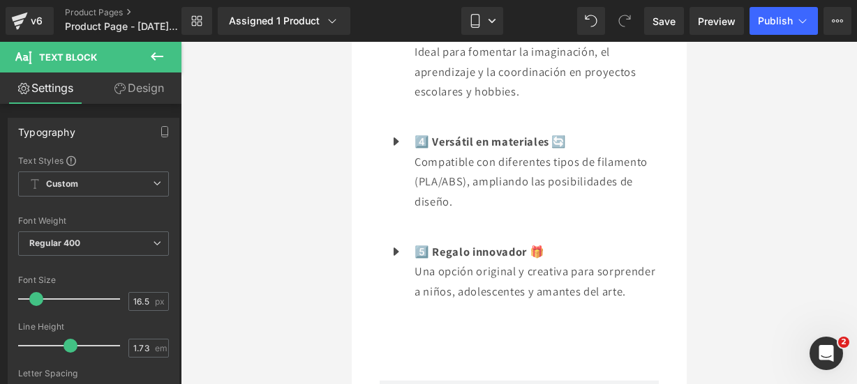
click at [156, 54] on icon at bounding box center [157, 56] width 17 height 17
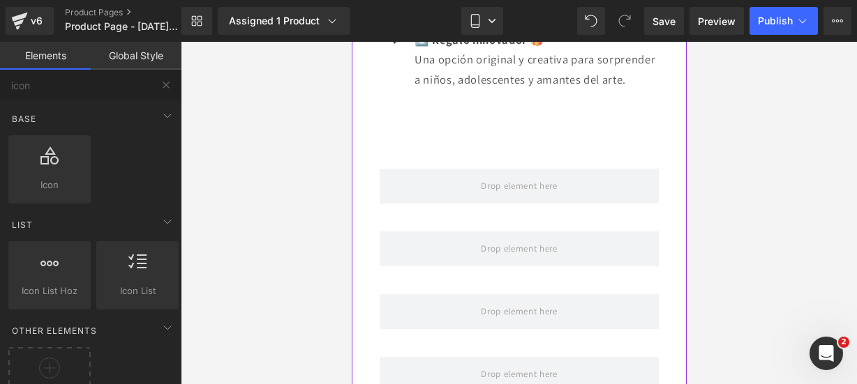
scroll to position [2081, 0]
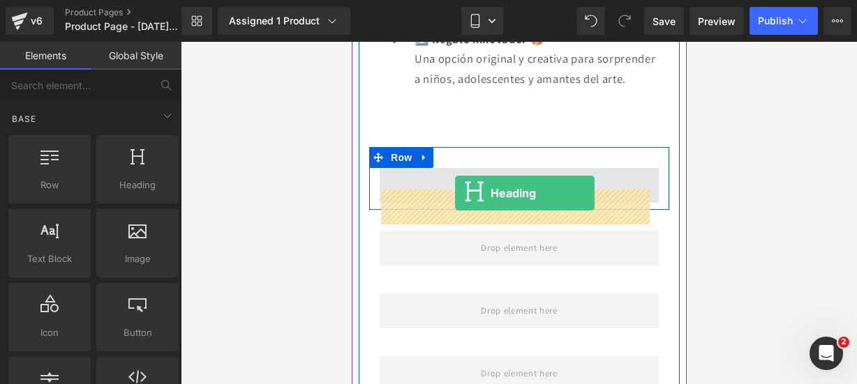
drag, startPoint x: 498, startPoint y: 202, endPoint x: 454, endPoint y: 193, distance: 44.1
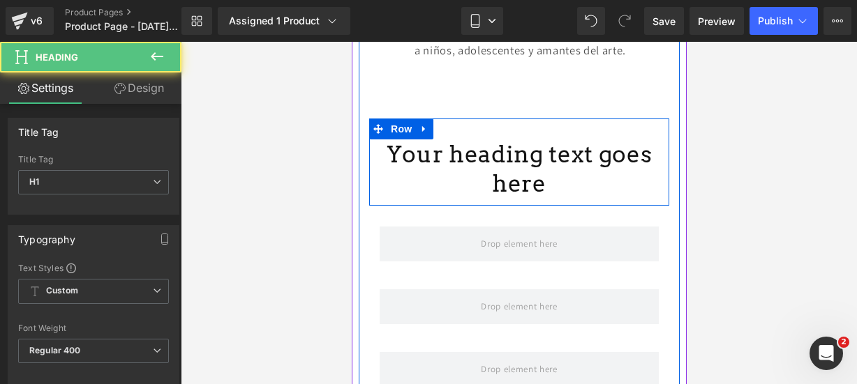
scroll to position [2138, 0]
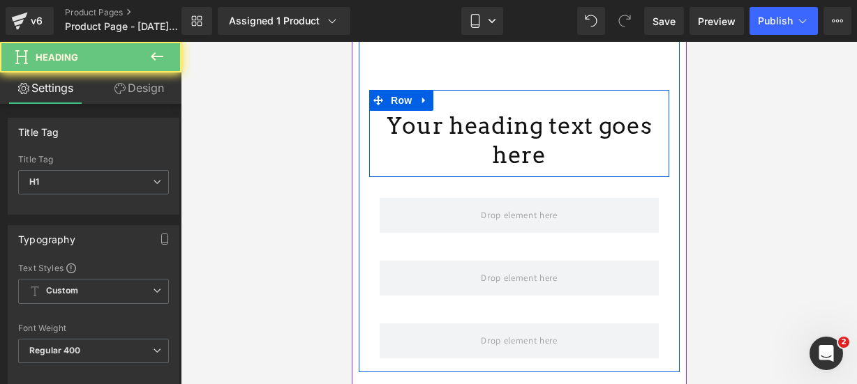
click at [548, 171] on h1 "Your heading text goes here" at bounding box center [518, 141] width 279 height 60
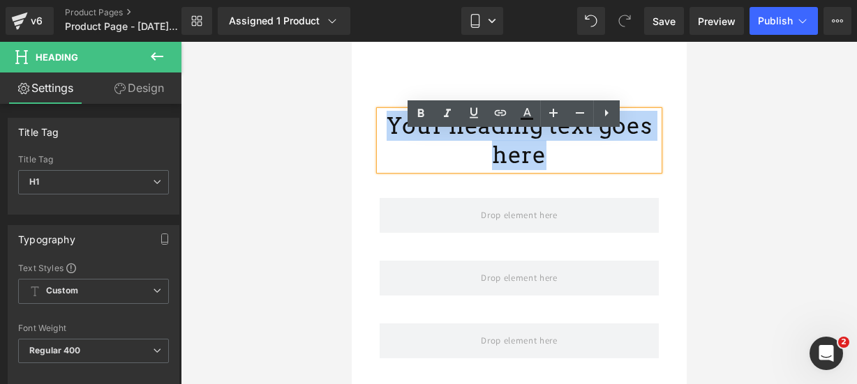
drag, startPoint x: 548, startPoint y: 179, endPoint x: 665, endPoint y: 154, distance: 119.1
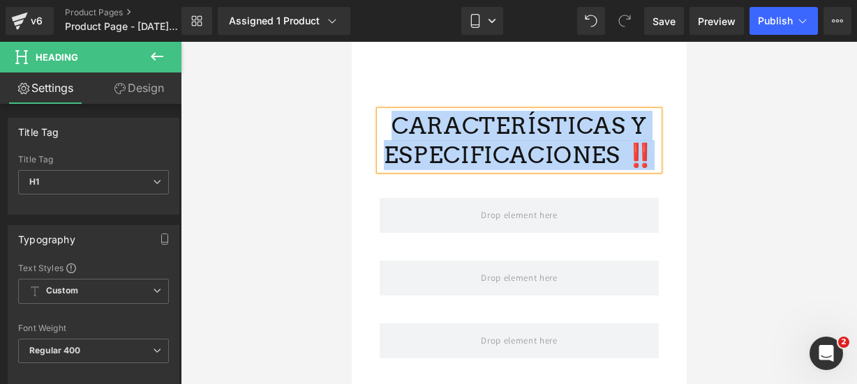
drag, startPoint x: 390, startPoint y: 146, endPoint x: 627, endPoint y: 174, distance: 238.3
click at [627, 171] on h1 "CARACTERÍSTICAS Y ESPECIFICACIONES ‼️" at bounding box center [518, 141] width 279 height 60
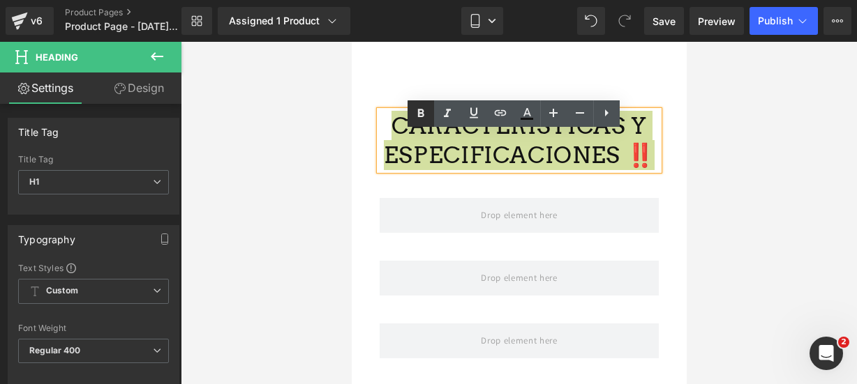
click at [418, 111] on icon at bounding box center [421, 114] width 6 height 8
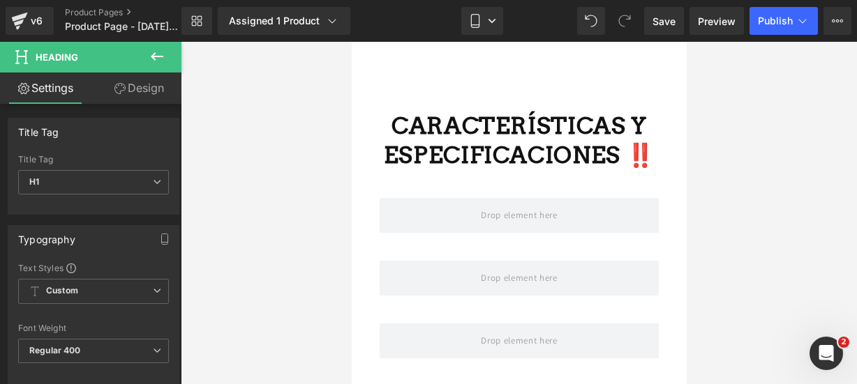
click at [163, 52] on icon at bounding box center [157, 56] width 17 height 17
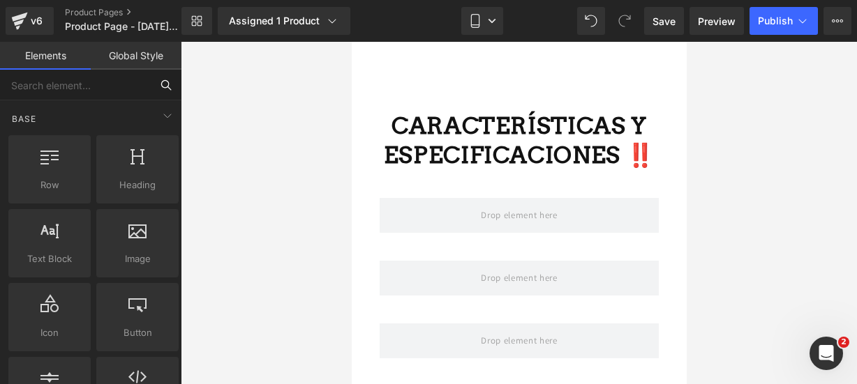
click at [106, 74] on input "text" at bounding box center [75, 85] width 151 height 31
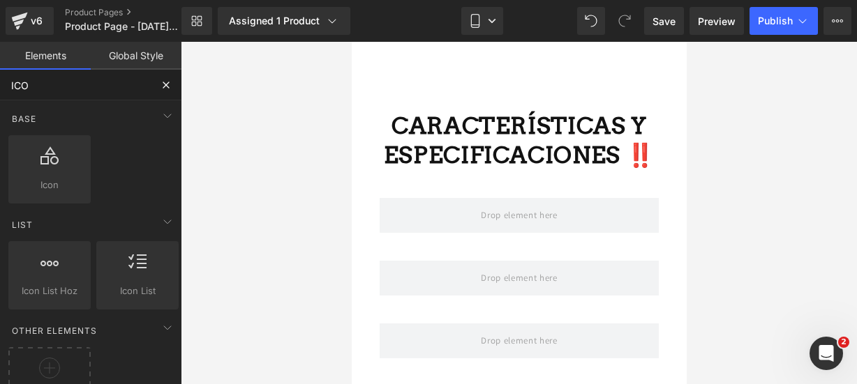
type input "ICON"
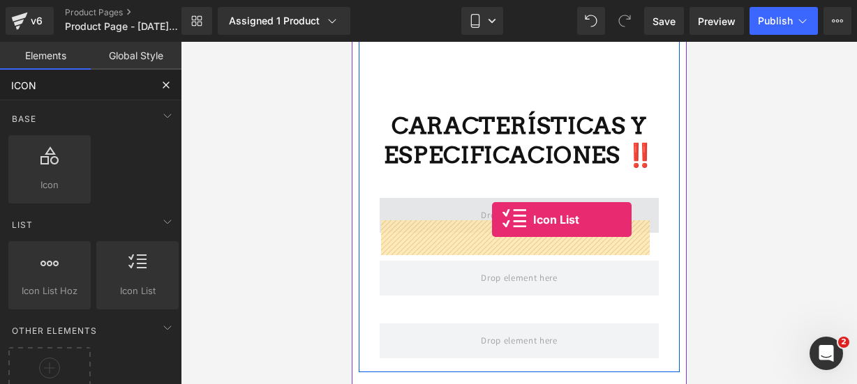
drag, startPoint x: 467, startPoint y: 323, endPoint x: 491, endPoint y: 220, distance: 106.1
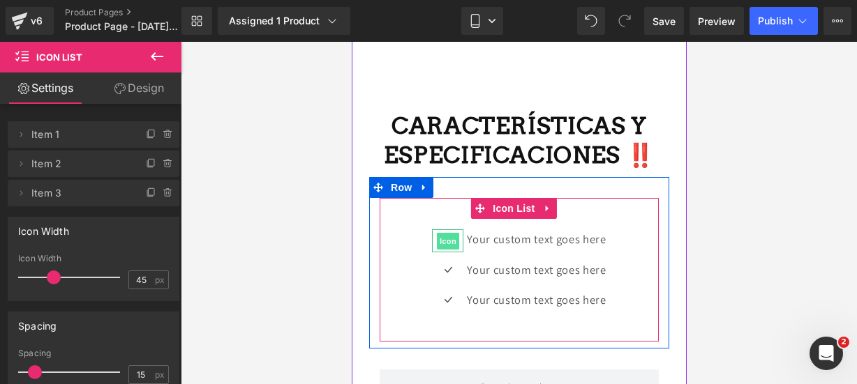
click at [447, 250] on span "Icon" at bounding box center [447, 241] width 22 height 17
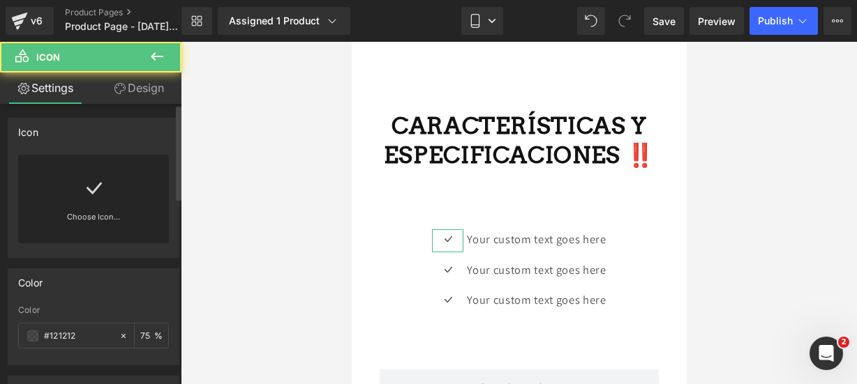
click at [128, 193] on div "Choose Icon..." at bounding box center [93, 199] width 151 height 89
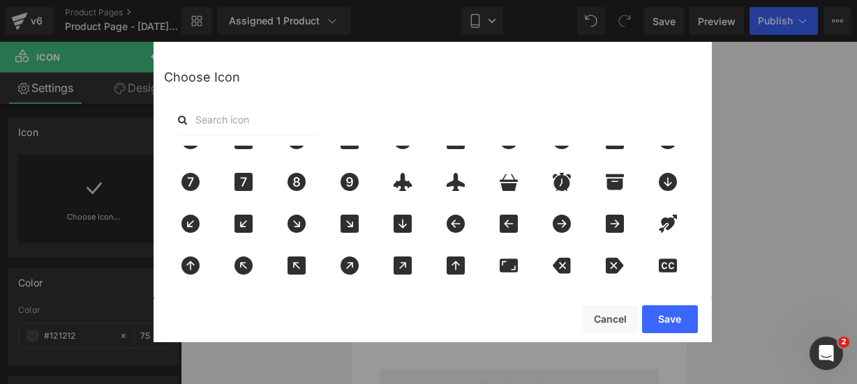
scroll to position [28, 0]
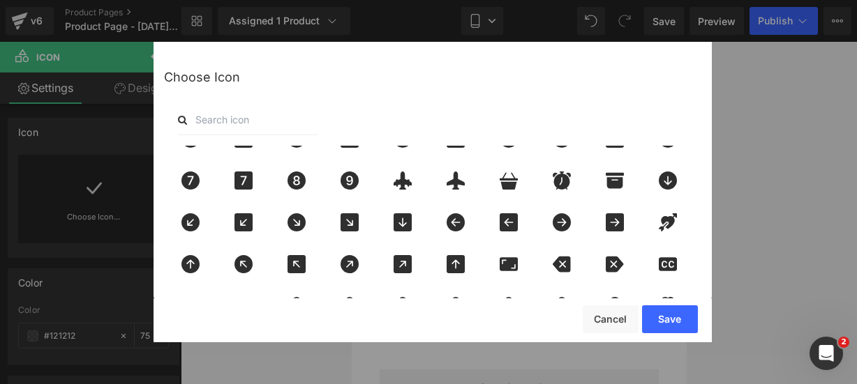
click at [225, 114] on input "text" at bounding box center [248, 120] width 140 height 31
type input "pin"
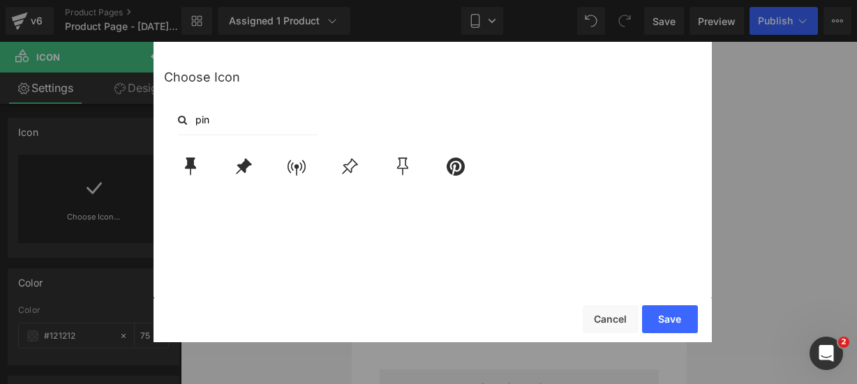
scroll to position [0, 0]
click at [244, 178] on div at bounding box center [243, 166] width 46 height 35
click at [671, 320] on button "Save" at bounding box center [670, 320] width 56 height 28
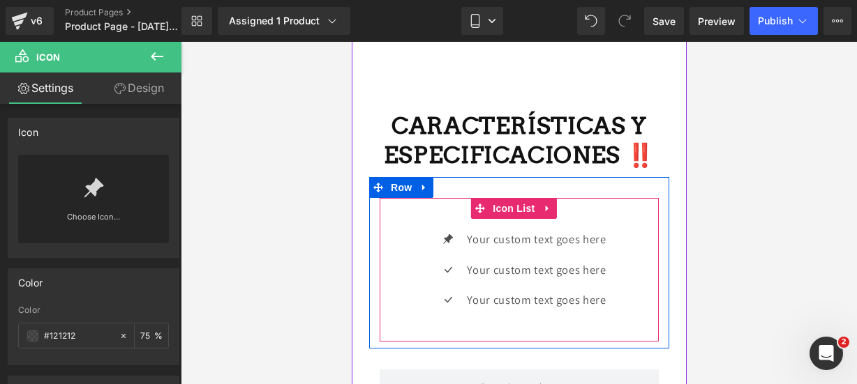
click at [413, 274] on div "Icon Your custom text goes here Text Block Icon Your custom text goes here Text…" at bounding box center [518, 275] width 279 height 91
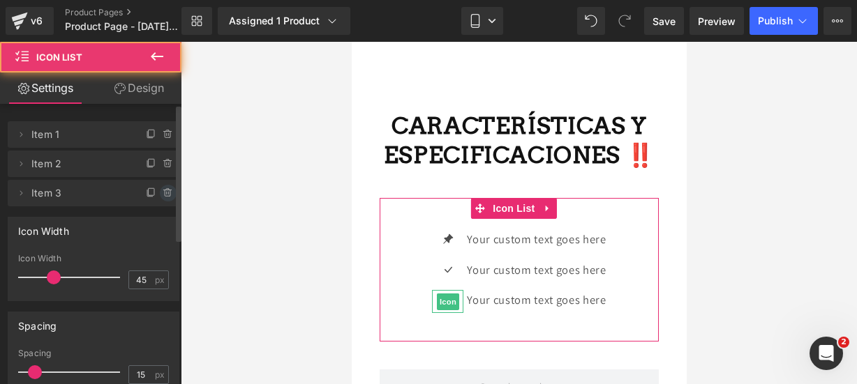
click at [166, 196] on icon at bounding box center [168, 193] width 11 height 11
click at [166, 196] on button "Delete" at bounding box center [157, 194] width 44 height 18
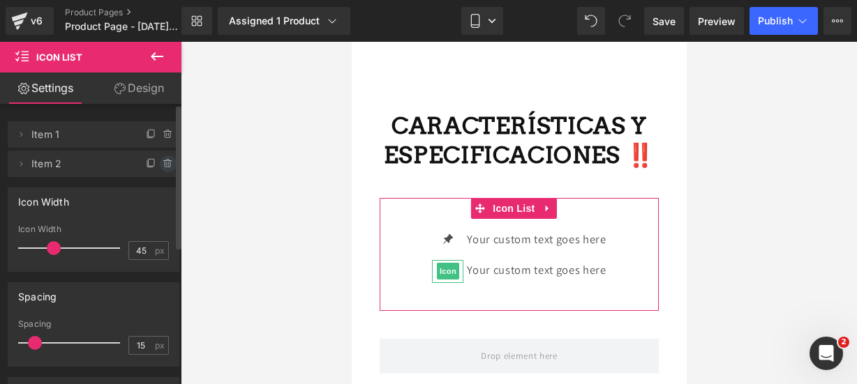
click at [166, 160] on icon at bounding box center [167, 160] width 3 height 1
click at [162, 160] on button "Delete" at bounding box center [153, 165] width 44 height 18
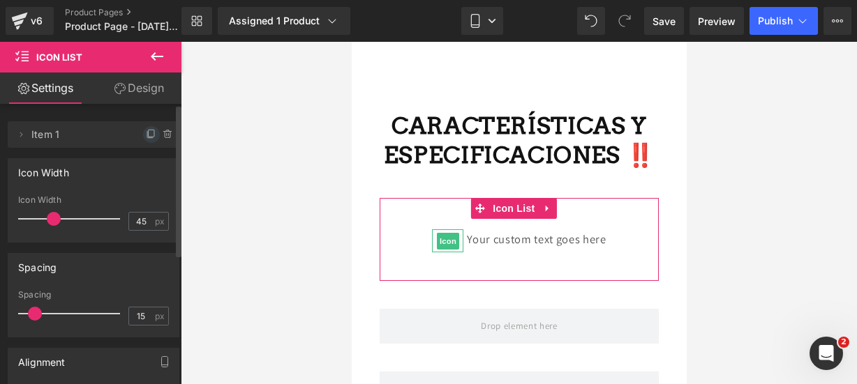
click at [148, 139] on icon at bounding box center [151, 134] width 11 height 11
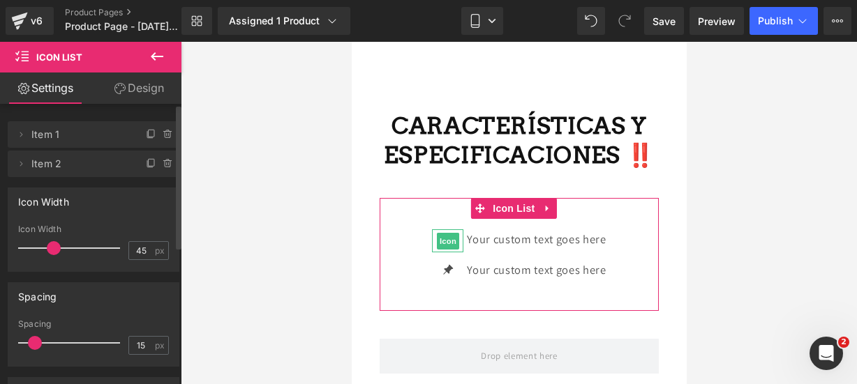
click at [148, 139] on icon at bounding box center [151, 134] width 11 height 11
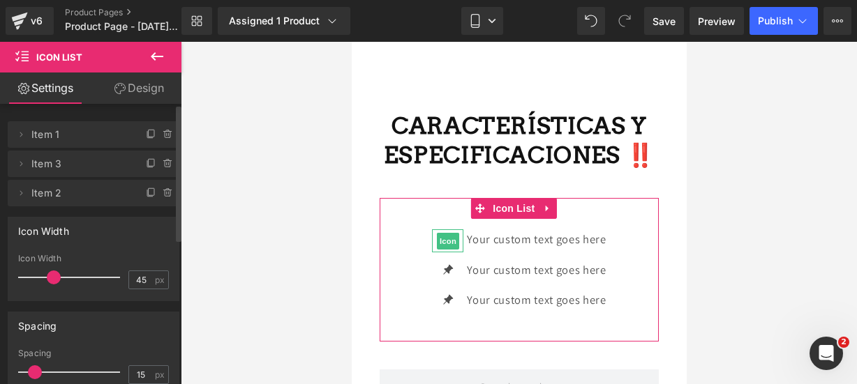
click at [148, 139] on icon at bounding box center [151, 134] width 11 height 11
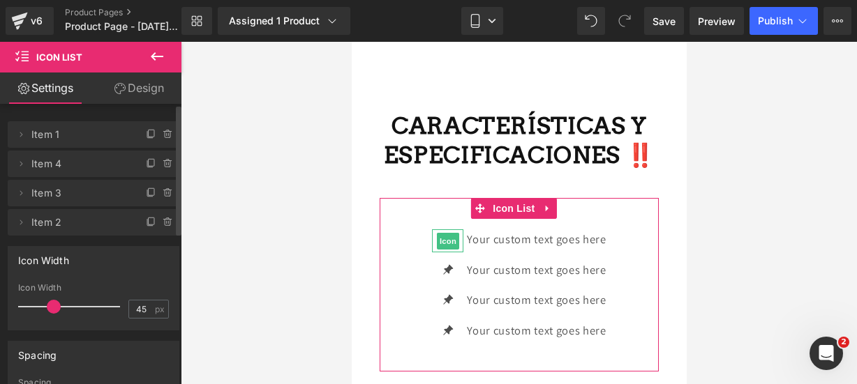
click at [148, 139] on icon at bounding box center [151, 134] width 11 height 11
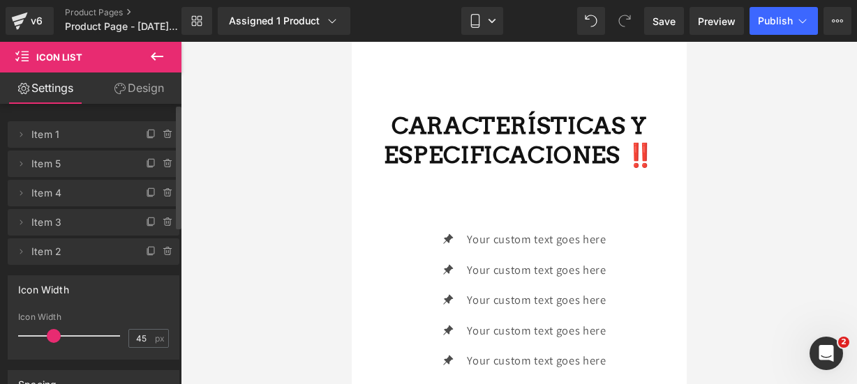
click at [158, 61] on icon at bounding box center [157, 56] width 17 height 17
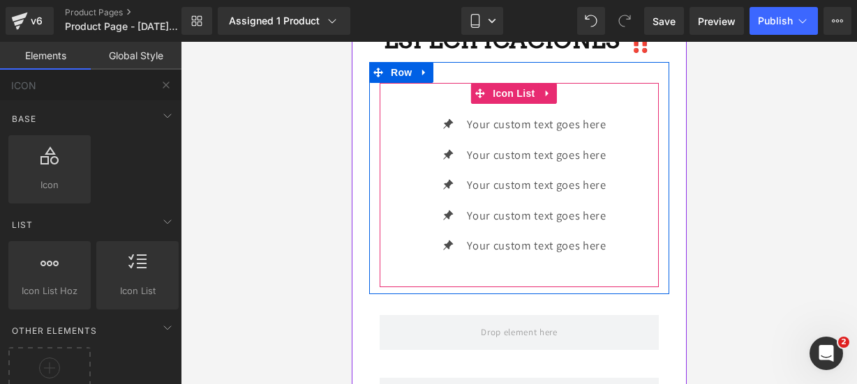
scroll to position [2252, 0]
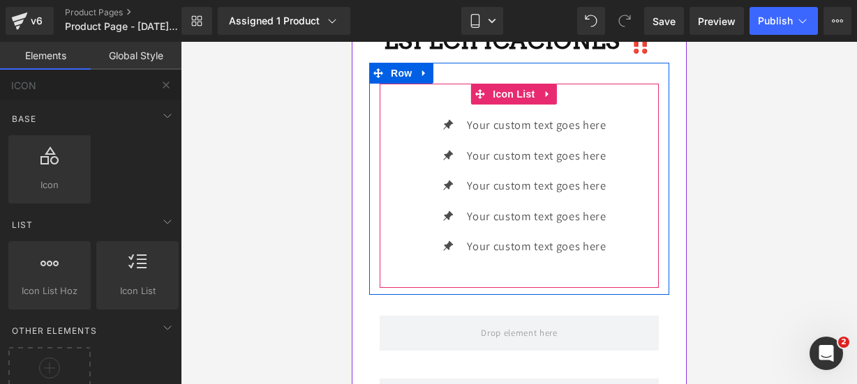
click at [545, 135] on div "Your custom text goes here Text Block" at bounding box center [534, 125] width 142 height 20
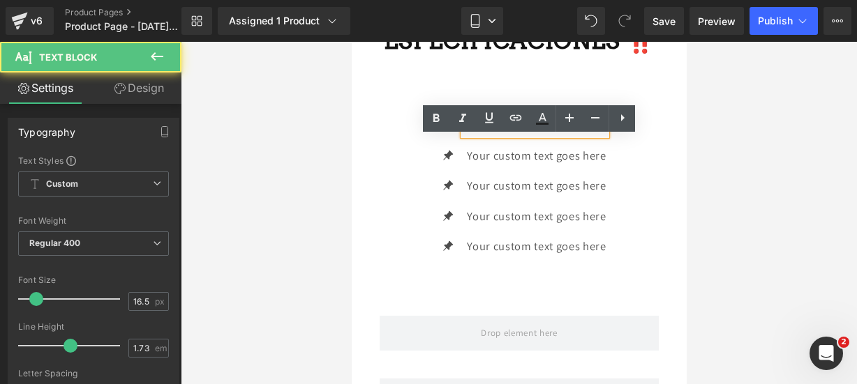
click at [599, 135] on p "Your custom text goes here" at bounding box center [535, 125] width 139 height 20
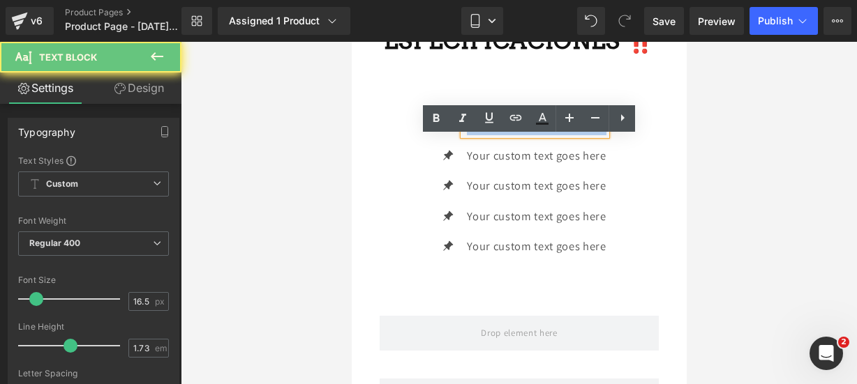
drag, startPoint x: 599, startPoint y: 150, endPoint x: 392, endPoint y: 115, distance: 209.5
click at [392, 115] on div "Icon Your custom text goes here Text Block Icon Your custom text goes here Text…" at bounding box center [518, 186] width 279 height 204
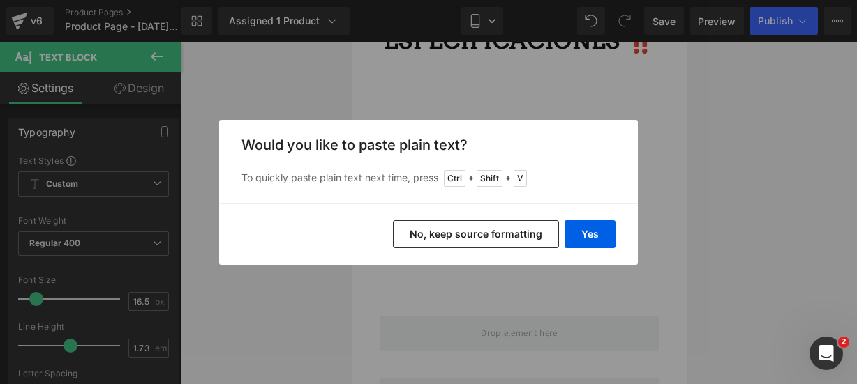
click at [576, 219] on div "Yes No, keep source formatting" at bounding box center [428, 234] width 419 height 61
click at [576, 225] on button "Yes" at bounding box center [590, 234] width 51 height 28
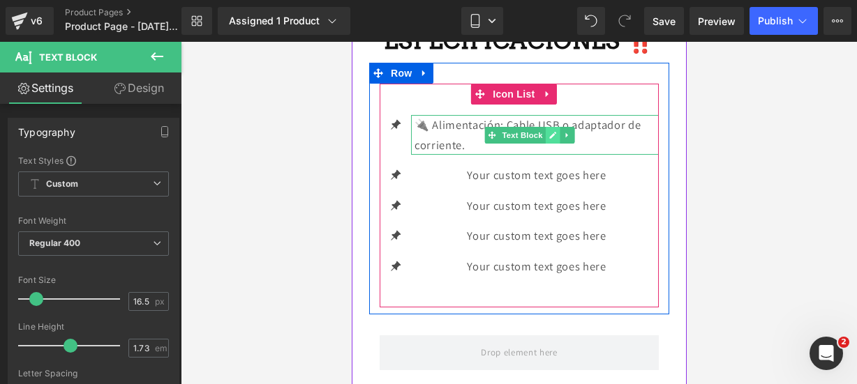
click at [553, 140] on icon at bounding box center [552, 135] width 8 height 8
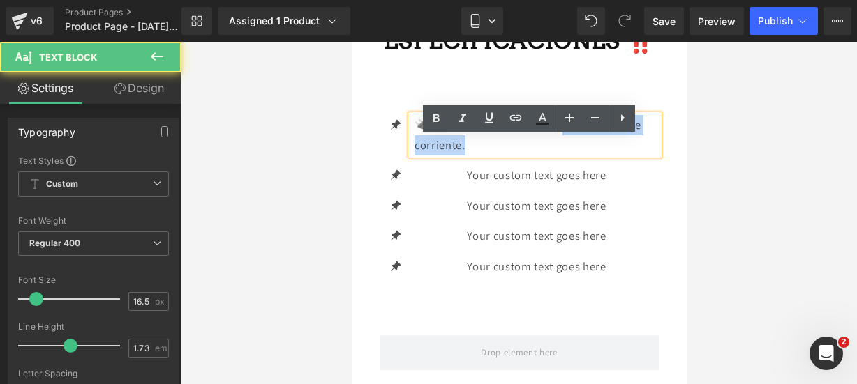
drag, startPoint x: 562, startPoint y: 149, endPoint x: 493, endPoint y: 183, distance: 77.1
click at [493, 183] on ul "Icon 🔌 Alimentación: Cable USB o adaptador de corriente. Text Block Icon Your c…" at bounding box center [518, 201] width 279 height 172
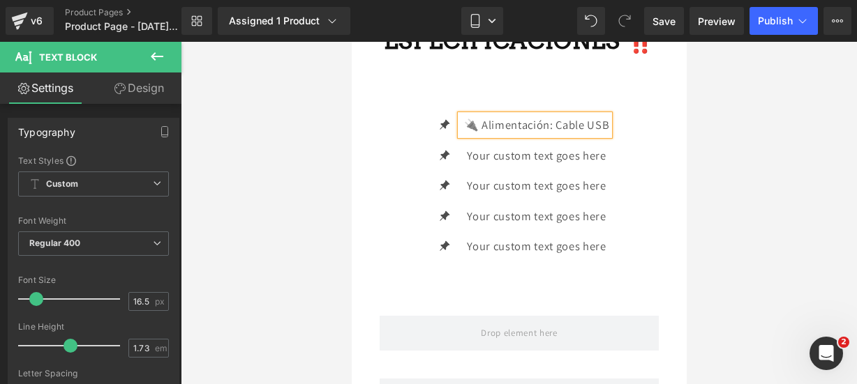
click at [548, 135] on p "🔌 Alimentación: Cable USB" at bounding box center [536, 125] width 146 height 20
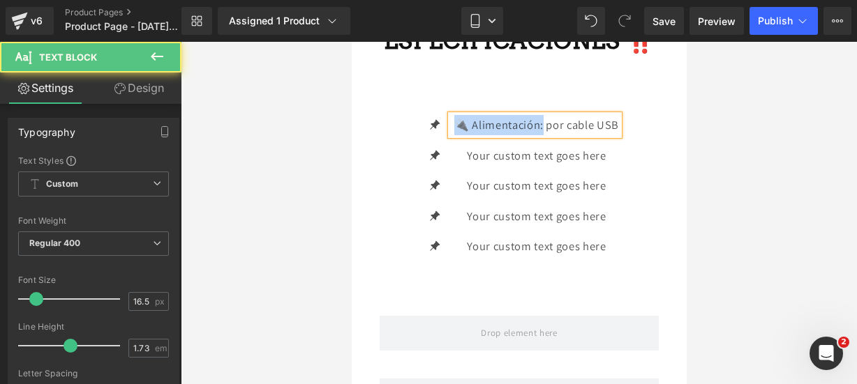
drag, startPoint x: 536, startPoint y: 147, endPoint x: 449, endPoint y: 143, distance: 86.6
click at [454, 135] on p "🔌 Alimentación: por cable USB" at bounding box center [536, 125] width 165 height 20
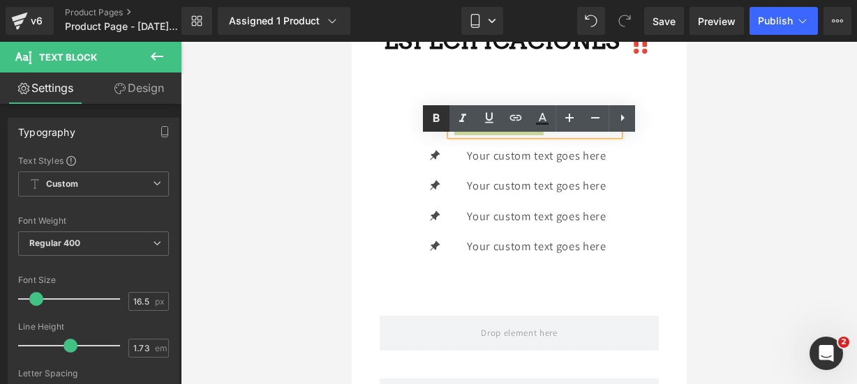
click at [441, 119] on icon at bounding box center [436, 118] width 17 height 17
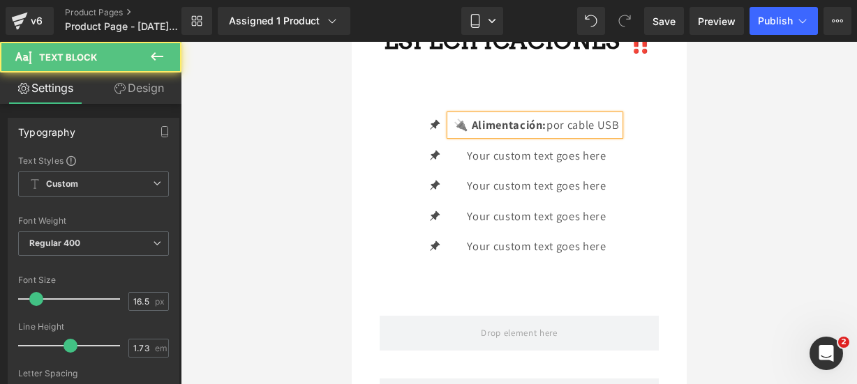
click at [613, 135] on p "🔌 Alimentación: por cable USB" at bounding box center [536, 125] width 166 height 20
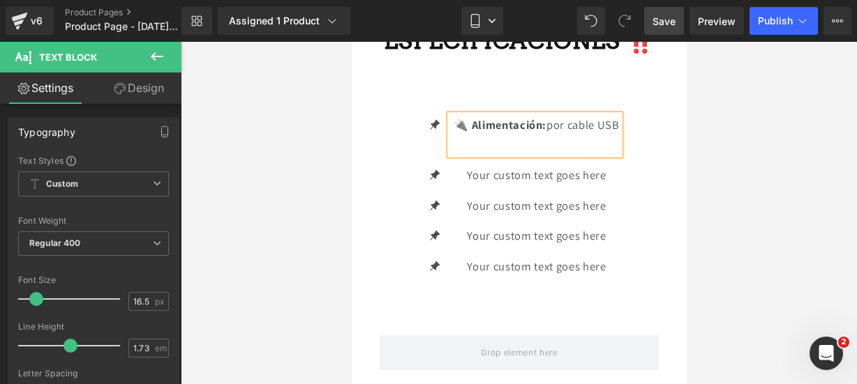
click at [677, 20] on link "Save" at bounding box center [664, 21] width 40 height 28
